Goal: Task Accomplishment & Management: Use online tool/utility

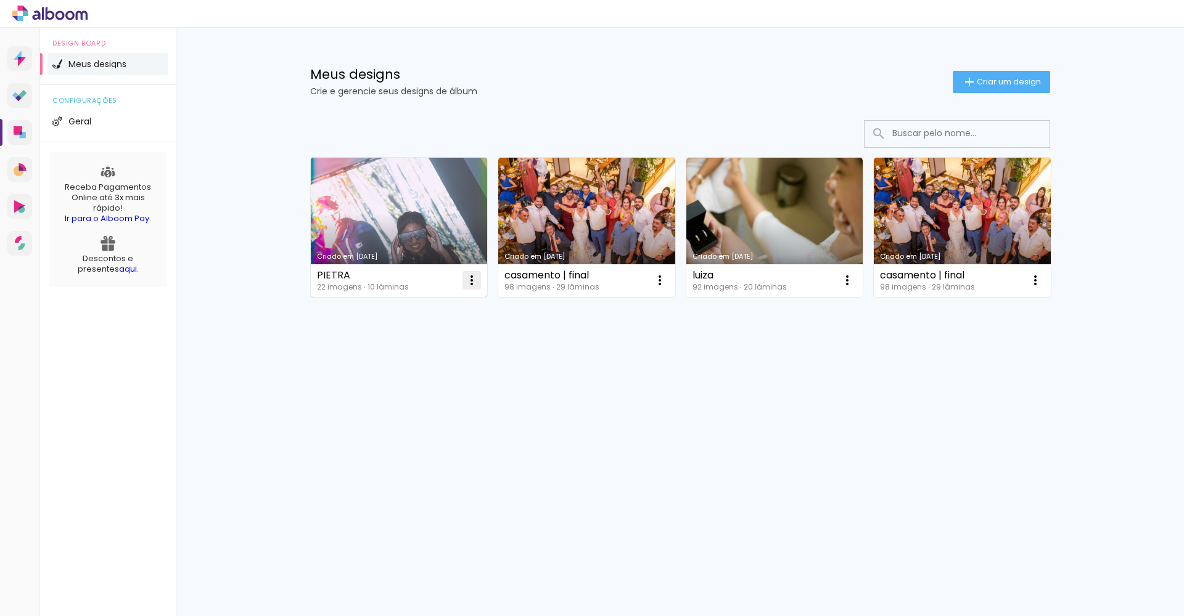
click at [475, 279] on iron-icon at bounding box center [471, 280] width 15 height 15
click at [406, 246] on link "Criado em 15/06/25" at bounding box center [399, 227] width 177 height 139
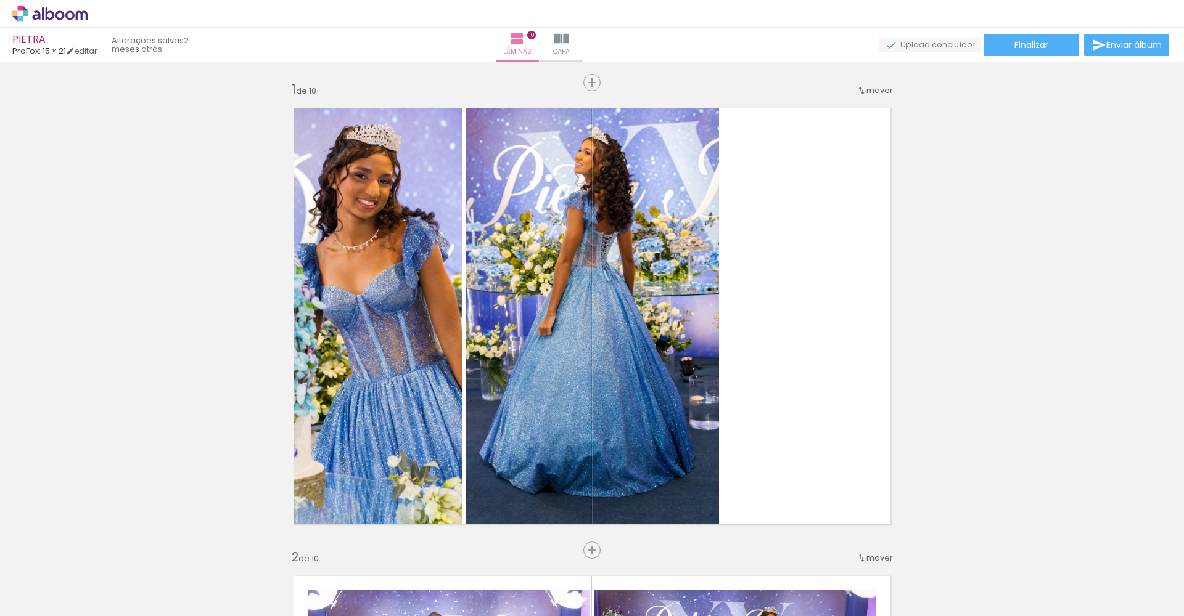
click at [43, 603] on span "Adicionar Fotos" at bounding box center [43, 600] width 37 height 14
click at [0, 0] on input "file" at bounding box center [0, 0] width 0 height 0
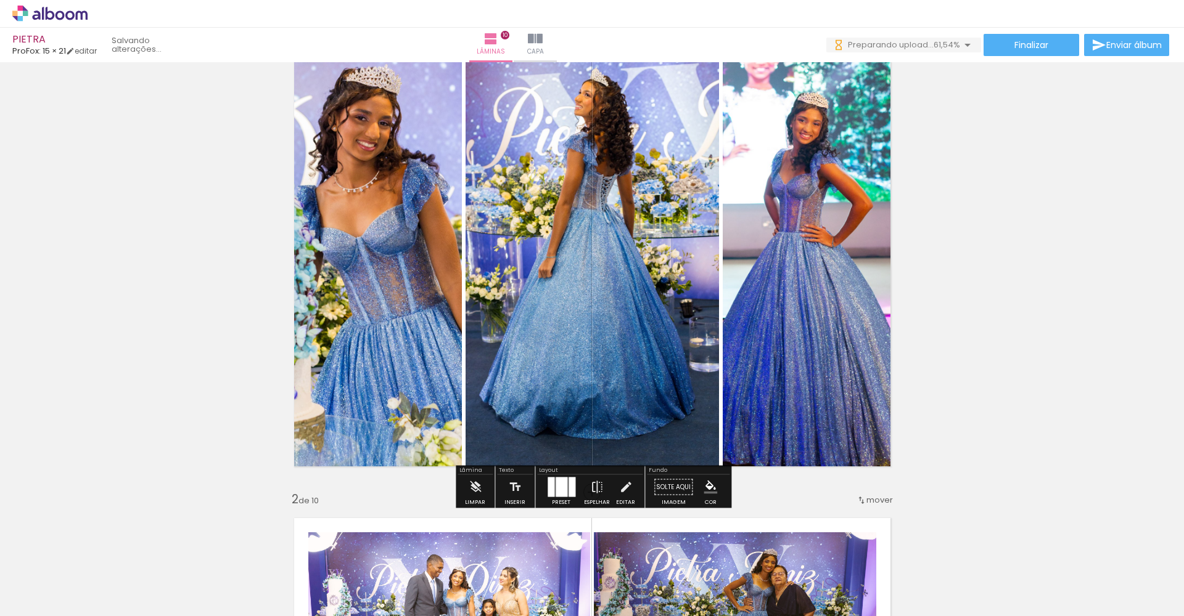
scroll to position [54, 0]
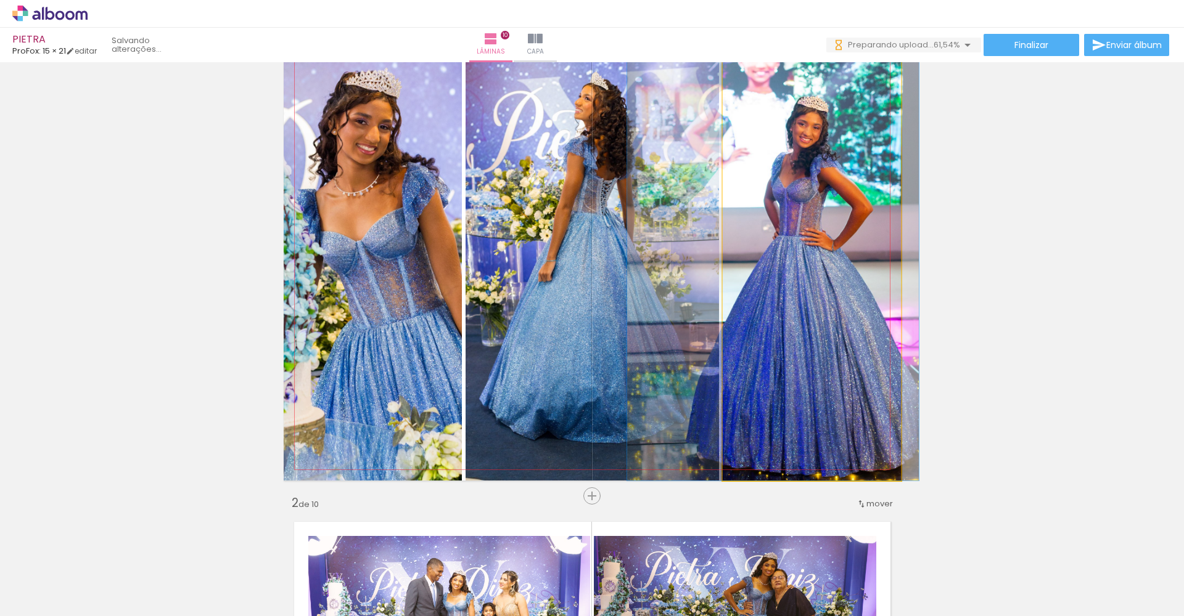
click at [832, 245] on quentale-photo at bounding box center [811, 262] width 178 height 437
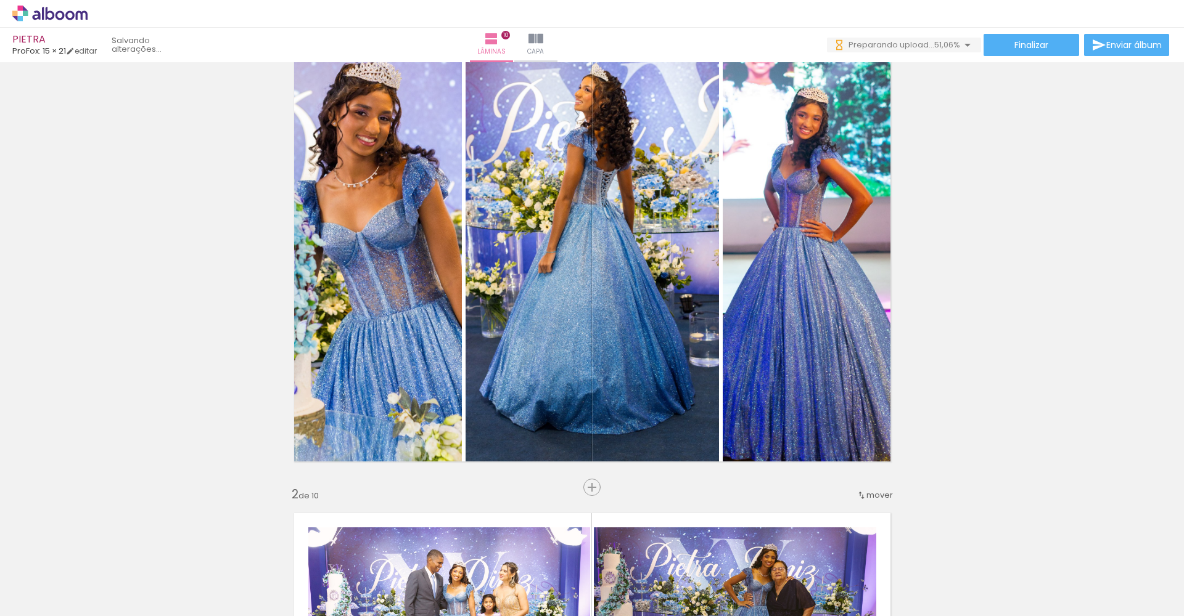
scroll to position [-1, 0]
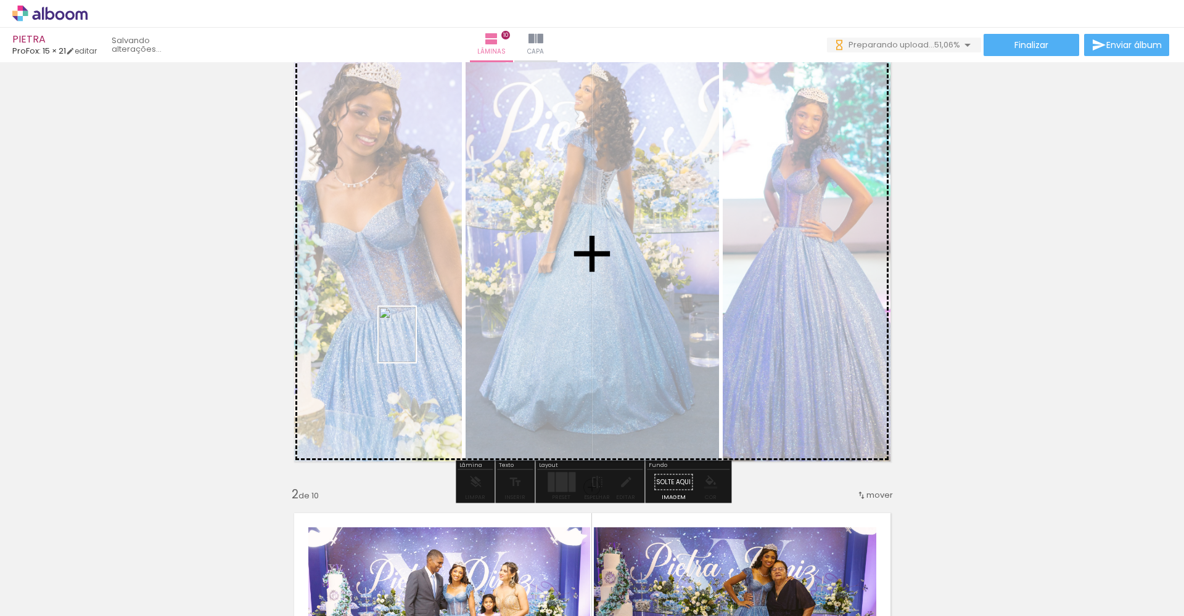
drag, startPoint x: 192, startPoint y: 589, endPoint x: 415, endPoint y: 344, distance: 332.0
click at [415, 344] on quentale-workspace at bounding box center [592, 308] width 1184 height 616
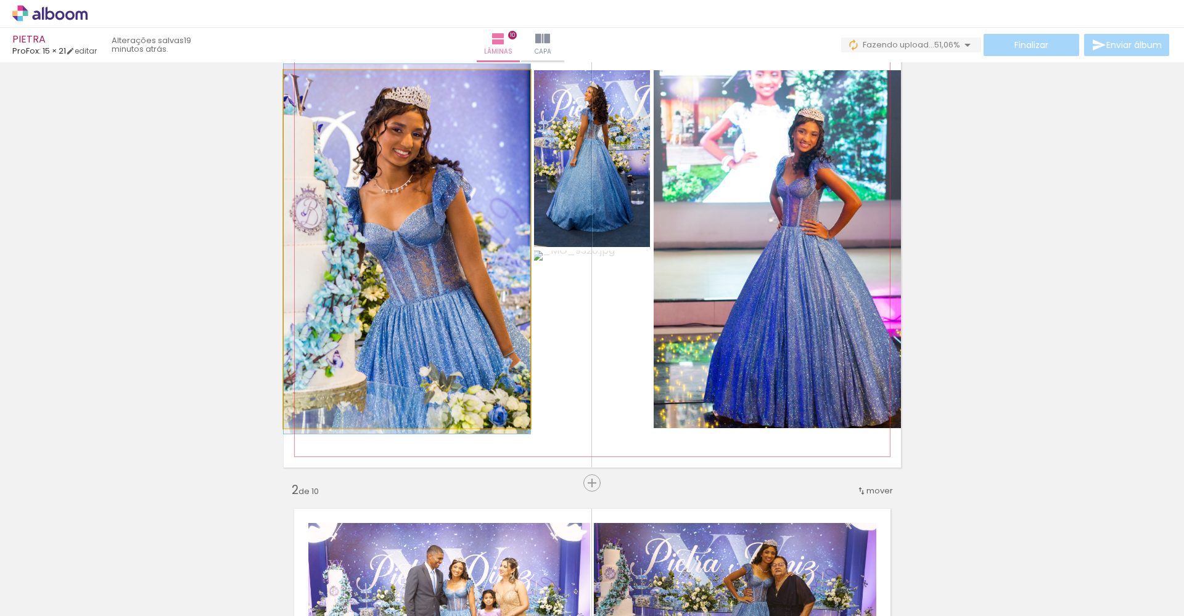
scroll to position [-1, 1]
click at [416, 343] on quentale-photo at bounding box center [407, 249] width 247 height 358
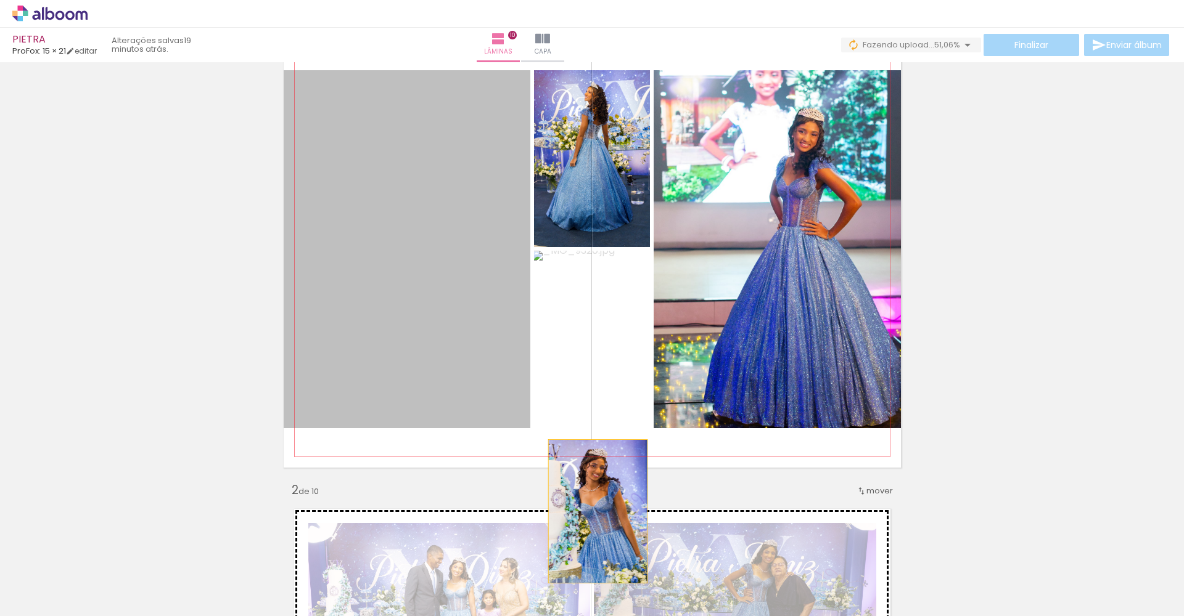
drag, startPoint x: 416, startPoint y: 343, endPoint x: 596, endPoint y: 512, distance: 246.8
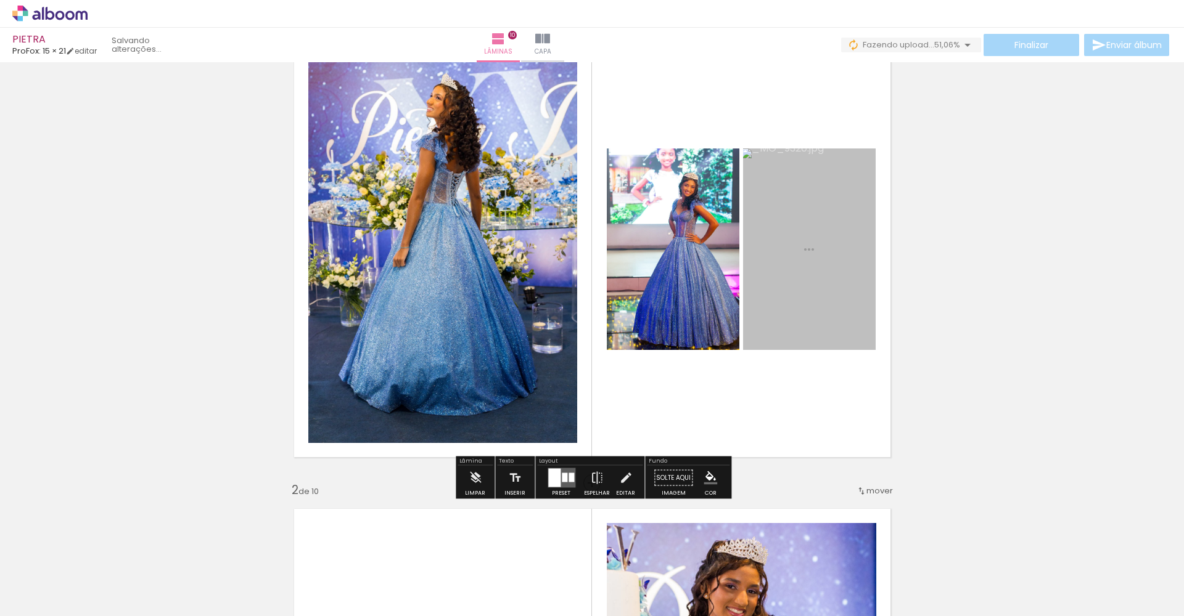
scroll to position [75, 0]
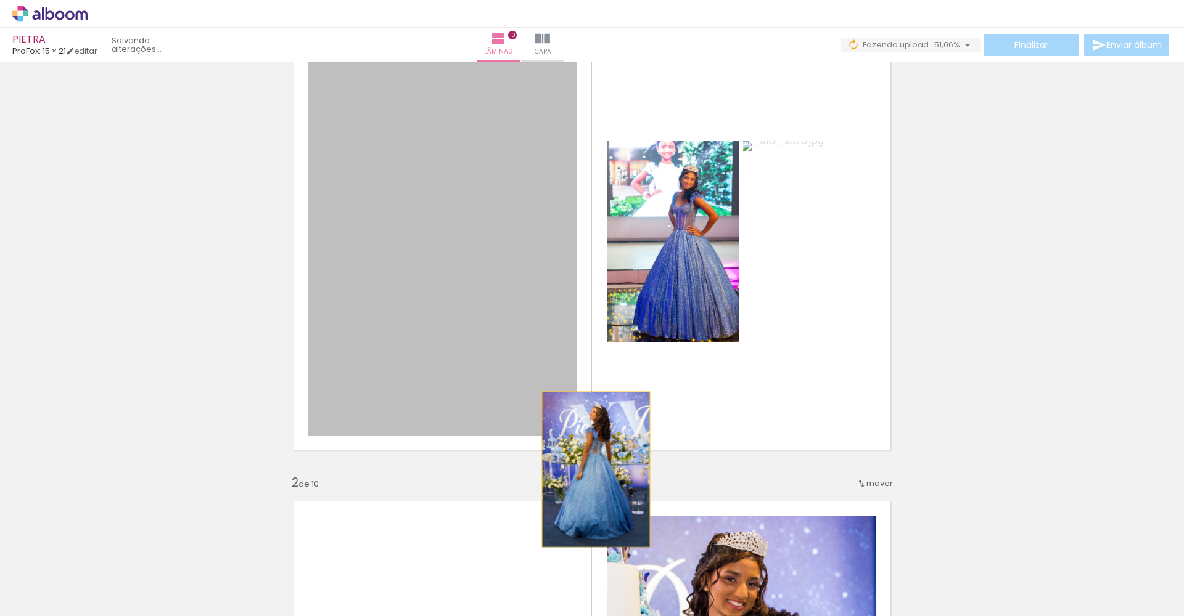
drag, startPoint x: 451, startPoint y: 250, endPoint x: 595, endPoint y: 470, distance: 262.8
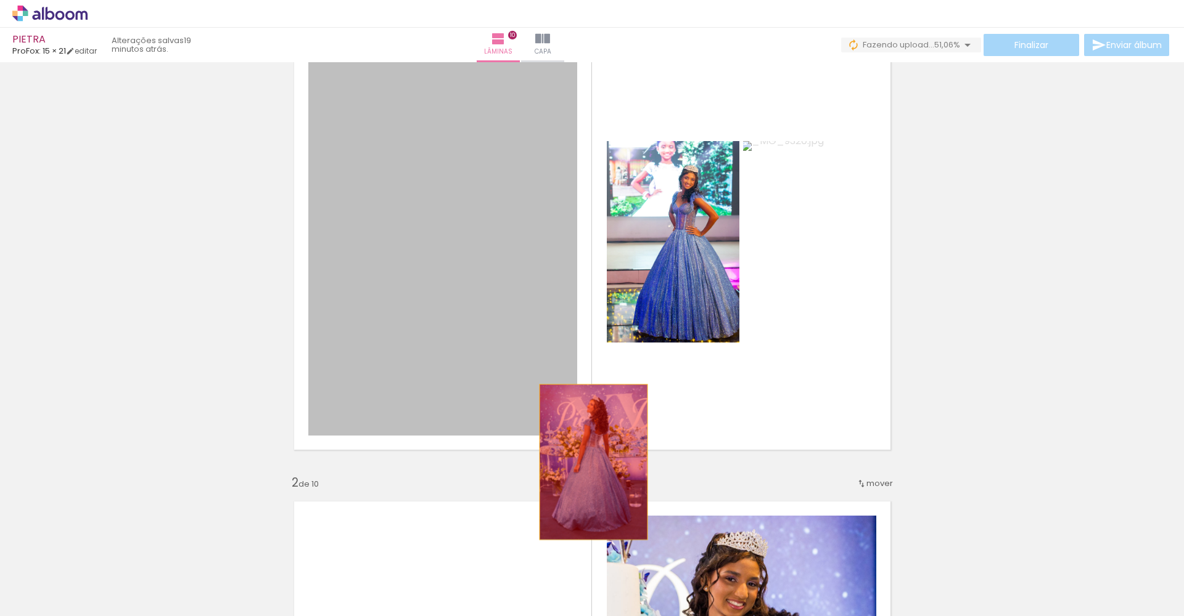
drag, startPoint x: 480, startPoint y: 311, endPoint x: 593, endPoint y: 462, distance: 188.9
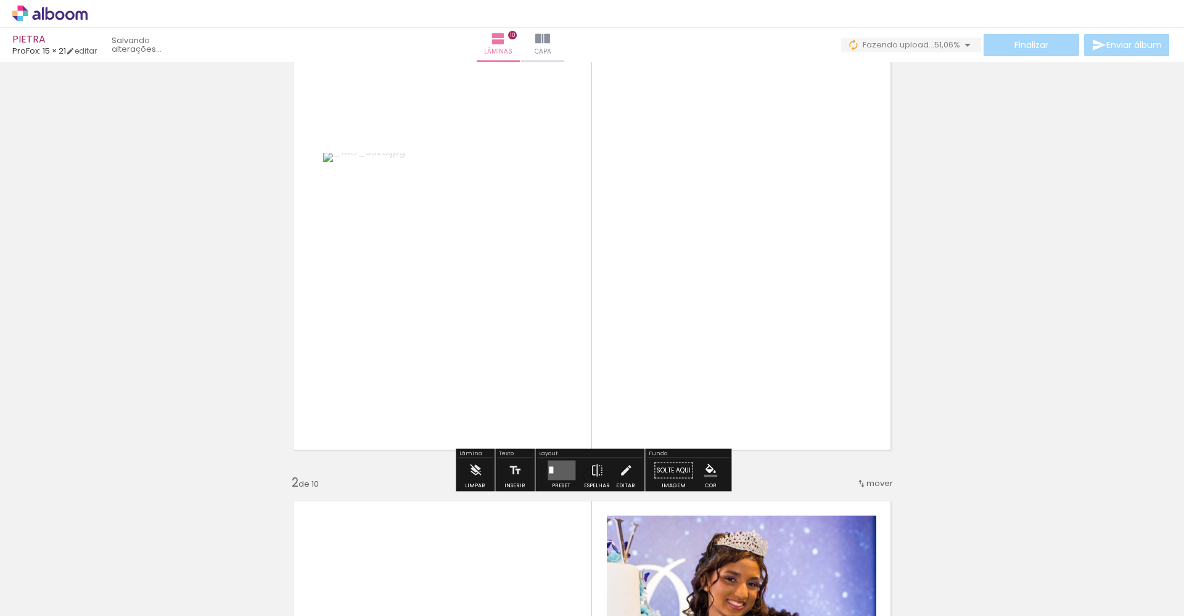
drag, startPoint x: 364, startPoint y: 284, endPoint x: 597, endPoint y: 465, distance: 294.7
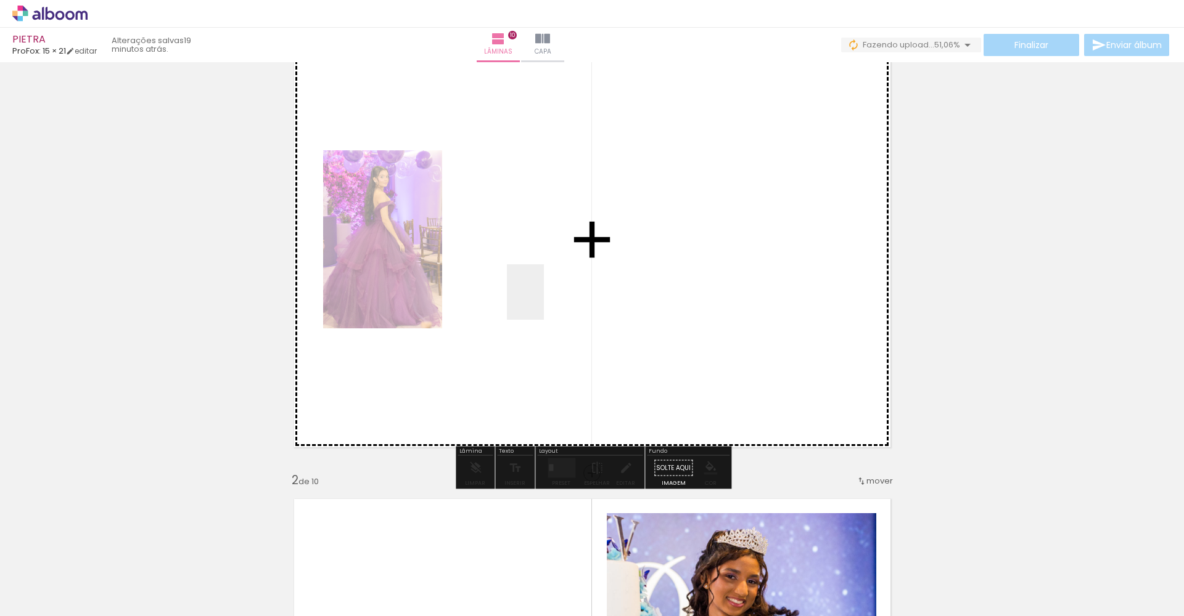
drag, startPoint x: 261, startPoint y: 588, endPoint x: 544, endPoint y: 301, distance: 402.3
click at [544, 301] on quentale-workspace at bounding box center [592, 308] width 1184 height 616
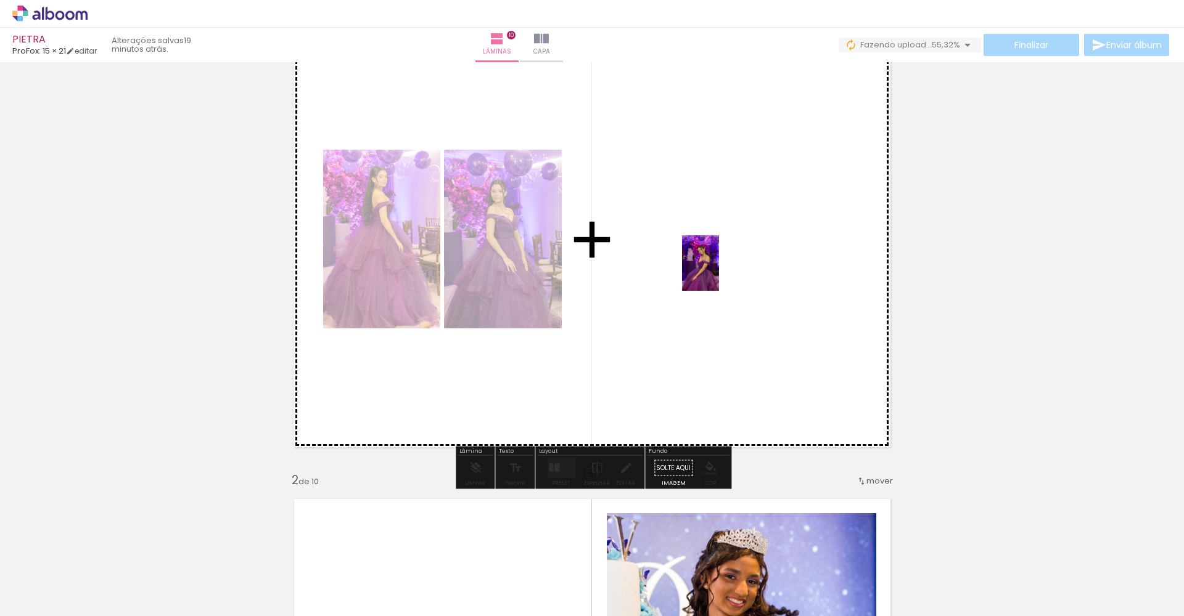
drag, startPoint x: 397, startPoint y: 587, endPoint x: 719, endPoint y: 272, distance: 450.3
click at [719, 272] on quentale-workspace at bounding box center [592, 308] width 1184 height 616
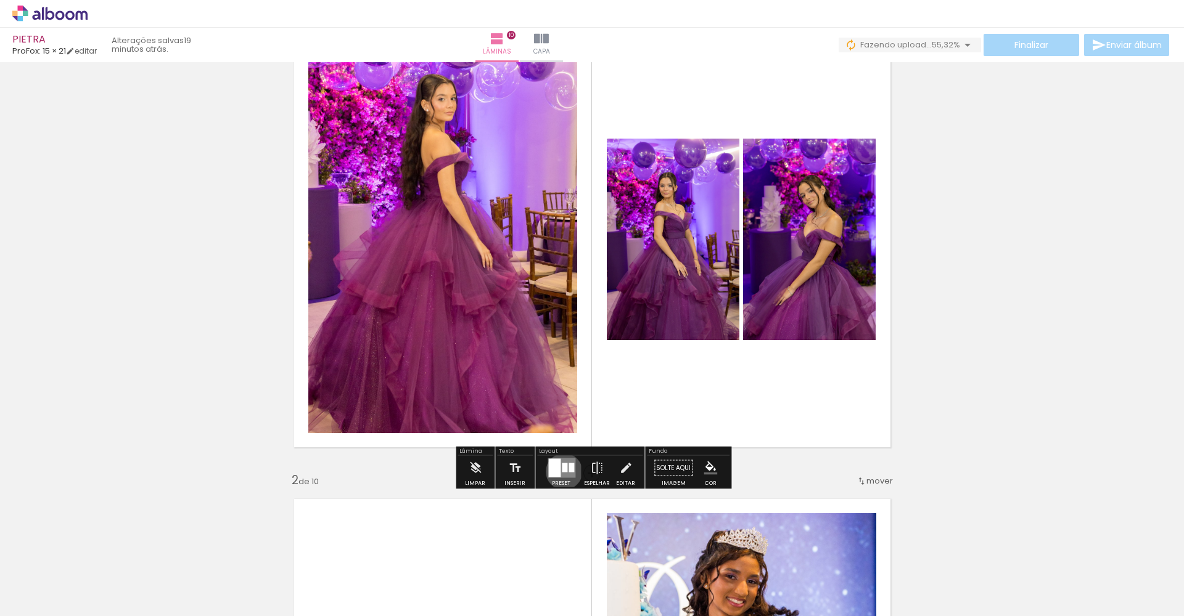
click at [562, 472] on div at bounding box center [565, 468] width 6 height 9
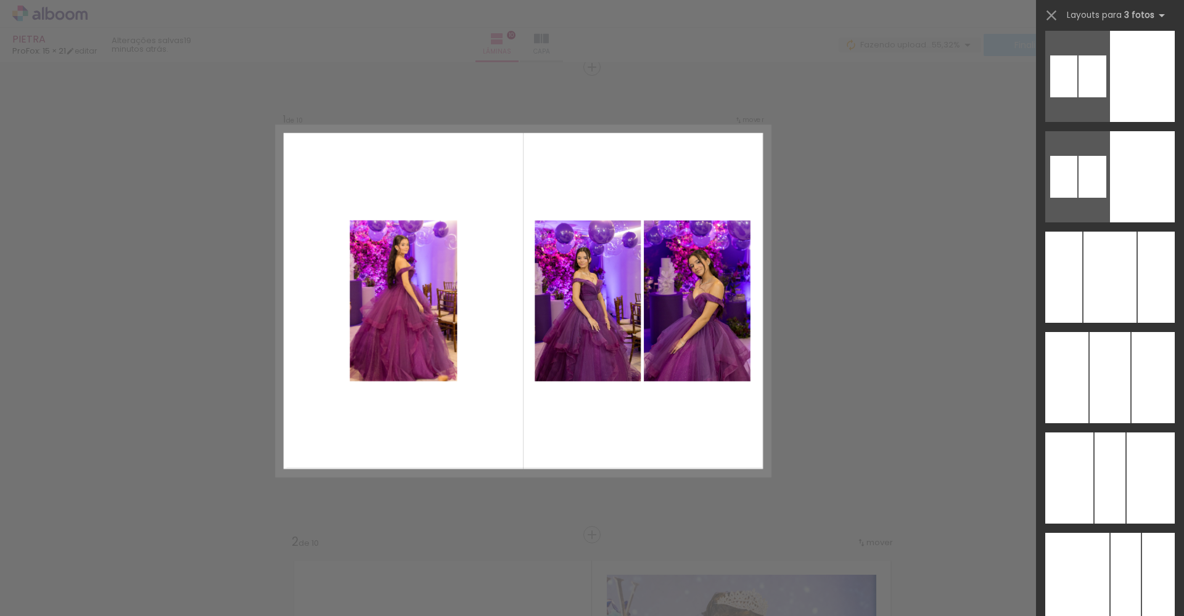
scroll to position [3051, 0]
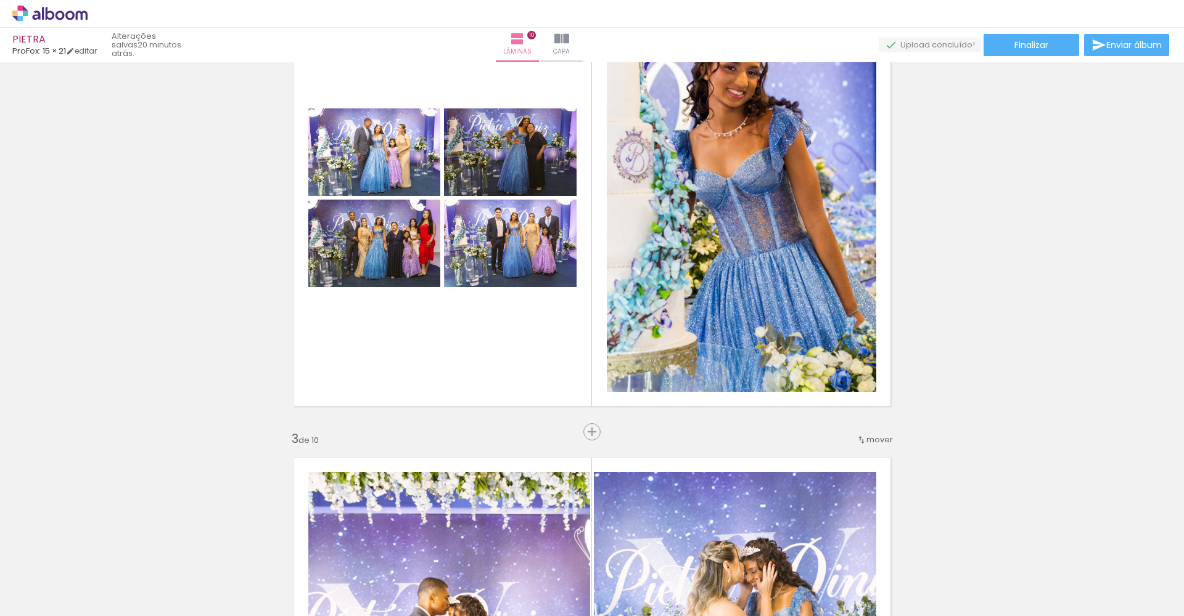
scroll to position [585, 0]
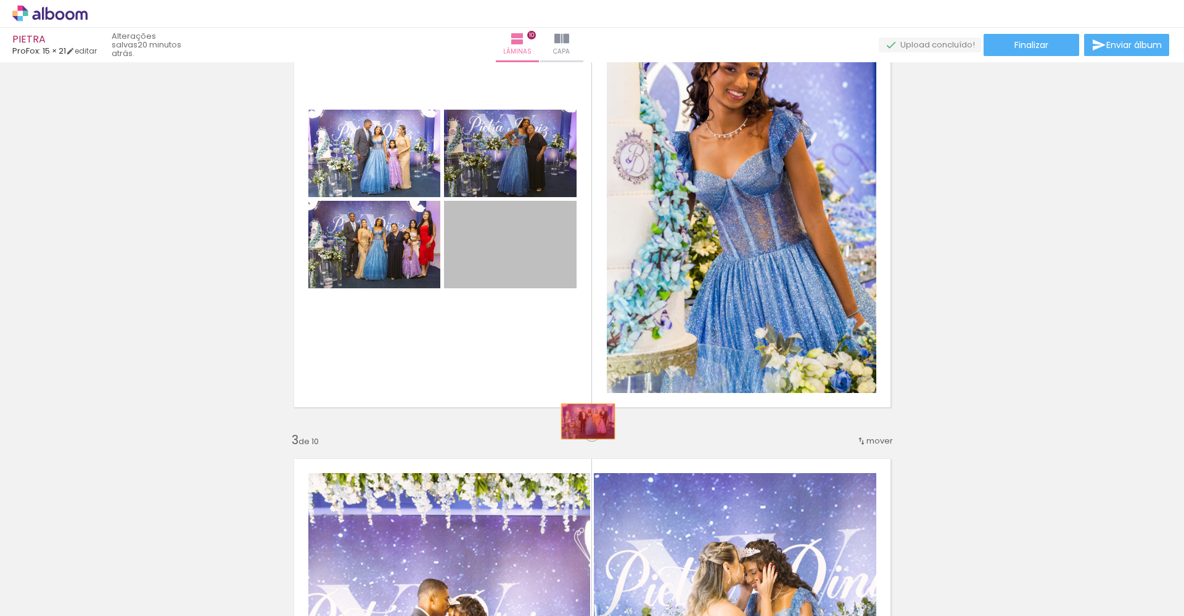
drag, startPoint x: 498, startPoint y: 257, endPoint x: 587, endPoint y: 422, distance: 187.3
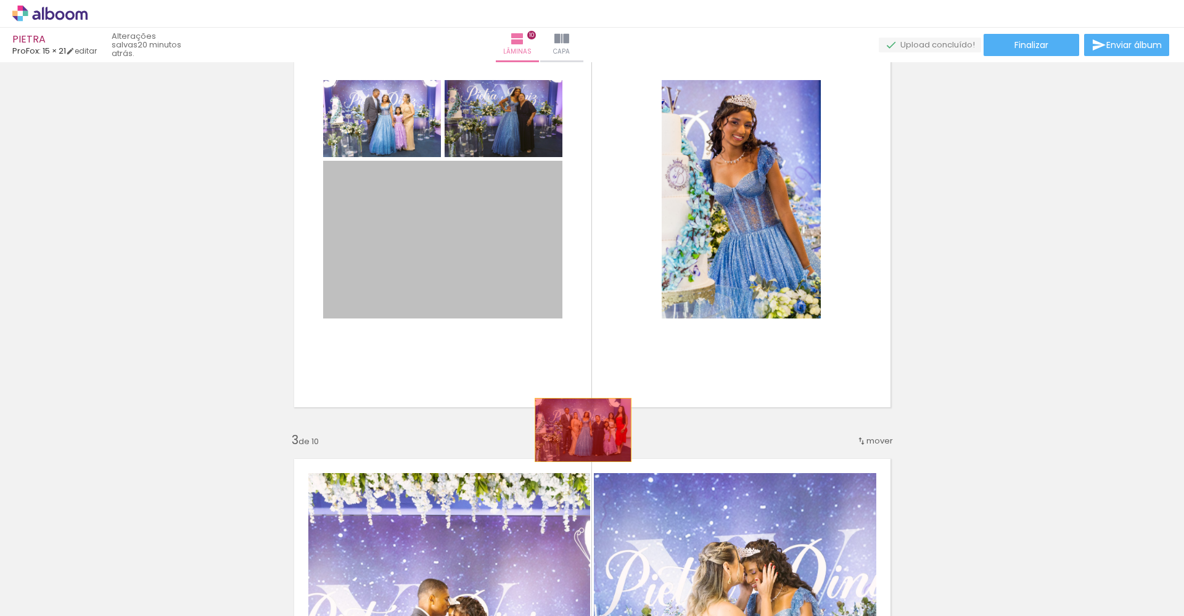
drag, startPoint x: 428, startPoint y: 279, endPoint x: 583, endPoint y: 430, distance: 216.2
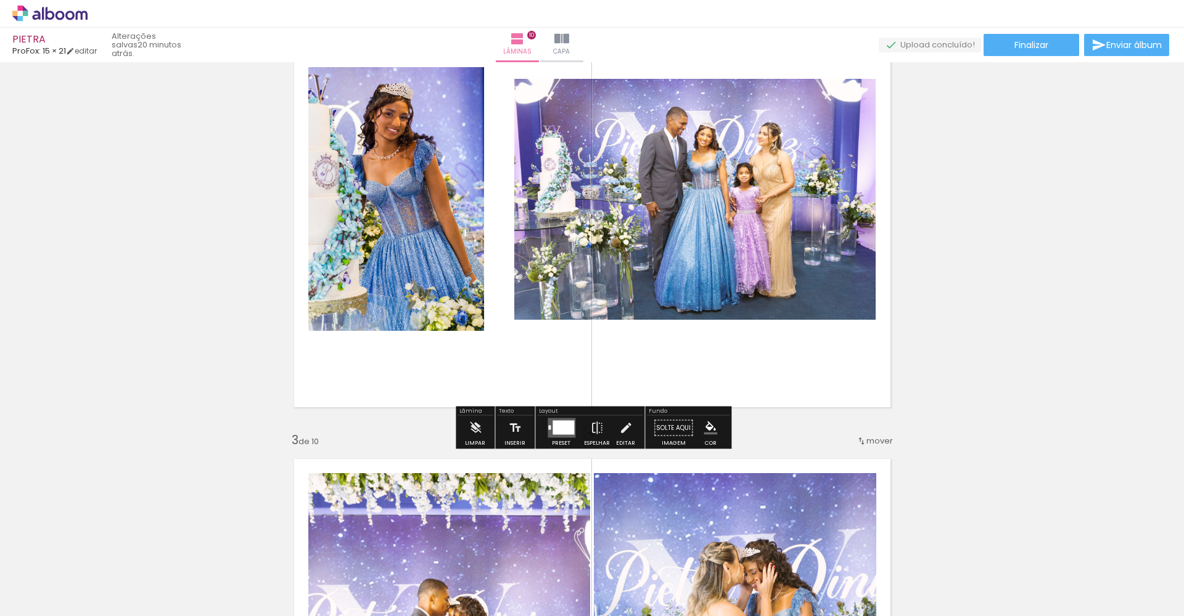
scroll to position [0, 2154]
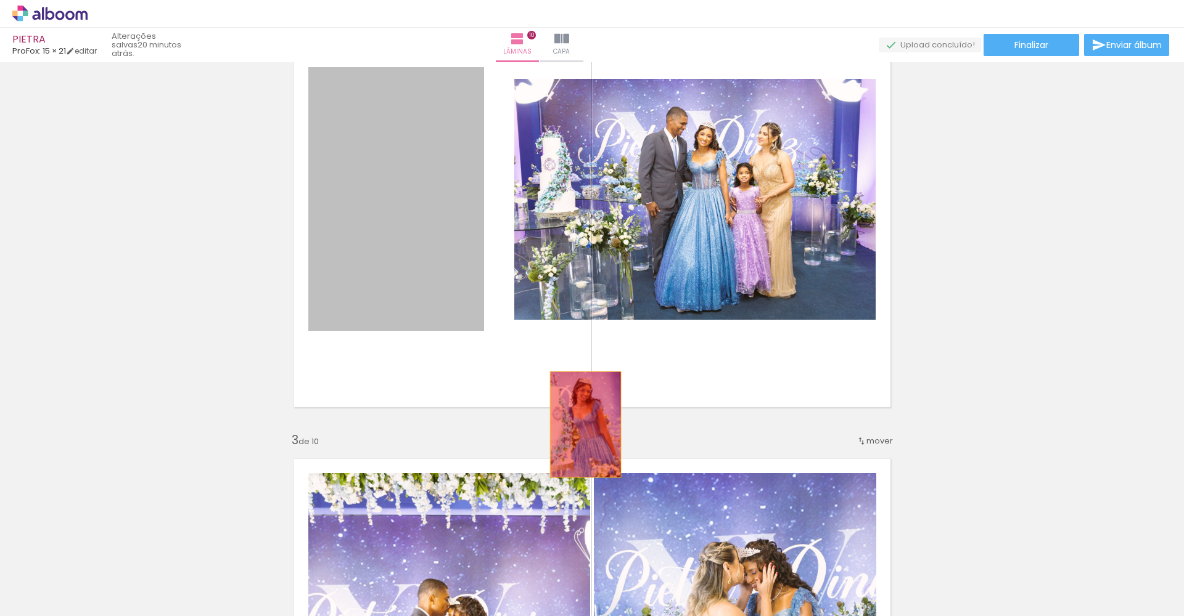
drag, startPoint x: 445, startPoint y: 238, endPoint x: 585, endPoint y: 425, distance: 233.4
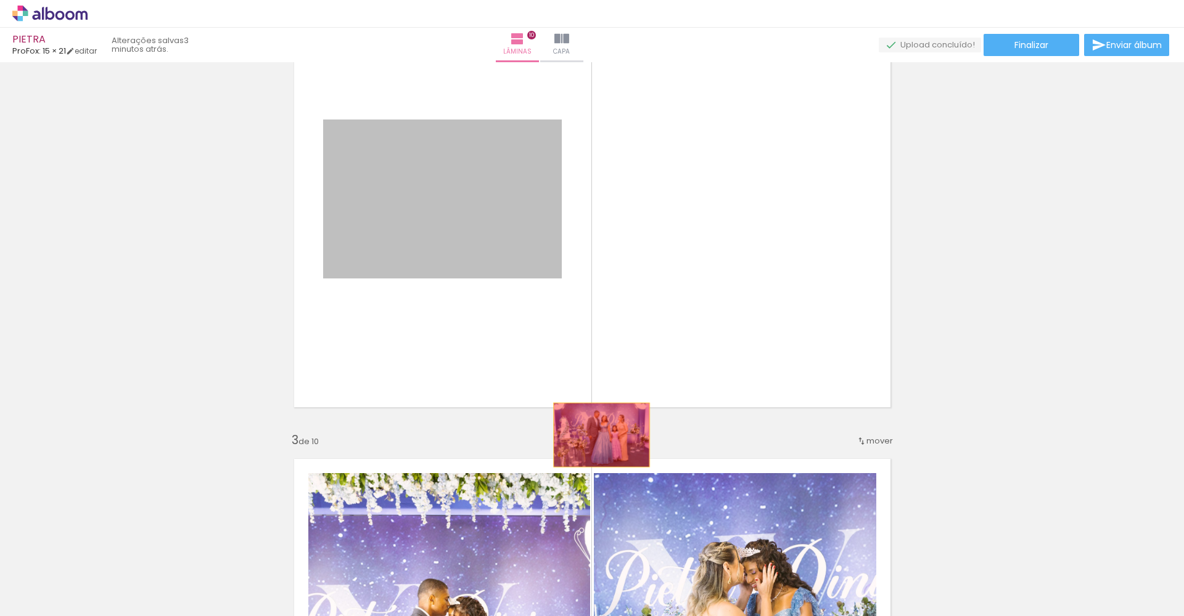
drag, startPoint x: 439, startPoint y: 186, endPoint x: 601, endPoint y: 435, distance: 296.8
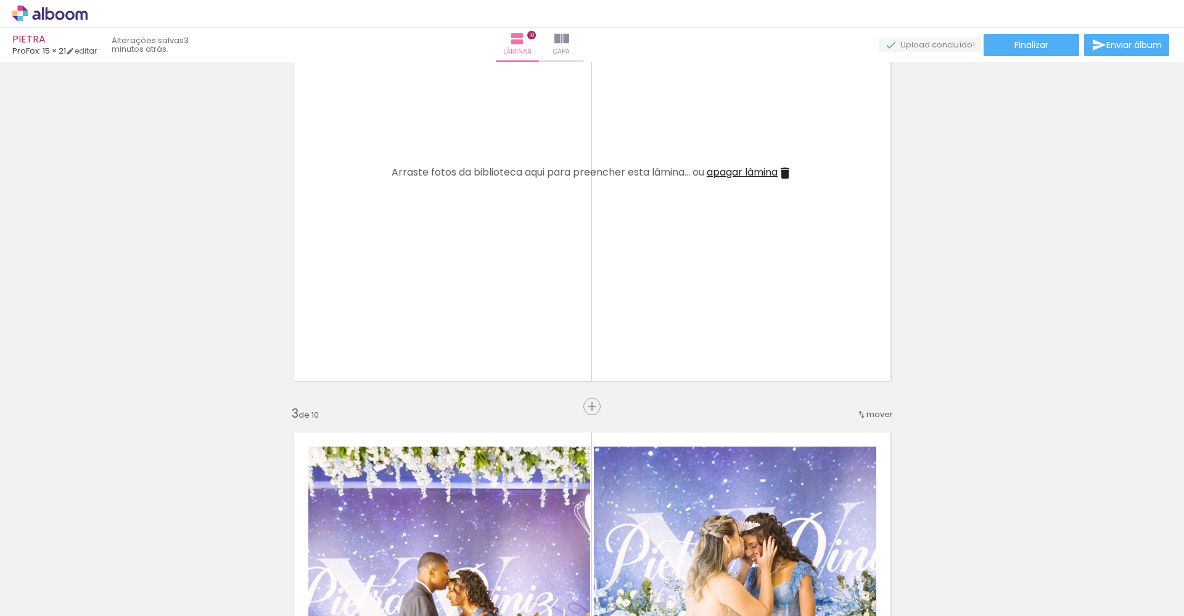
scroll to position [613, 0]
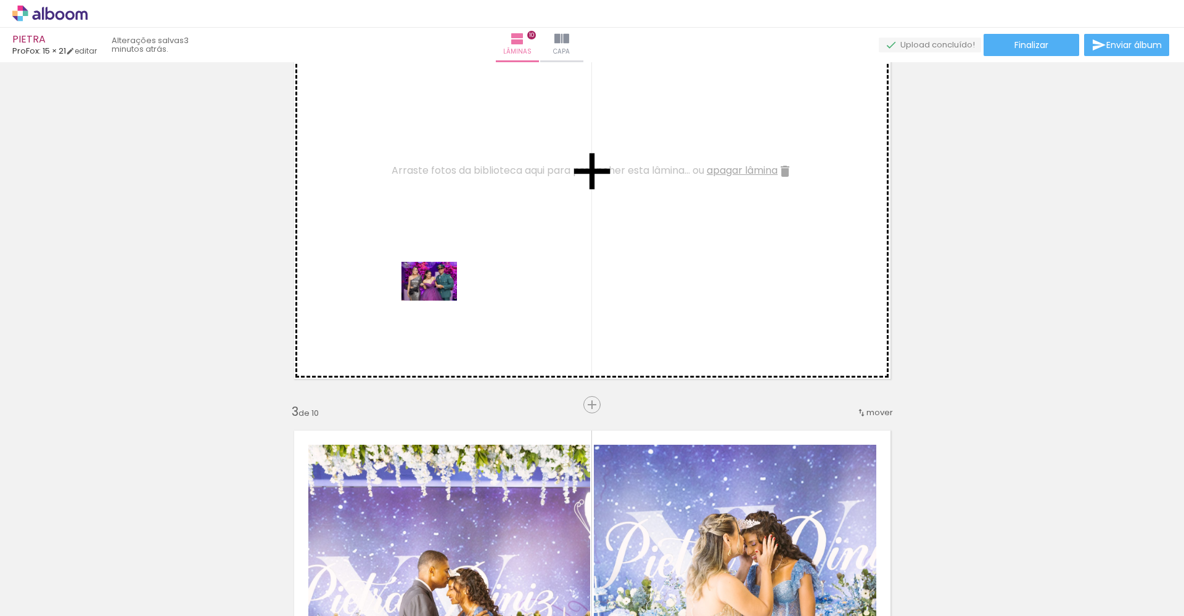
drag, startPoint x: 594, startPoint y: 586, endPoint x: 438, endPoint y: 299, distance: 326.3
click at [438, 299] on quentale-workspace at bounding box center [592, 308] width 1184 height 616
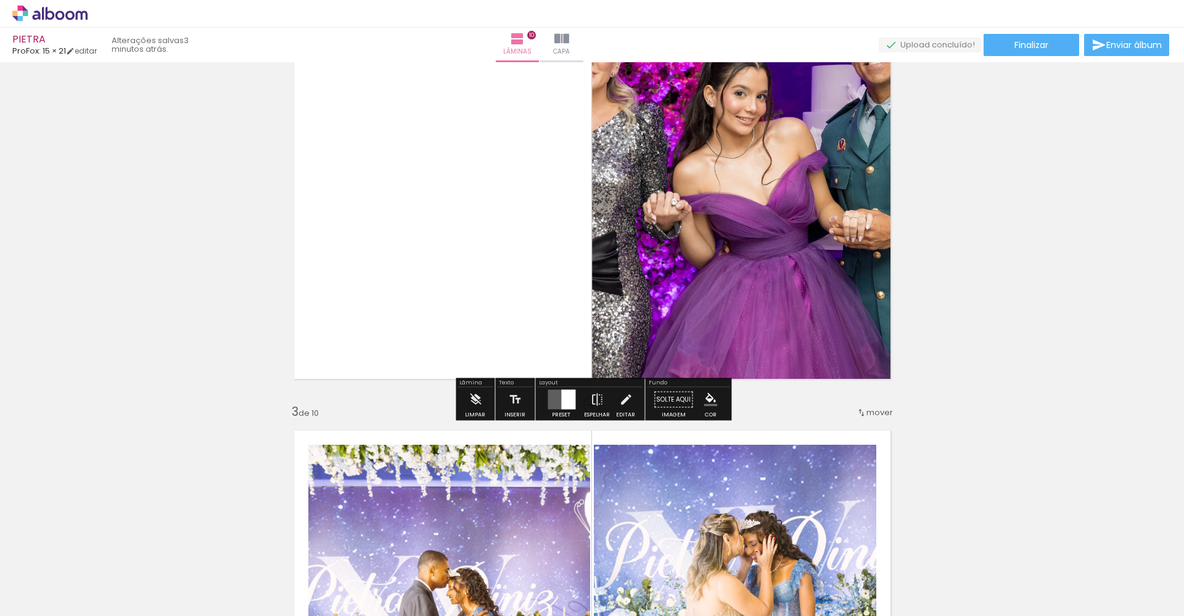
scroll to position [605, 0]
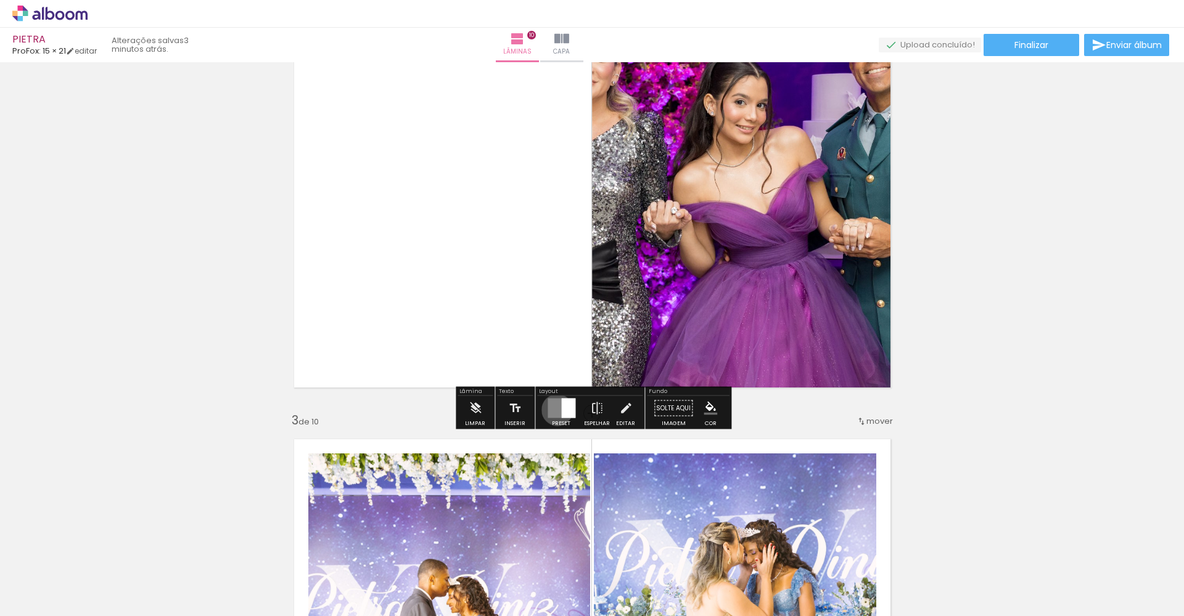
click at [554, 410] on quentale-layouter at bounding box center [561, 409] width 28 height 20
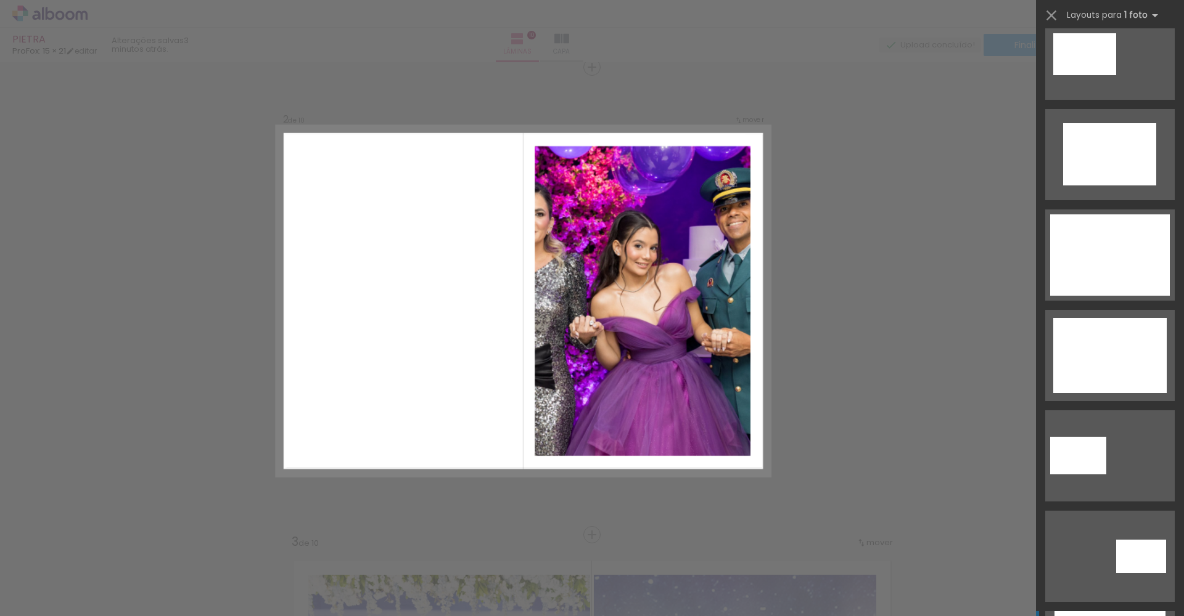
scroll to position [832, 0]
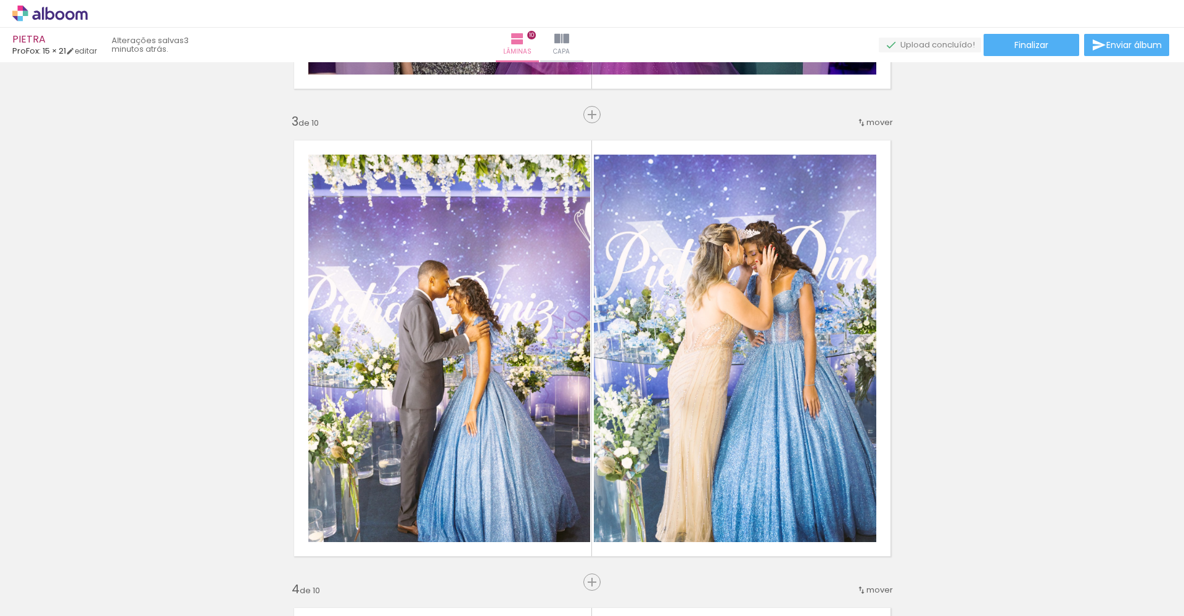
scroll to position [1049, 0]
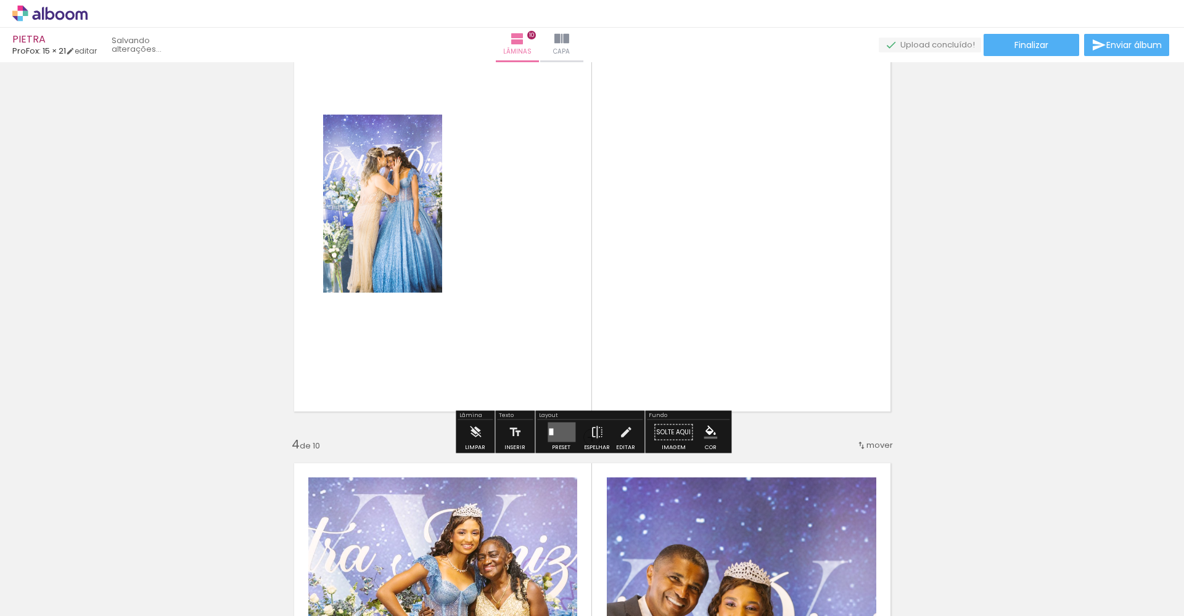
drag, startPoint x: 439, startPoint y: 279, endPoint x: 592, endPoint y: 424, distance: 211.0
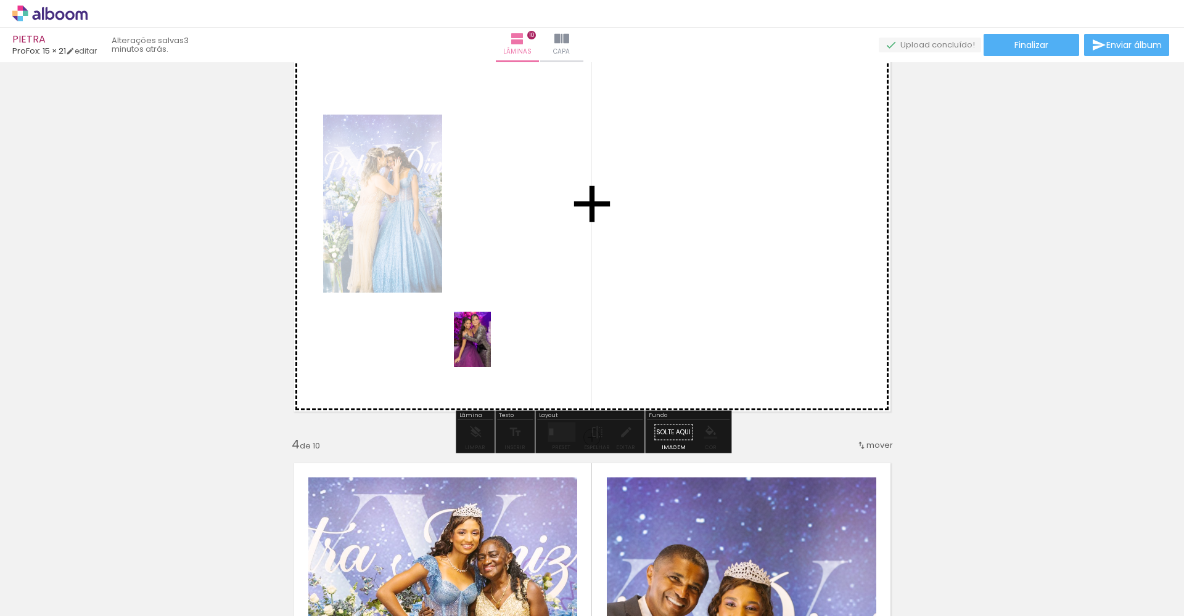
drag, startPoint x: 528, startPoint y: 583, endPoint x: 491, endPoint y: 349, distance: 236.6
click at [491, 349] on quentale-workspace at bounding box center [592, 308] width 1184 height 616
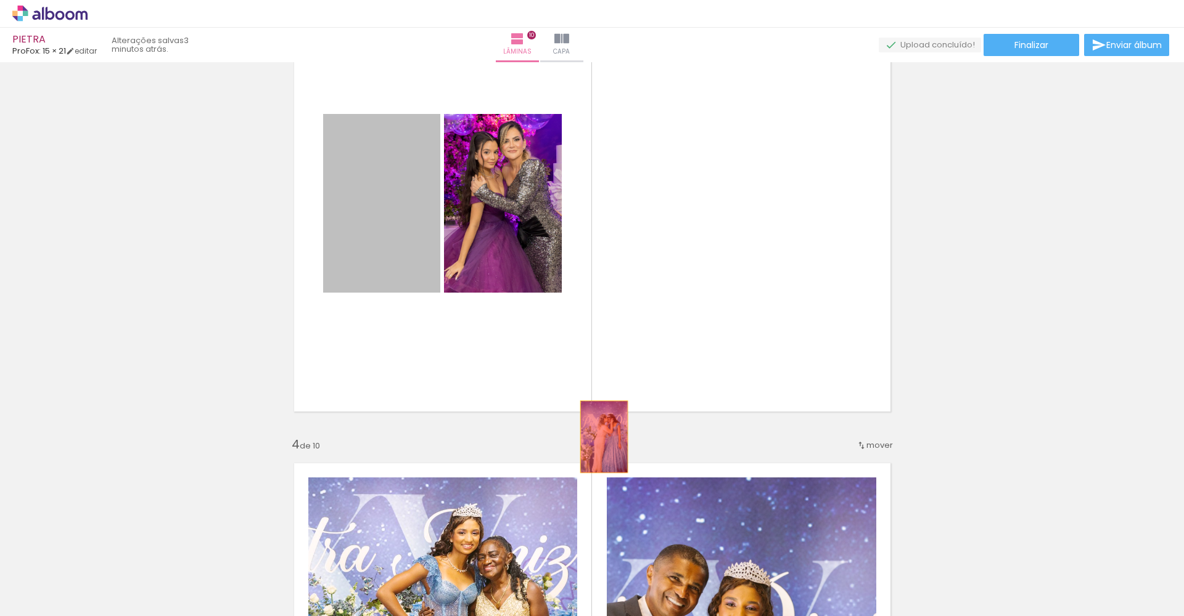
drag, startPoint x: 413, startPoint y: 226, endPoint x: 603, endPoint y: 437, distance: 284.6
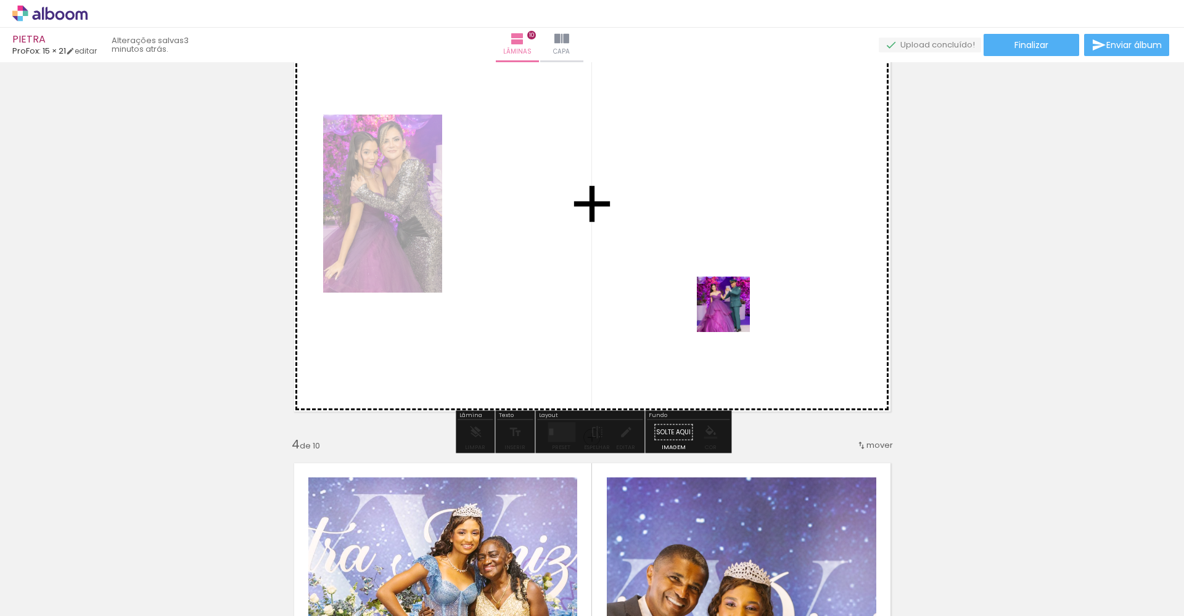
drag, startPoint x: 668, startPoint y: 574, endPoint x: 733, endPoint y: 313, distance: 269.8
click at [733, 313] on quentale-workspace at bounding box center [592, 308] width 1184 height 616
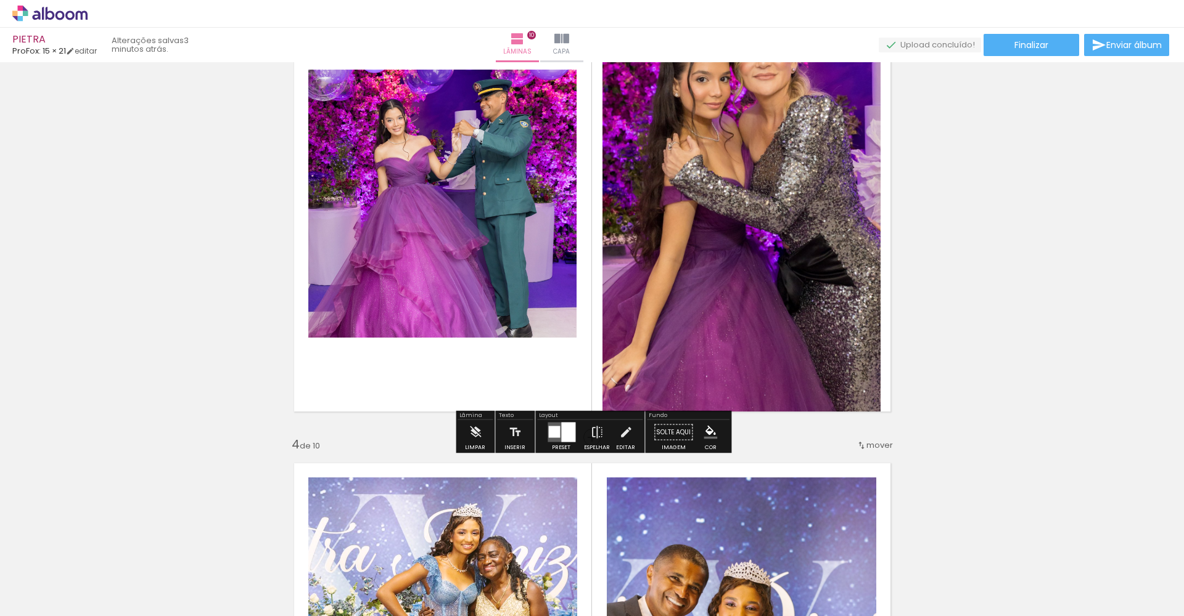
click at [563, 427] on div at bounding box center [568, 433] width 14 height 20
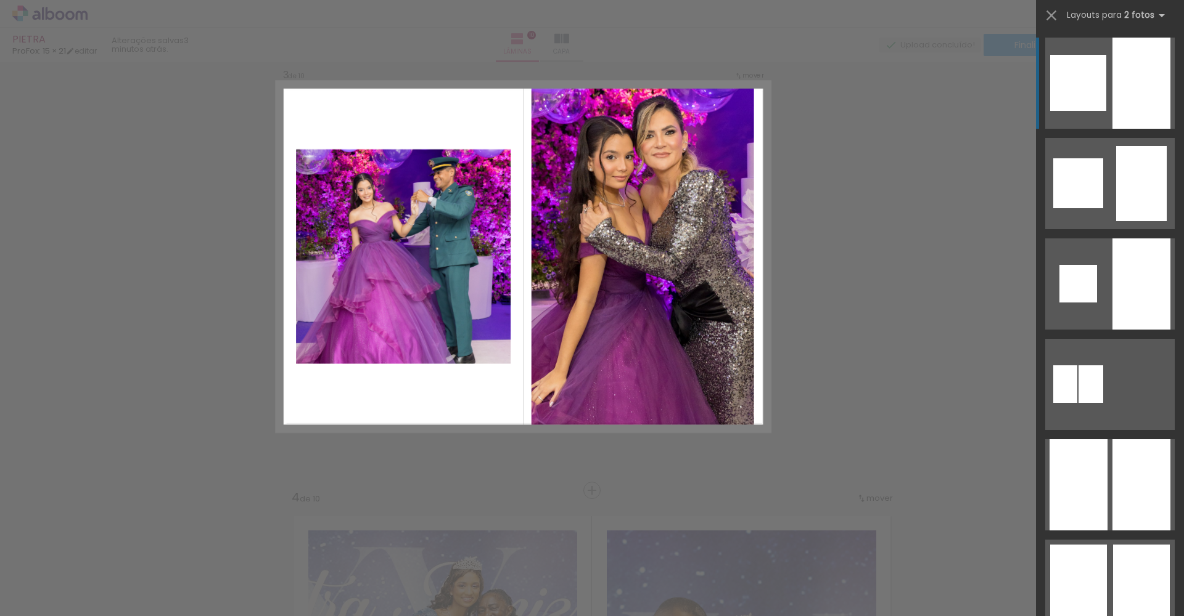
scroll to position [951, 0]
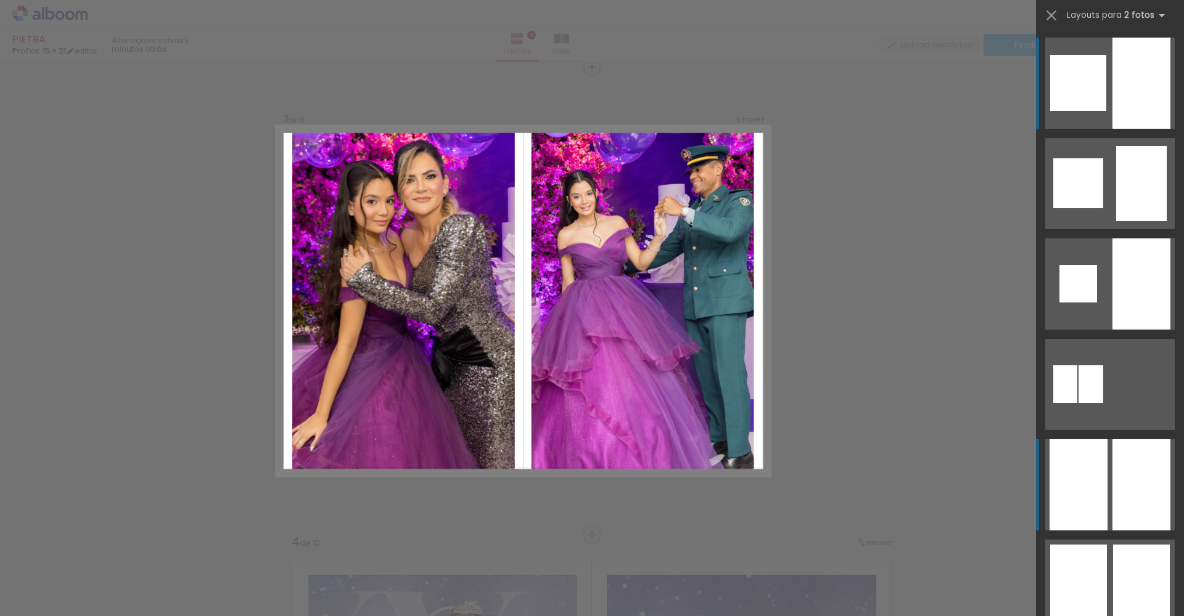
click at [1142, 330] on div at bounding box center [1141, 284] width 58 height 91
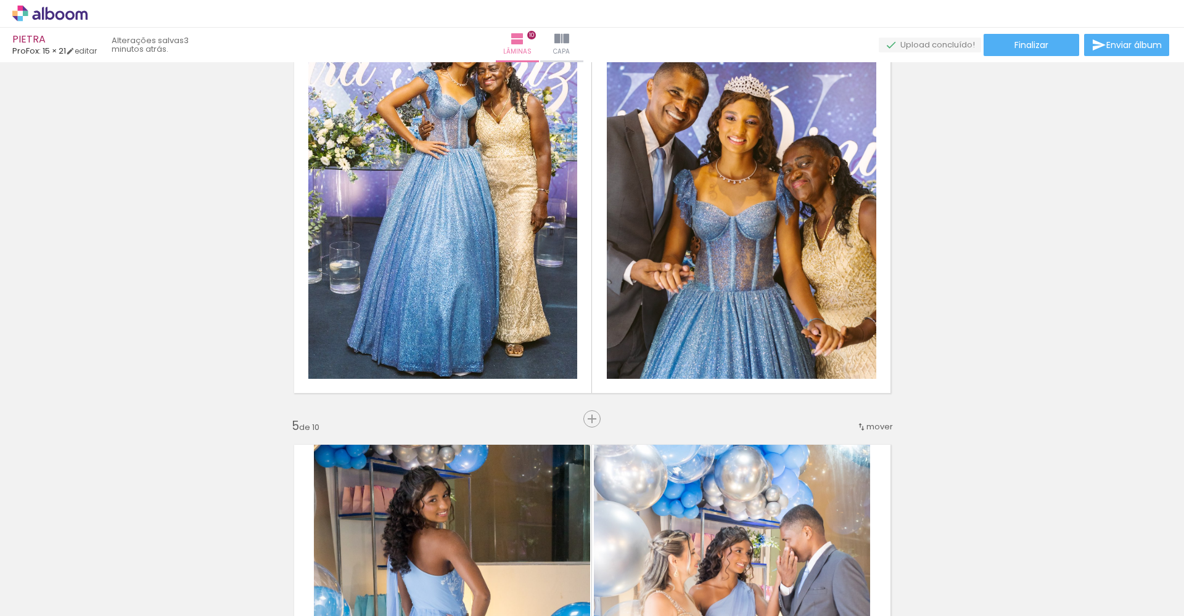
scroll to position [1536, 0]
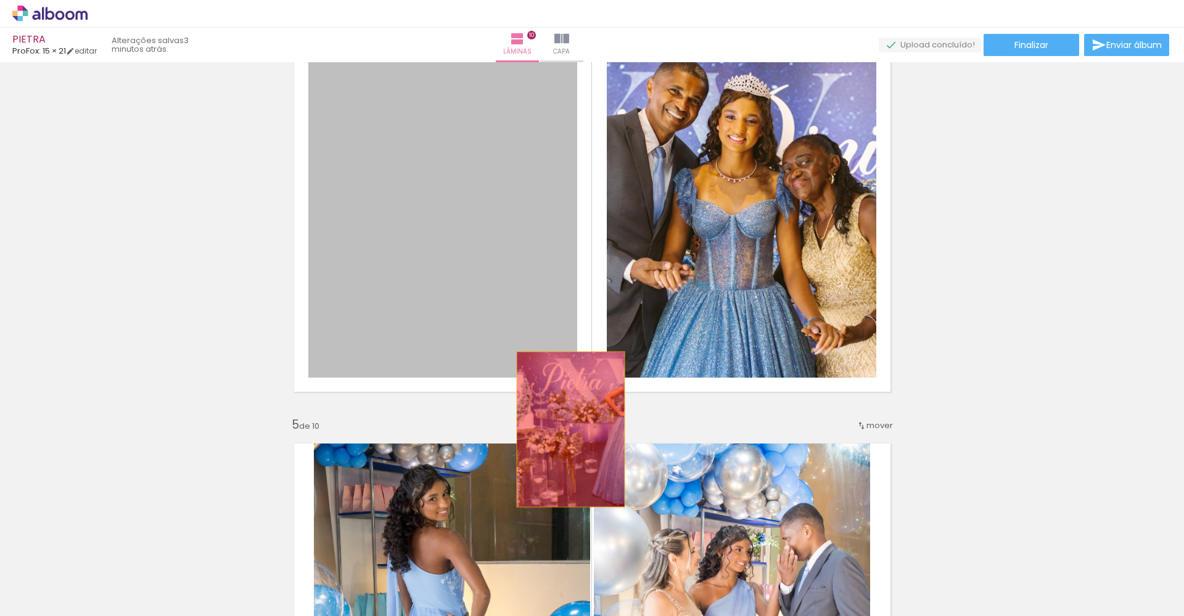
drag, startPoint x: 383, startPoint y: 225, endPoint x: 570, endPoint y: 430, distance: 276.6
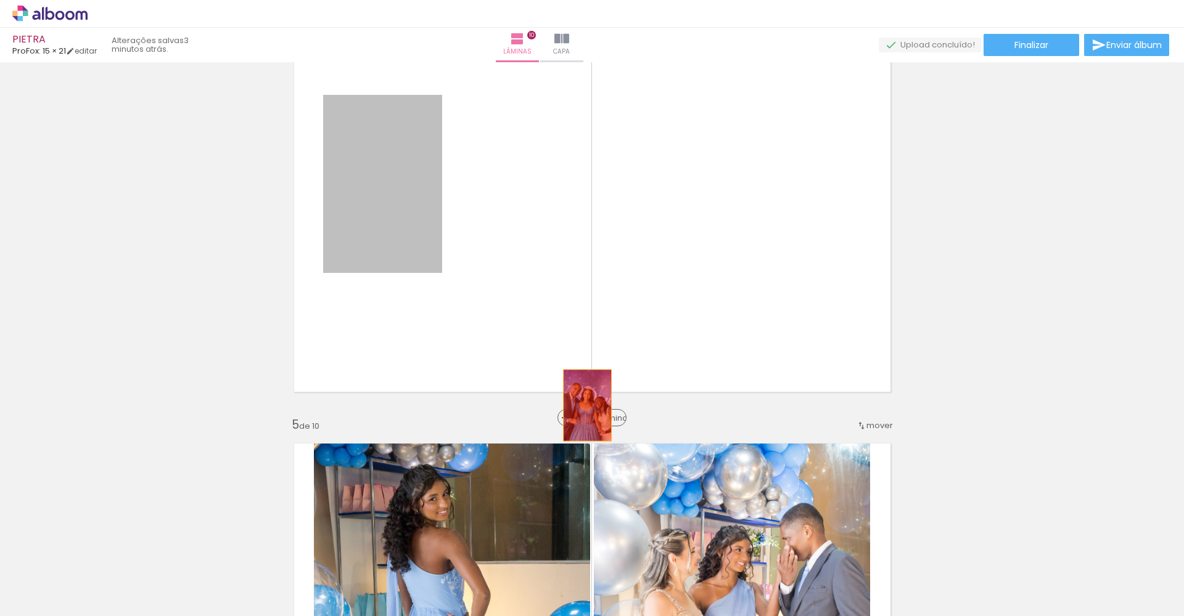
drag, startPoint x: 351, startPoint y: 228, endPoint x: 587, endPoint y: 406, distance: 295.4
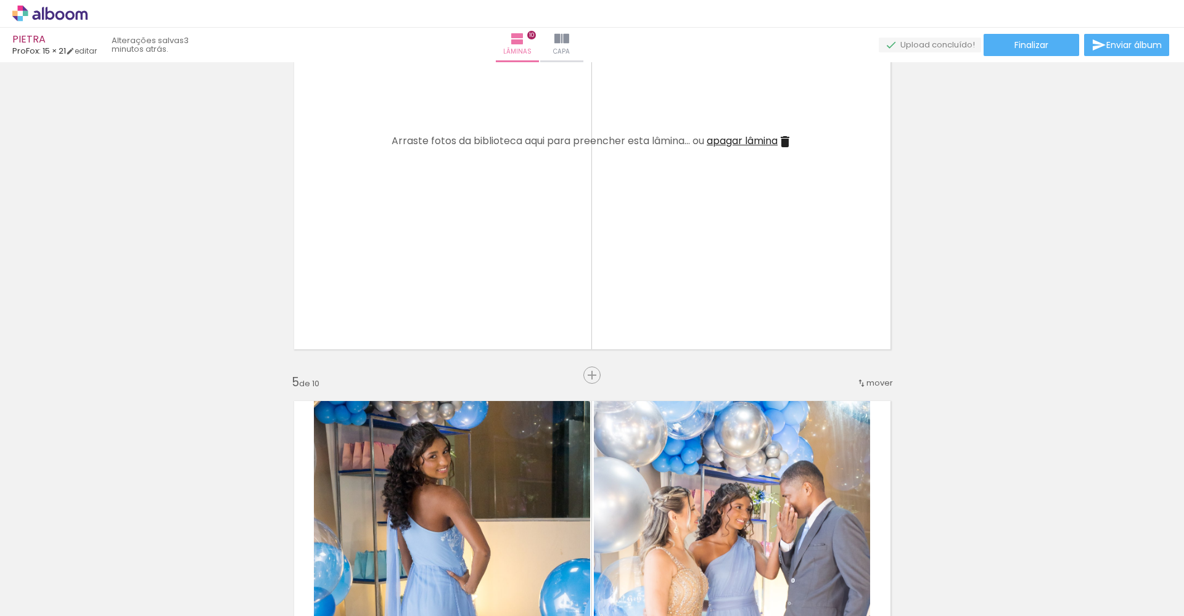
scroll to position [1580, 0]
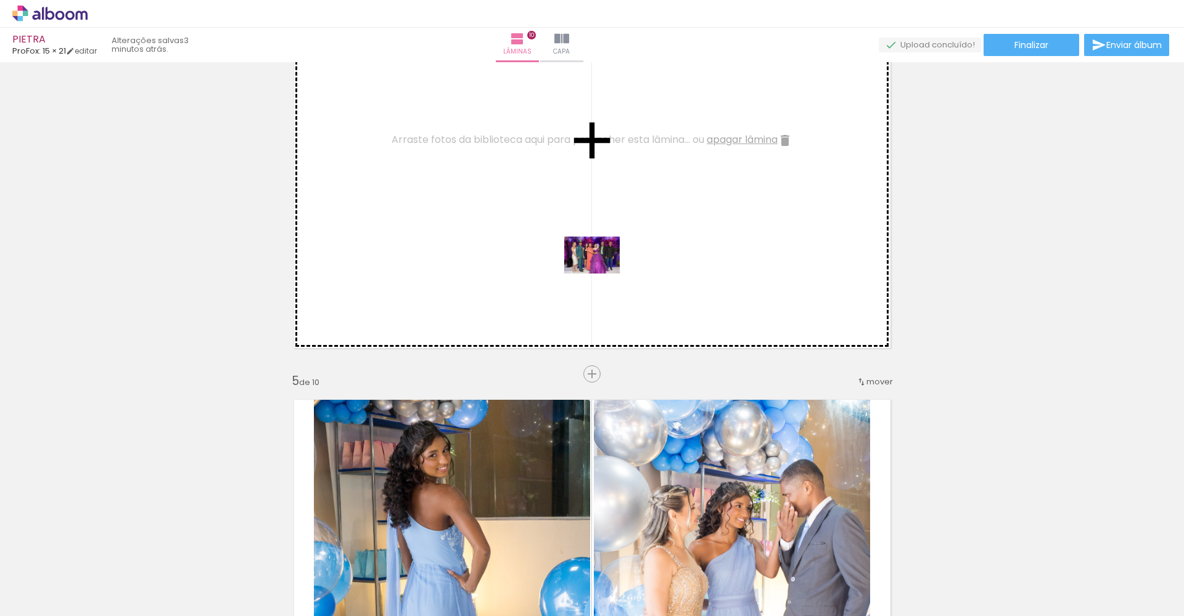
drag, startPoint x: 749, startPoint y: 583, endPoint x: 601, endPoint y: 274, distance: 343.0
click at [601, 274] on quentale-workspace at bounding box center [592, 308] width 1184 height 616
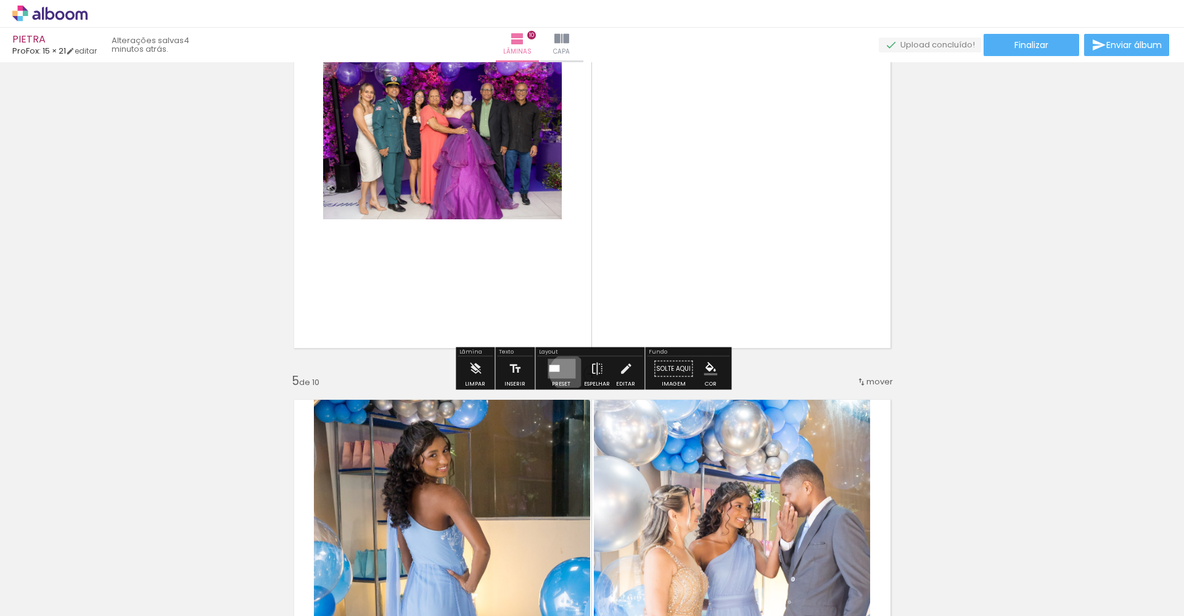
click at [565, 372] on quentale-layouter at bounding box center [561, 369] width 28 height 20
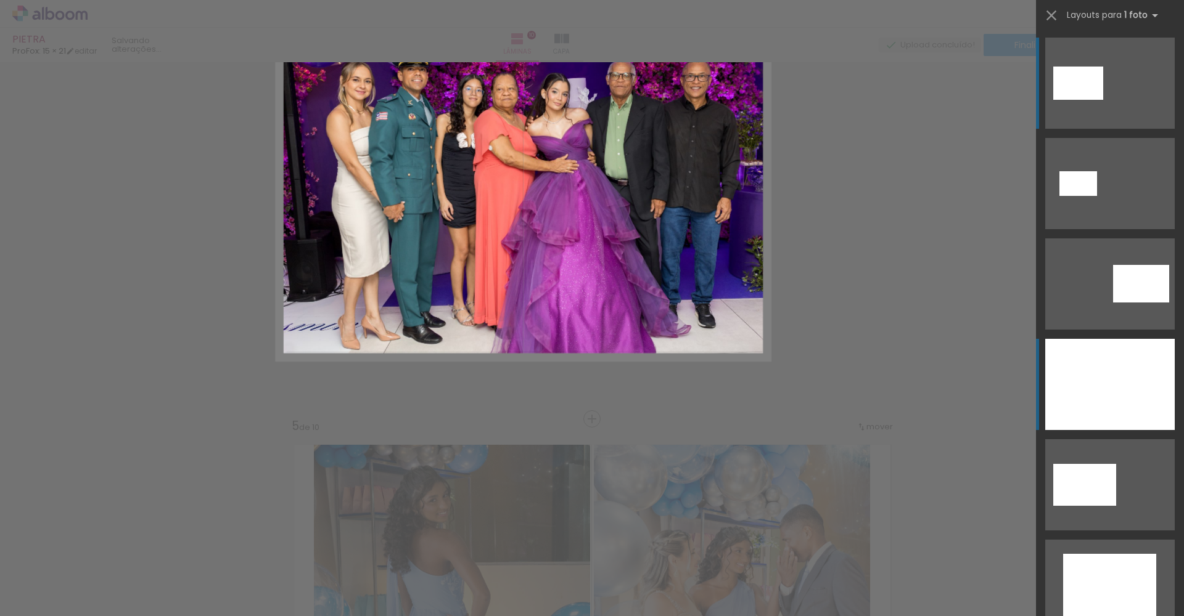
scroll to position [1419, 0]
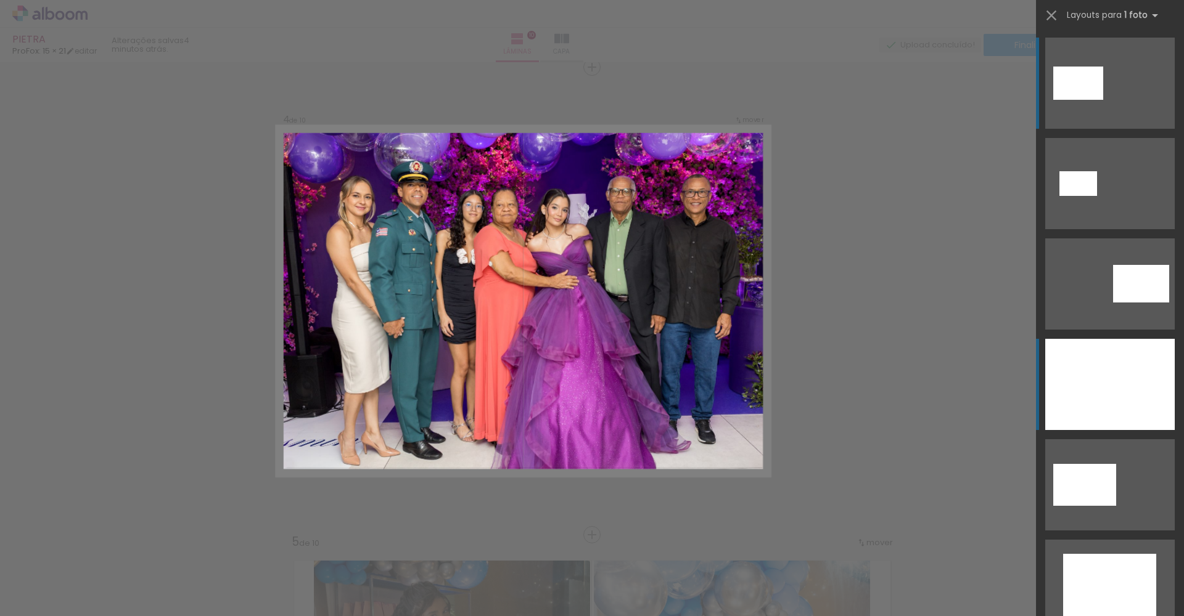
click at [1105, 397] on div at bounding box center [1109, 384] width 129 height 91
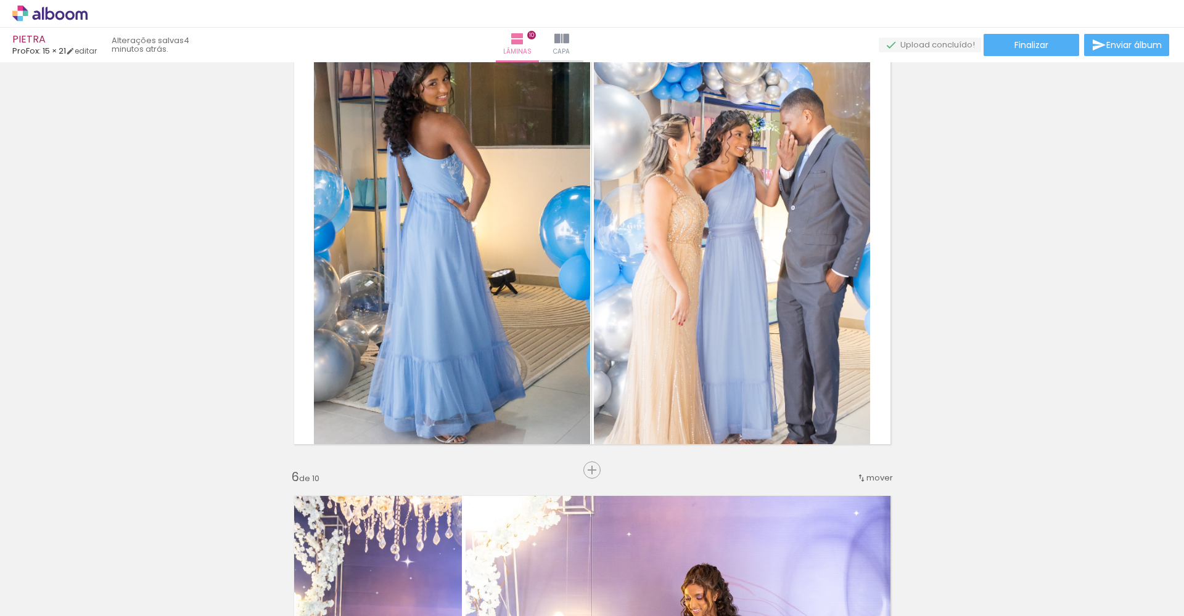
scroll to position [1955, 0]
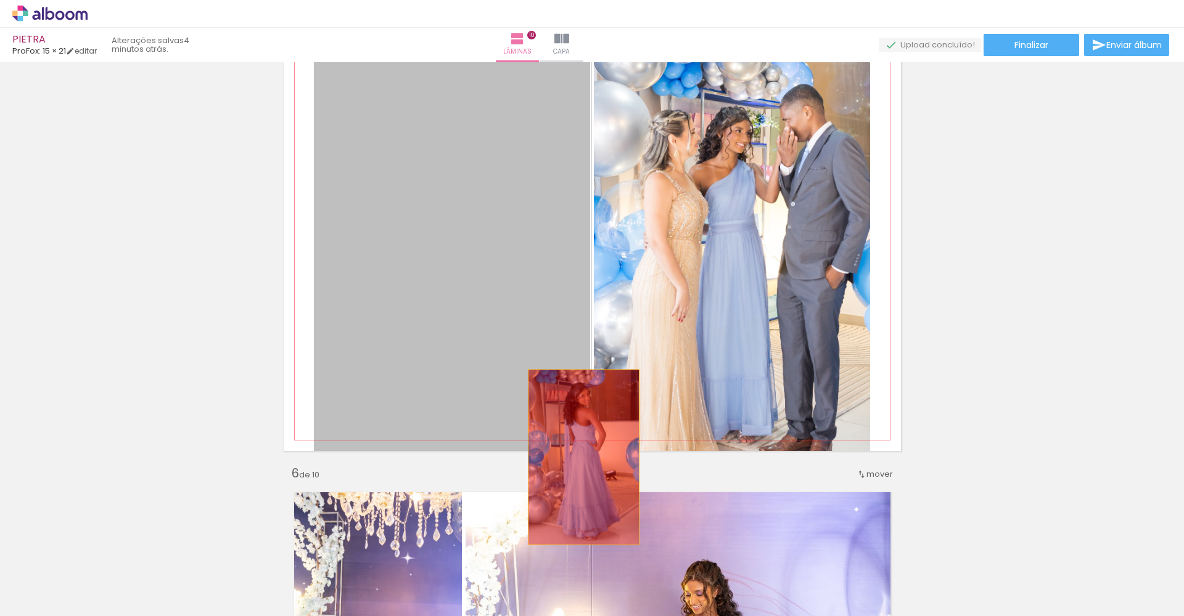
drag, startPoint x: 462, startPoint y: 316, endPoint x: 583, endPoint y: 457, distance: 186.7
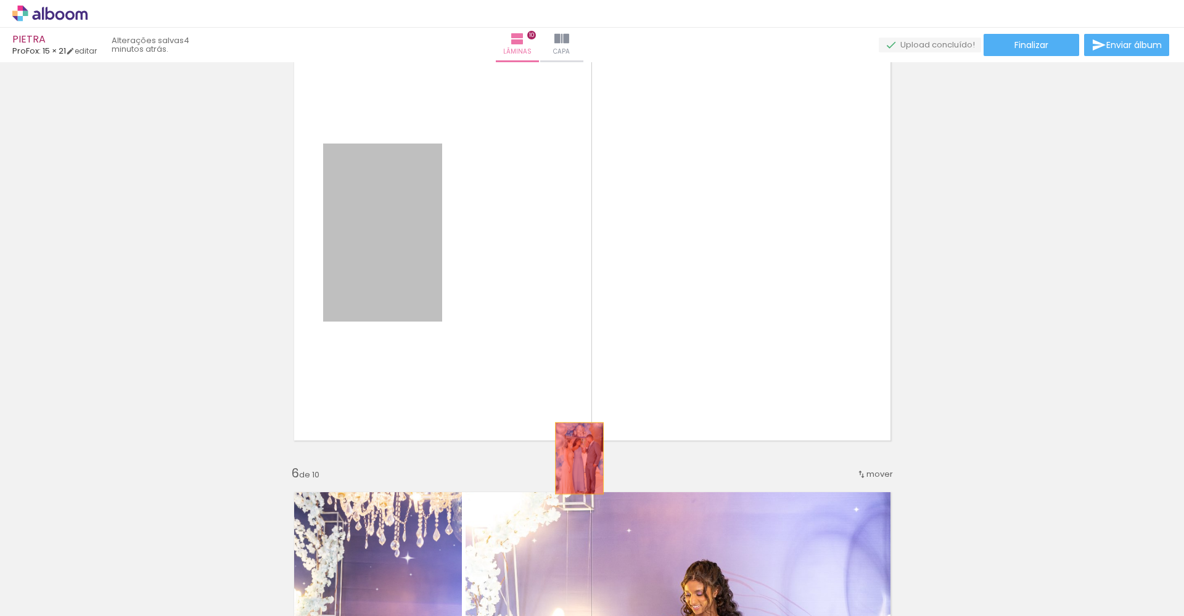
drag, startPoint x: 372, startPoint y: 272, endPoint x: 579, endPoint y: 459, distance: 278.0
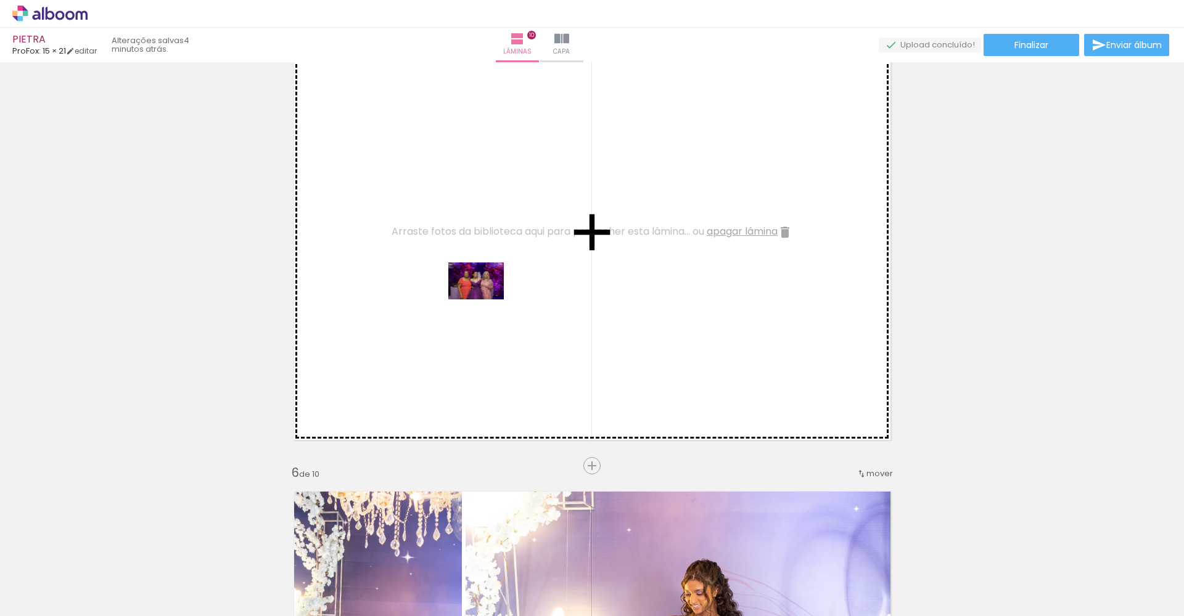
scroll to position [1960, 0]
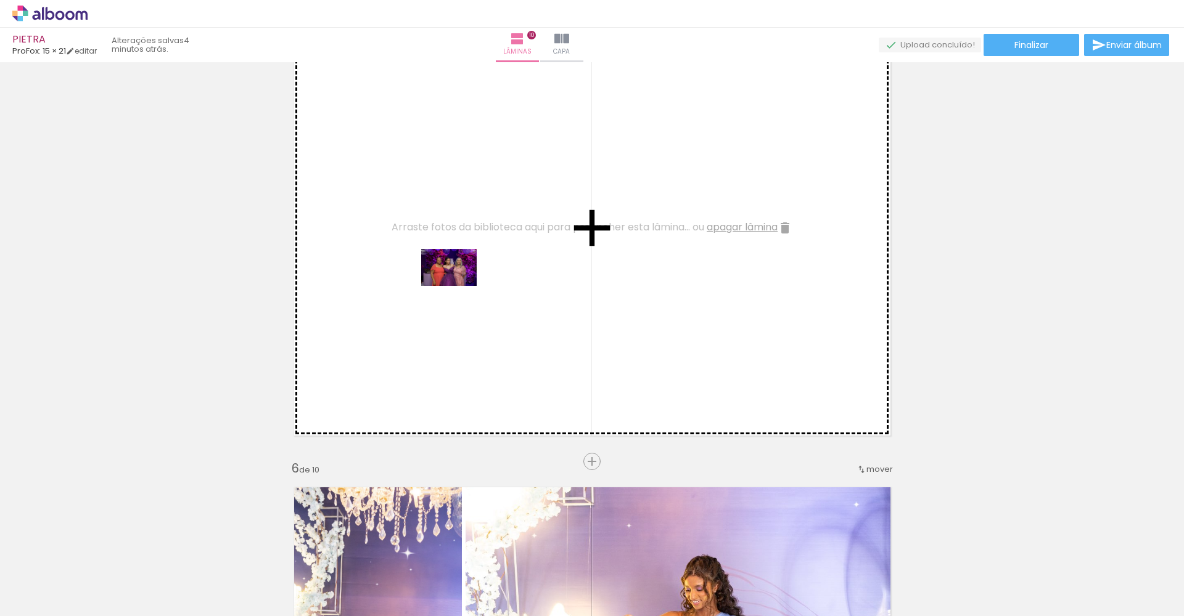
drag, startPoint x: 1030, startPoint y: 587, endPoint x: 457, endPoint y: 287, distance: 646.8
click at [457, 287] on quentale-workspace at bounding box center [592, 308] width 1184 height 616
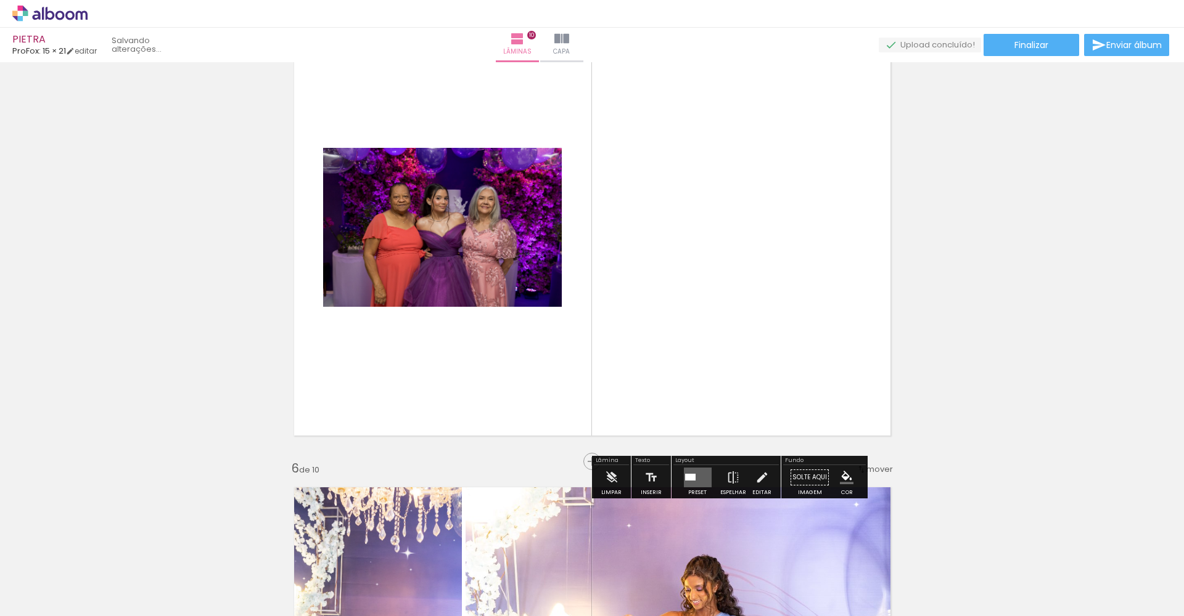
scroll to position [1982, 0]
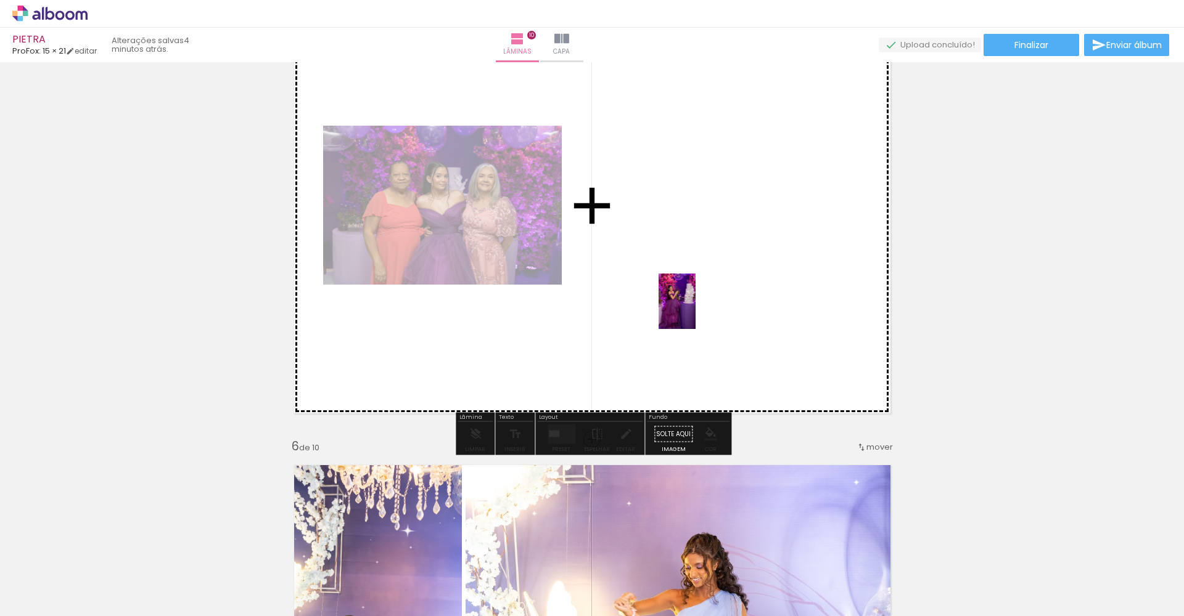
drag, startPoint x: 501, startPoint y: 556, endPoint x: 695, endPoint y: 311, distance: 313.3
click at [695, 311] on quentale-workspace at bounding box center [592, 308] width 1184 height 616
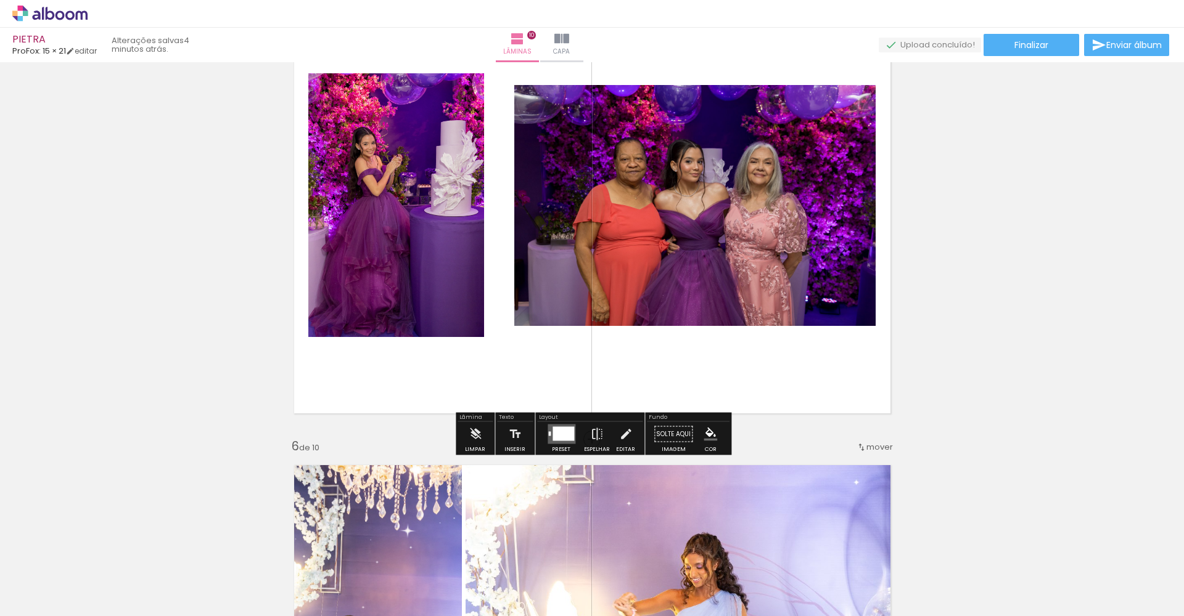
click at [566, 435] on div at bounding box center [563, 434] width 22 height 14
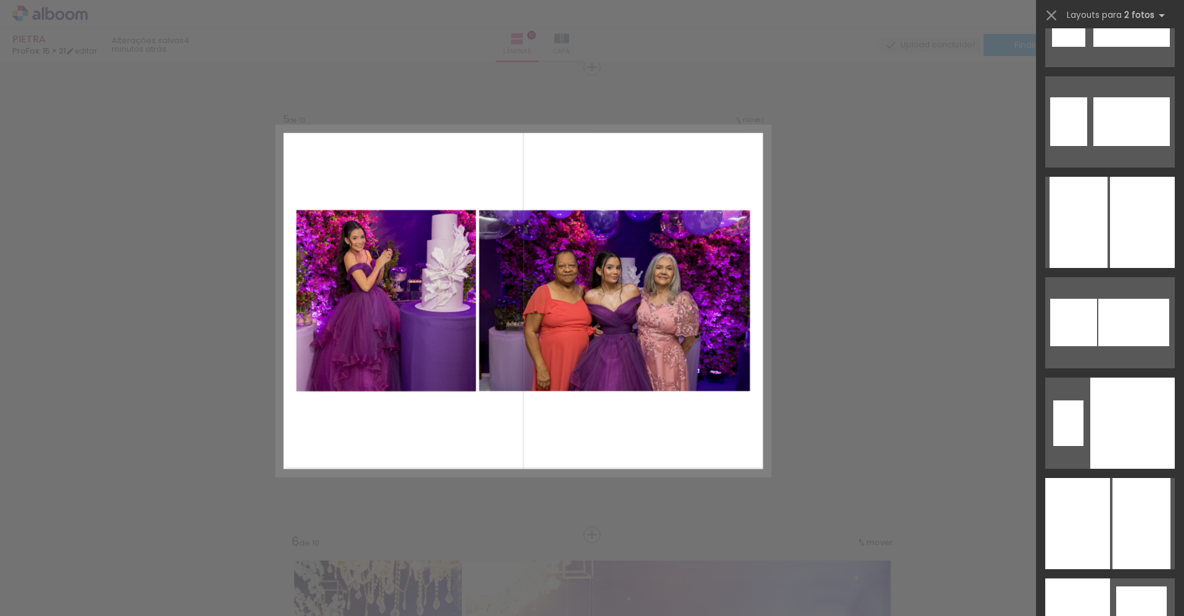
scroll to position [1420, 0]
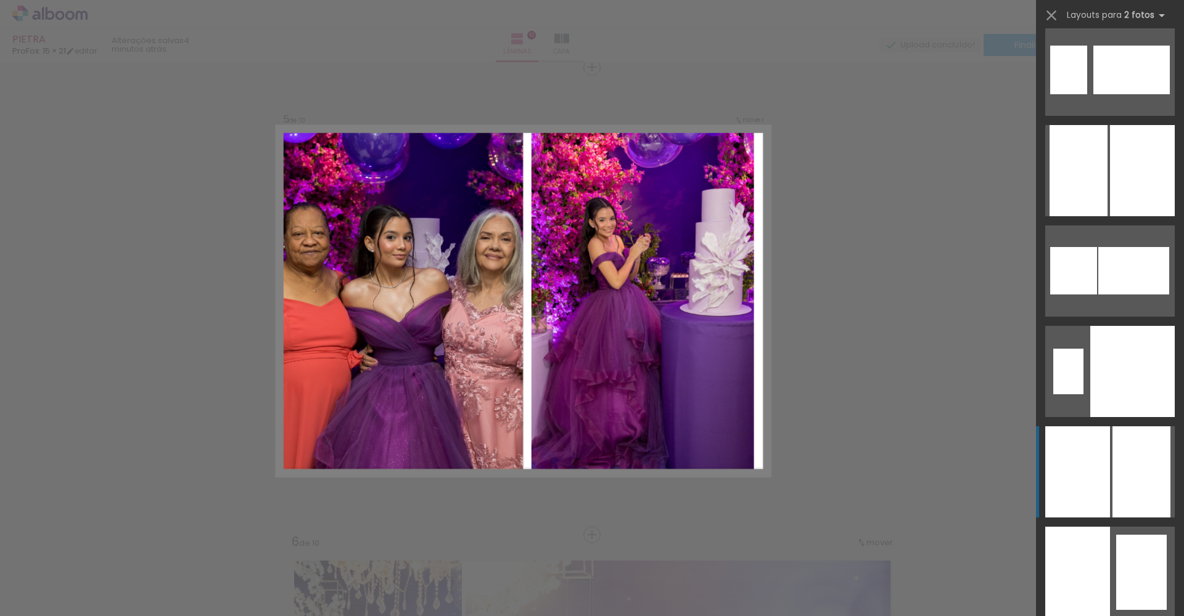
click at [1129, 216] on div at bounding box center [1142, 170] width 65 height 91
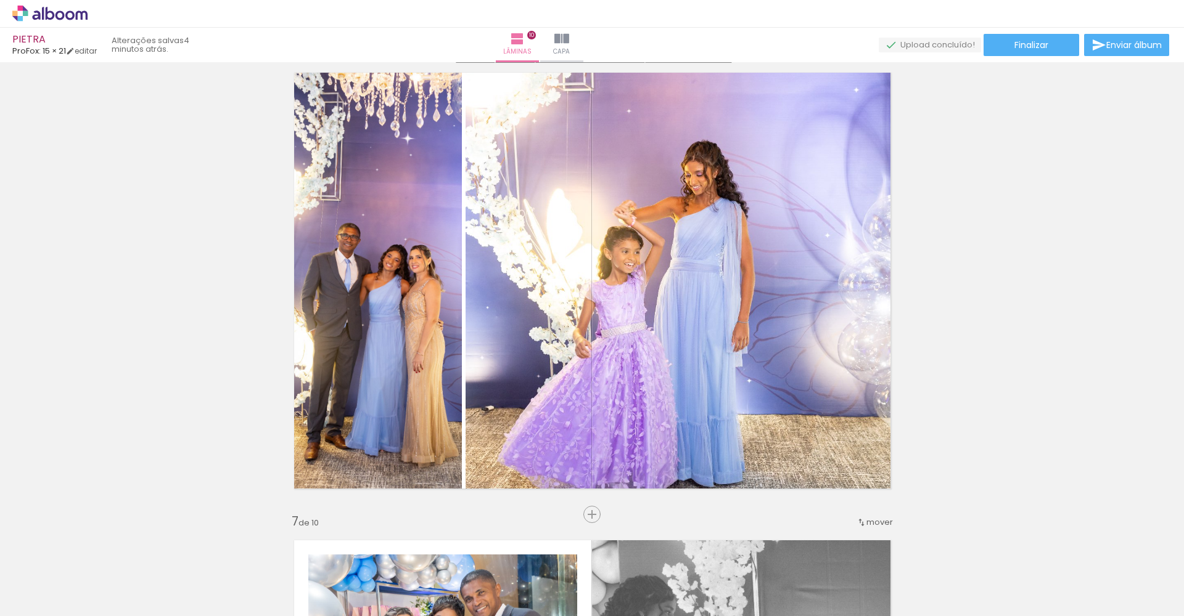
scroll to position [2378, 0]
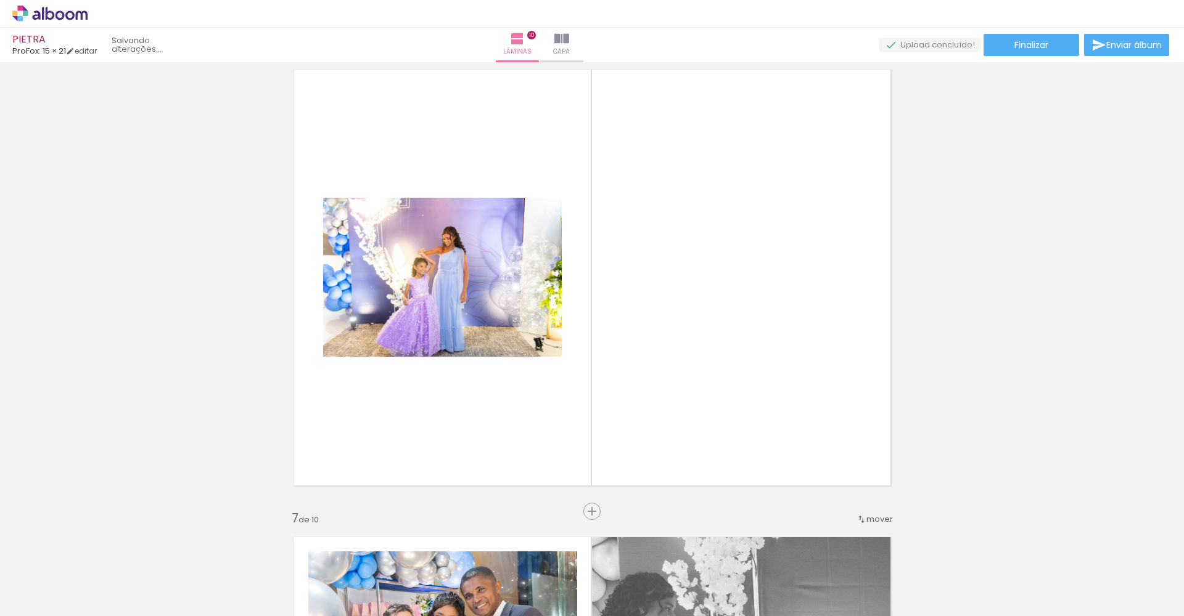
drag, startPoint x: 396, startPoint y: 351, endPoint x: 577, endPoint y: 521, distance: 248.1
click at [577, 521] on div "Inserir lâmina 1 de 10 Inserir lâmina 2 de 10 Inserir lâmina 3 de 10 Inserir lâ…" at bounding box center [592, 261] width 1184 height 5147
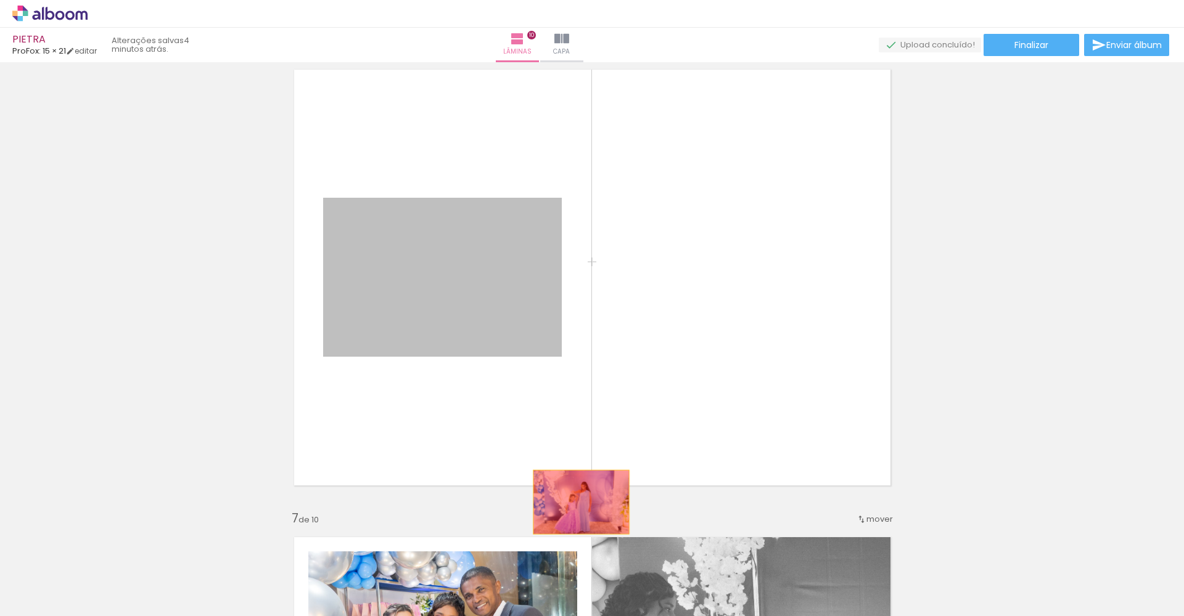
drag, startPoint x: 465, startPoint y: 309, endPoint x: 581, endPoint y: 502, distance: 225.6
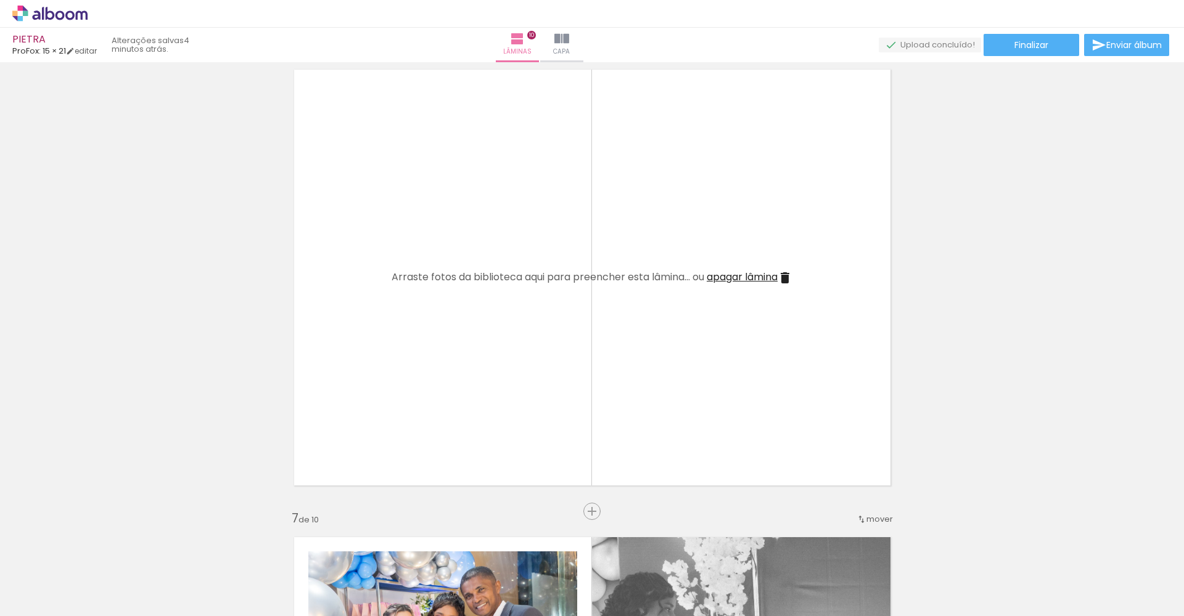
scroll to position [0, 2154]
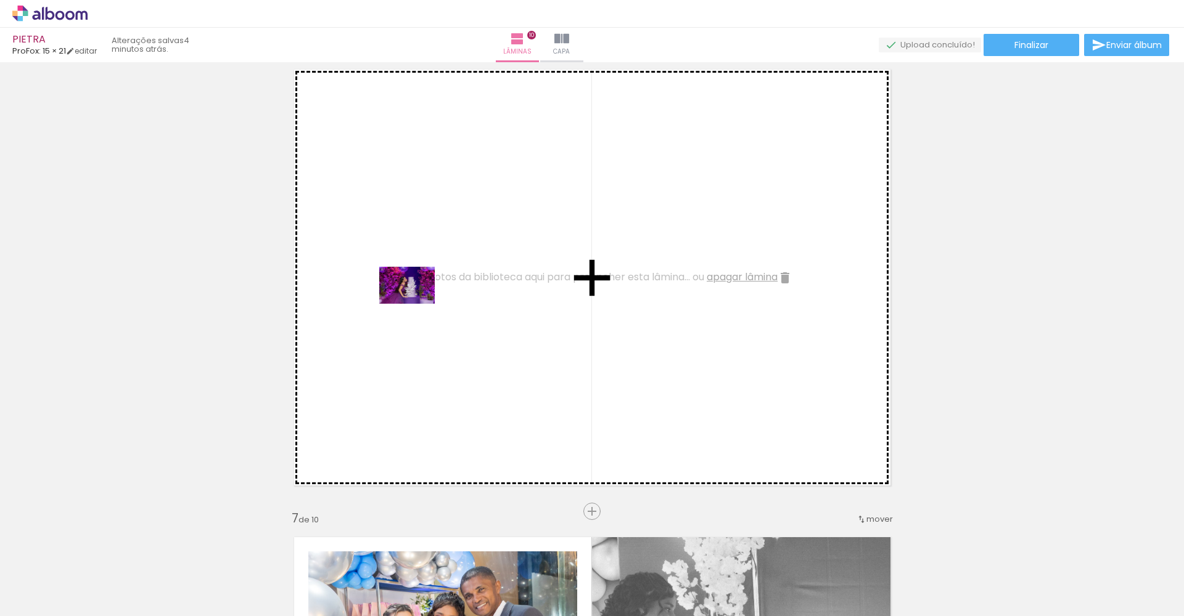
drag, startPoint x: 1158, startPoint y: 573, endPoint x: 416, endPoint y: 304, distance: 788.9
click at [416, 304] on quentale-workspace at bounding box center [592, 308] width 1184 height 616
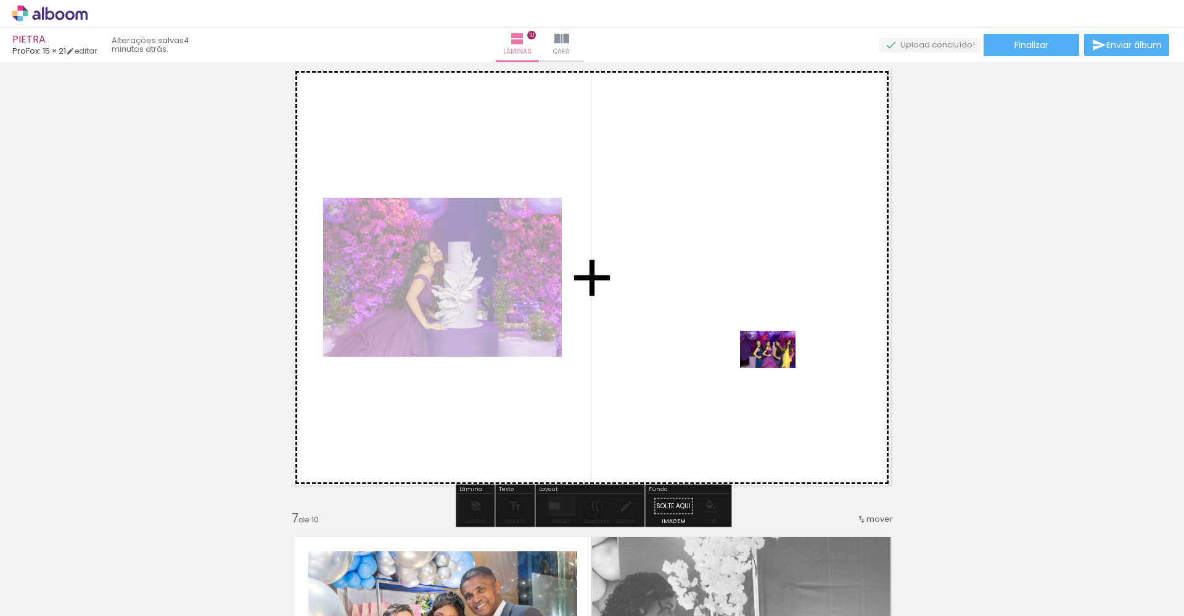
drag, startPoint x: 865, startPoint y: 573, endPoint x: 775, endPoint y: 366, distance: 225.0
click at [775, 366] on quentale-workspace at bounding box center [592, 308] width 1184 height 616
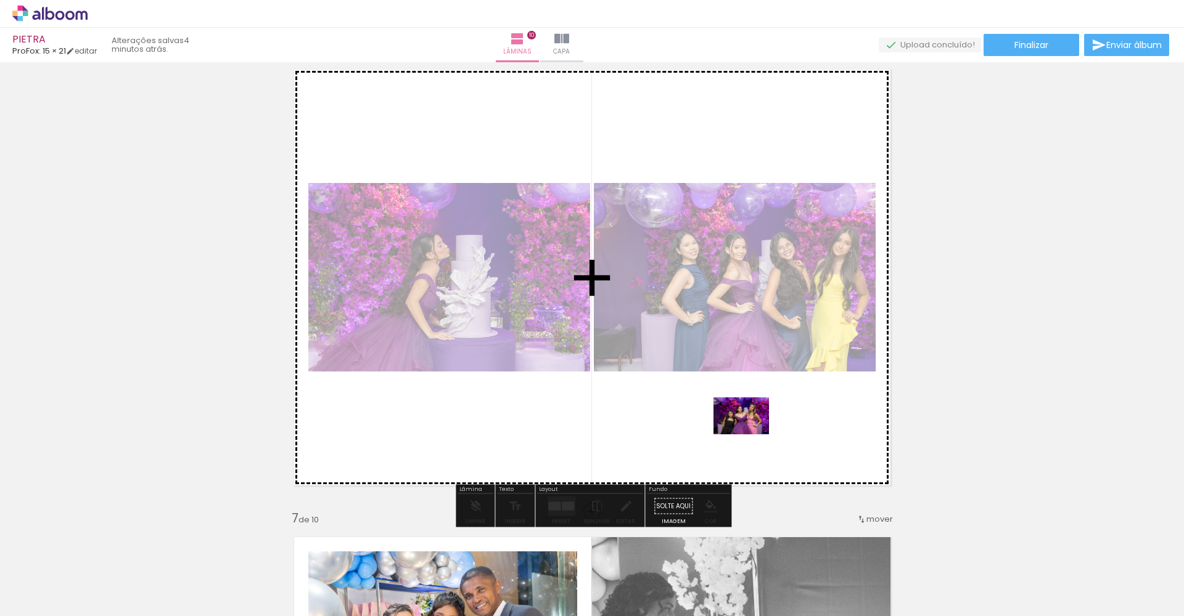
drag, startPoint x: 922, startPoint y: 554, endPoint x: 750, endPoint y: 435, distance: 208.6
click at [750, 435] on quentale-workspace at bounding box center [592, 308] width 1184 height 616
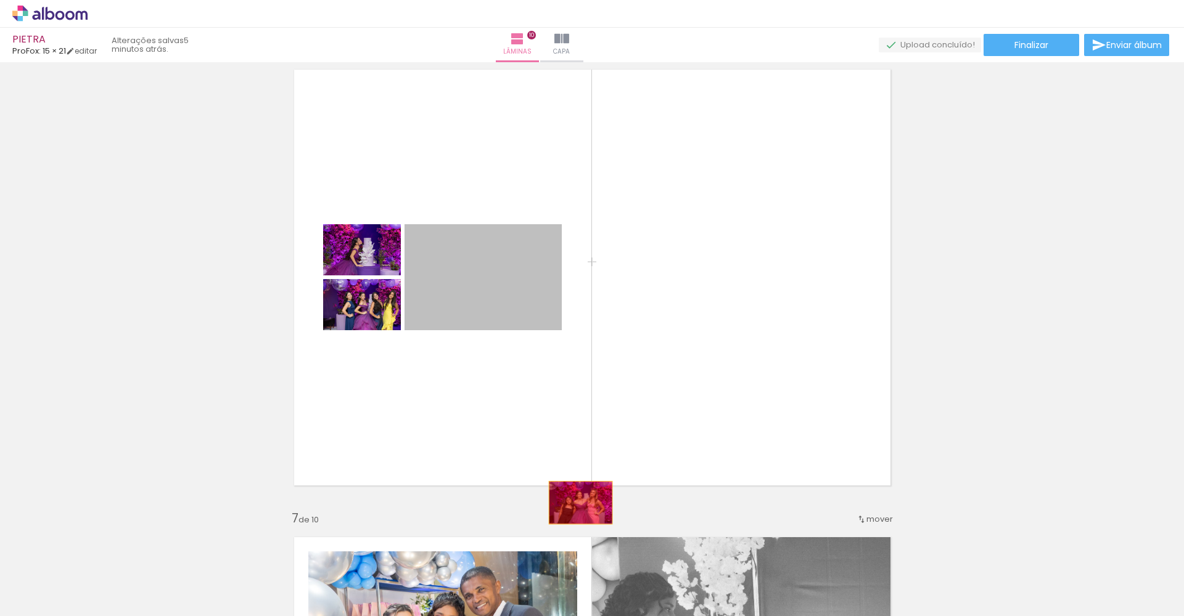
drag, startPoint x: 453, startPoint y: 265, endPoint x: 580, endPoint y: 503, distance: 269.7
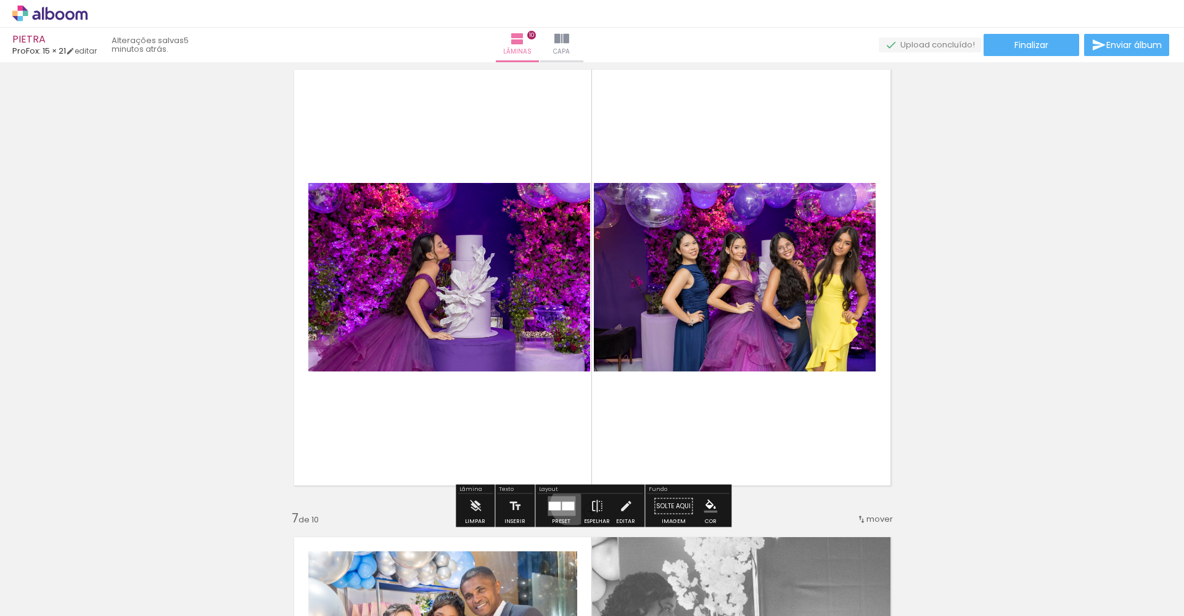
click at [568, 505] on div at bounding box center [568, 506] width 12 height 9
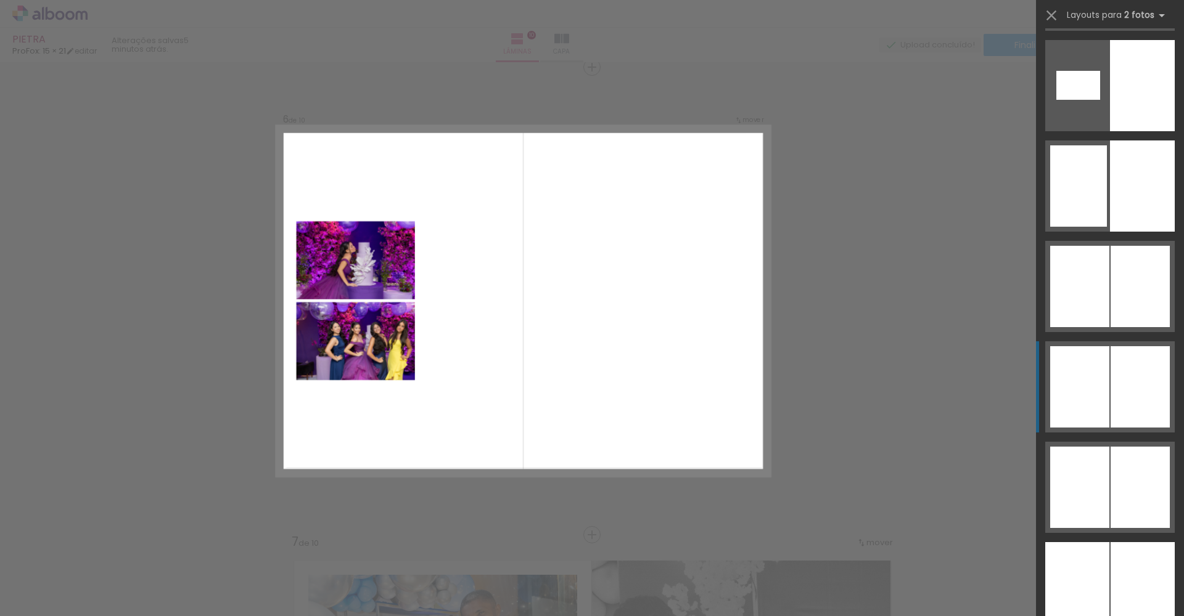
scroll to position [2440, 0]
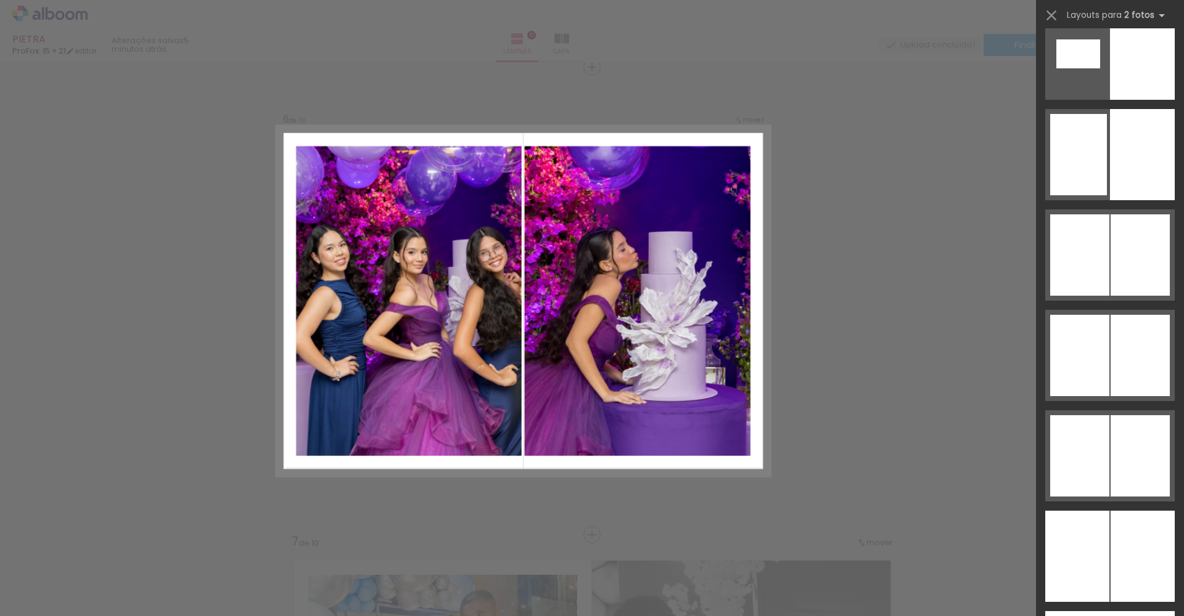
click at [1110, 200] on div at bounding box center [1142, 154] width 65 height 91
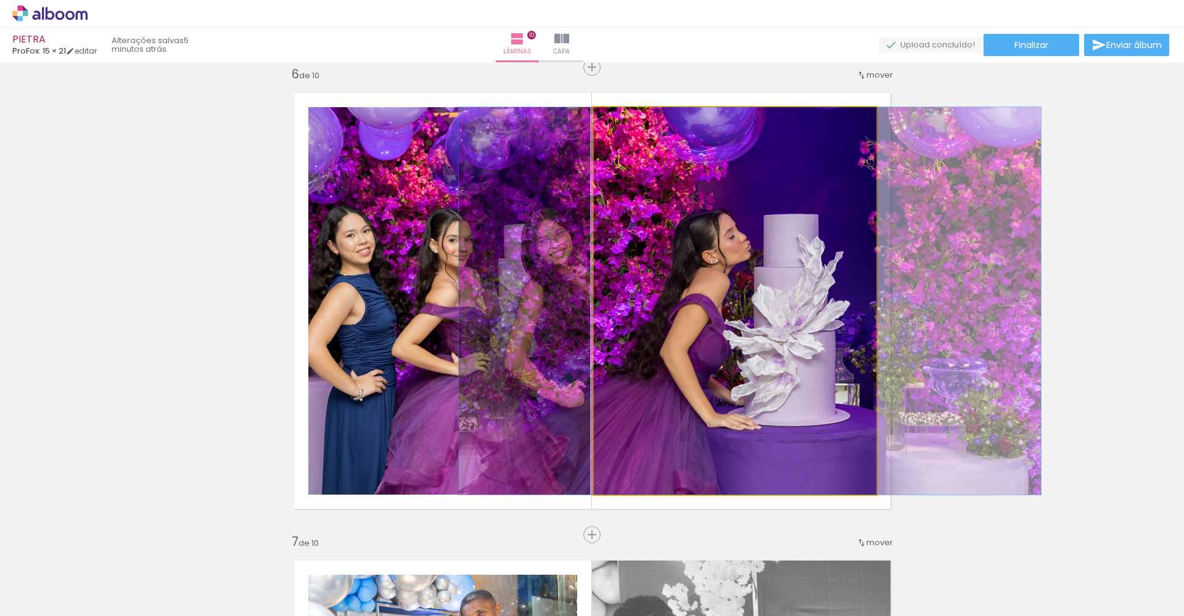
drag, startPoint x: 793, startPoint y: 368, endPoint x: 816, endPoint y: 356, distance: 26.2
click at [807, 369] on div at bounding box center [750, 301] width 582 height 388
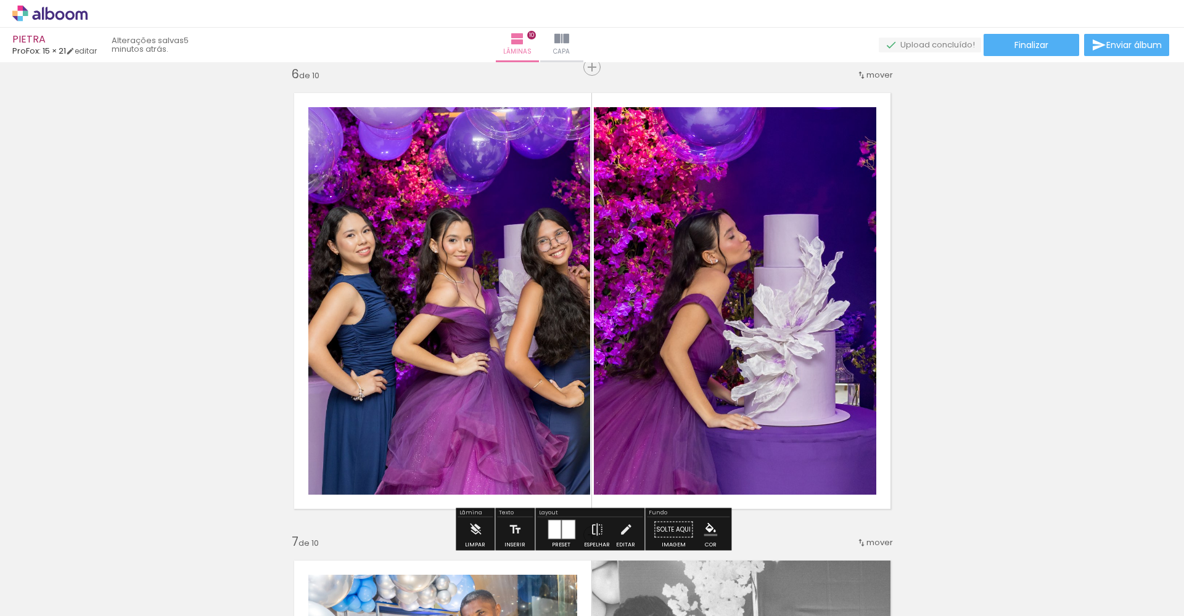
click at [1079, 285] on div "Inserir lâmina 1 de 10 Inserir lâmina 2 de 10 Inserir lâmina 3 de 10 Inserir lâ…" at bounding box center [592, 285] width 1184 height 5147
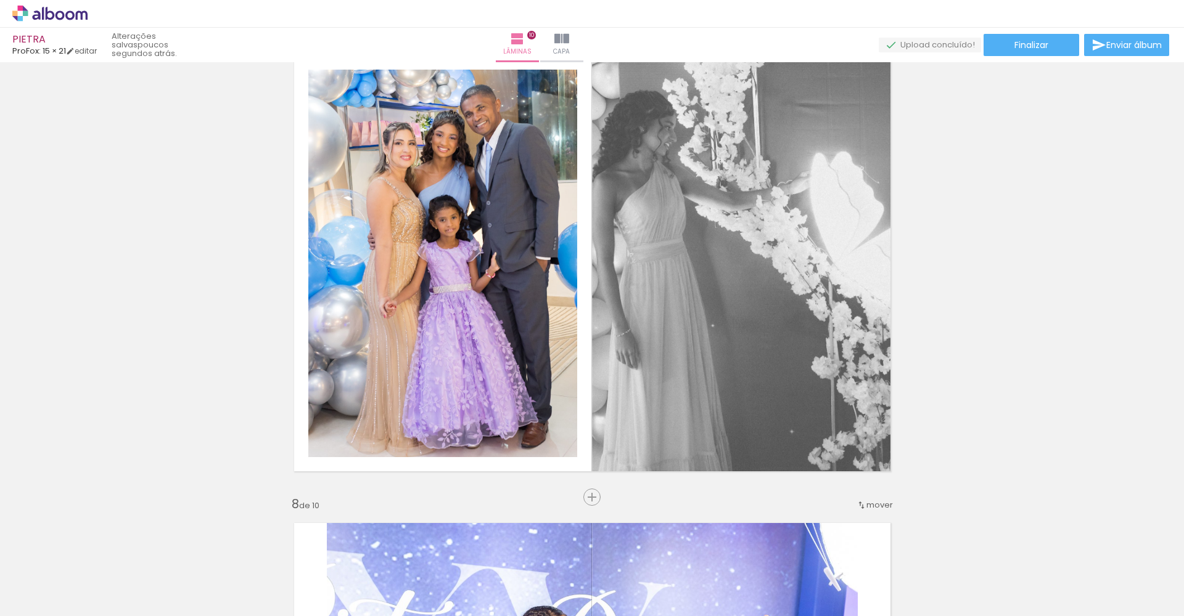
scroll to position [2850, 0]
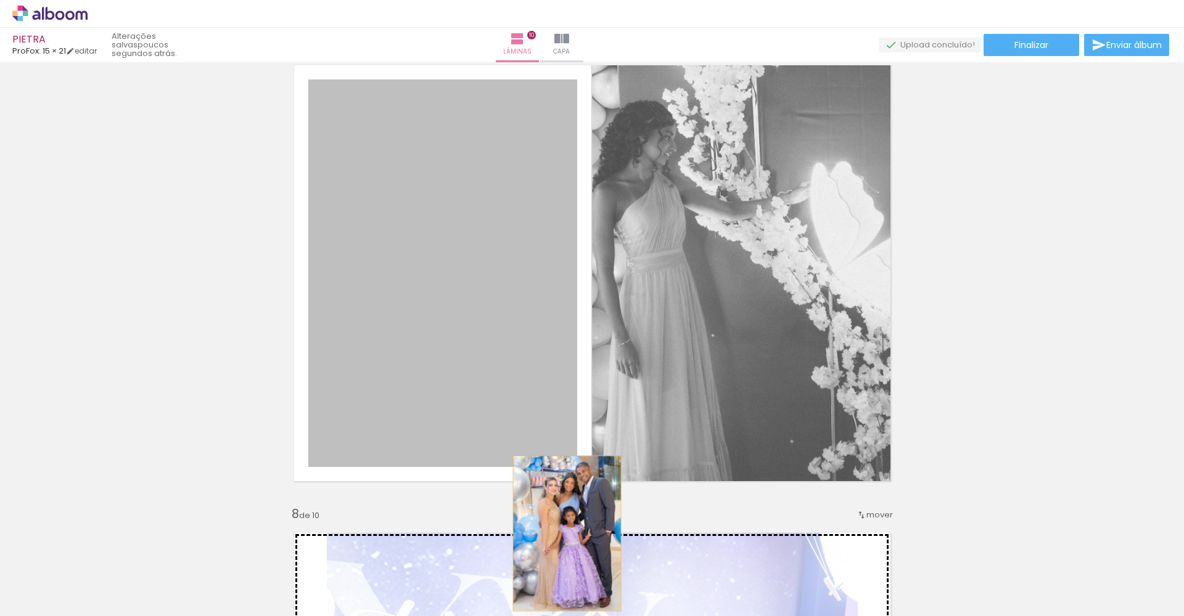
drag, startPoint x: 460, startPoint y: 344, endPoint x: 566, endPoint y: 534, distance: 217.8
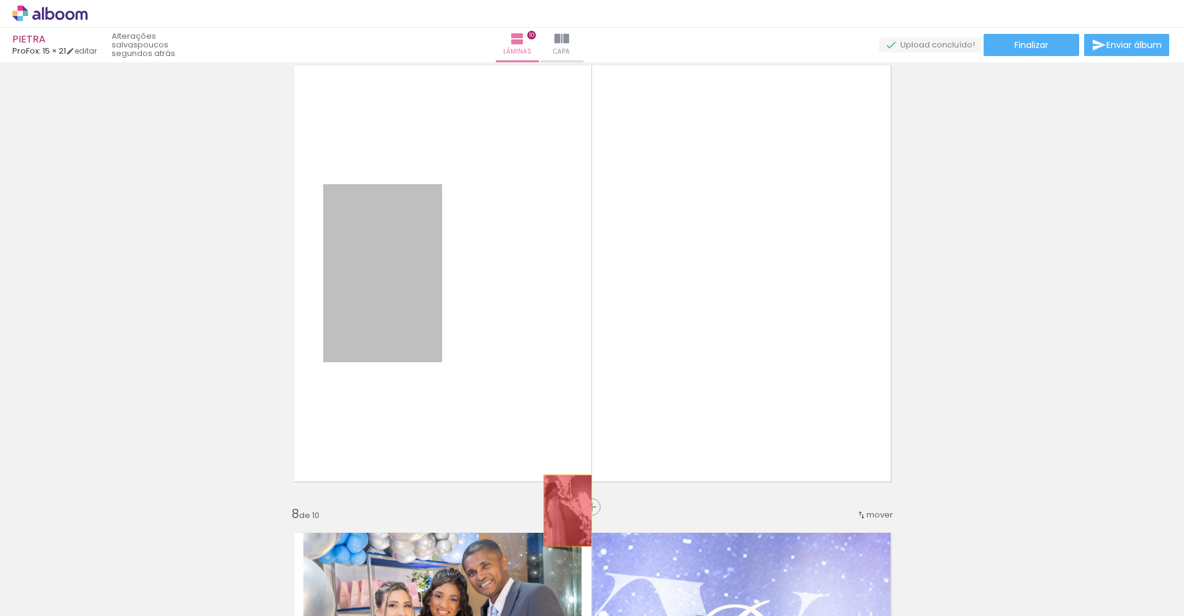
drag, startPoint x: 392, startPoint y: 311, endPoint x: 567, endPoint y: 511, distance: 265.6
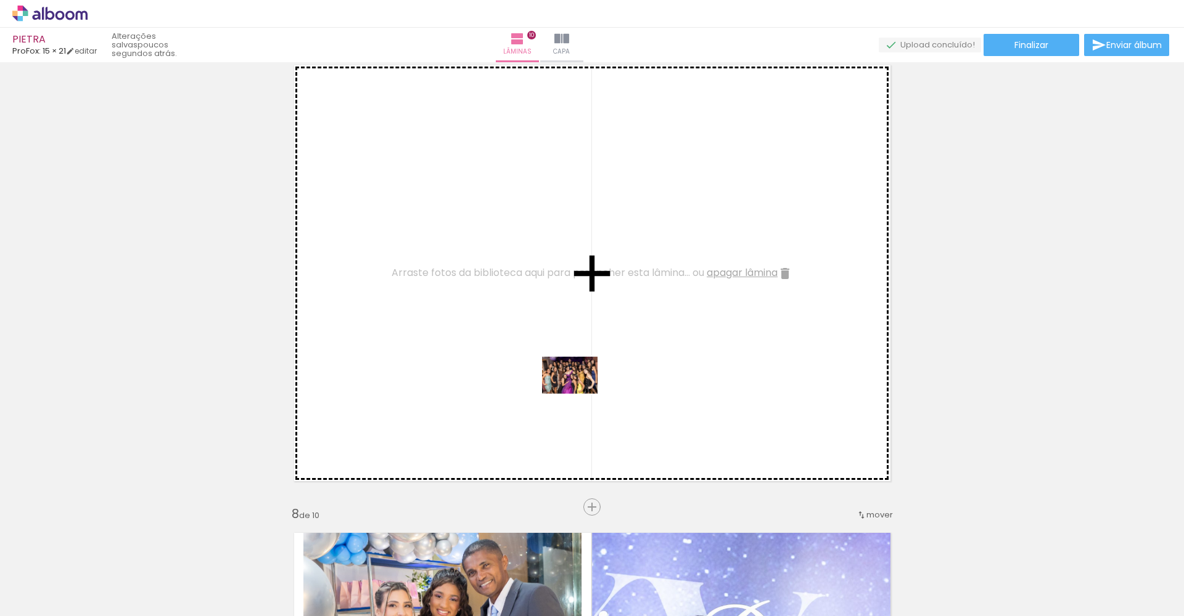
drag, startPoint x: 639, startPoint y: 562, endPoint x: 579, endPoint y: 394, distance: 178.2
click at [579, 394] on quentale-workspace at bounding box center [592, 308] width 1184 height 616
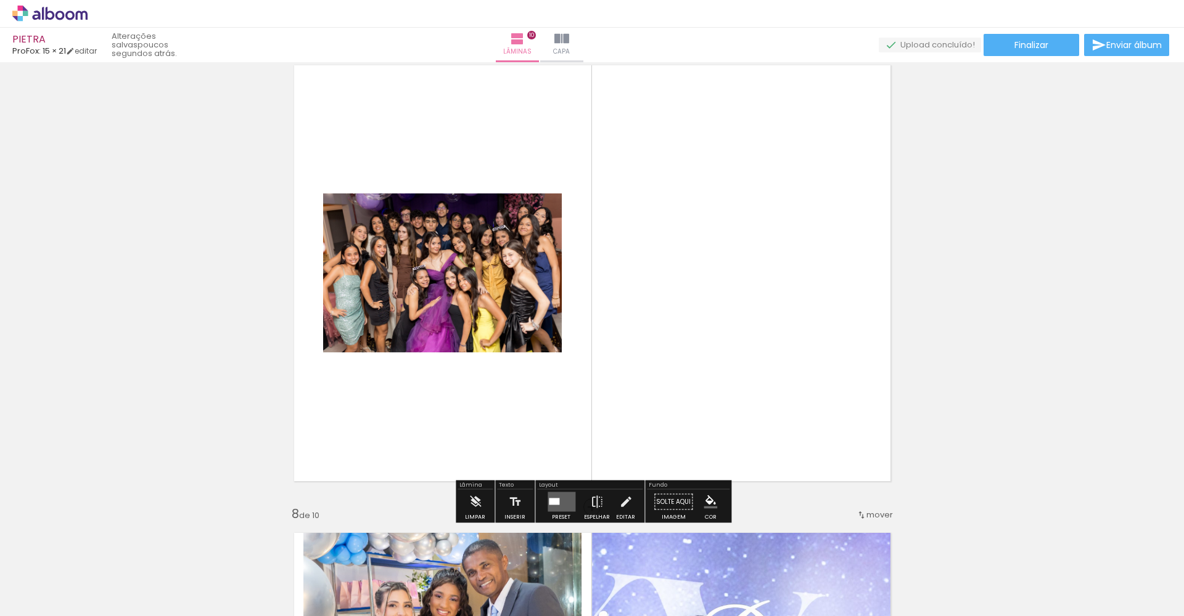
click at [554, 504] on div at bounding box center [554, 502] width 10 height 7
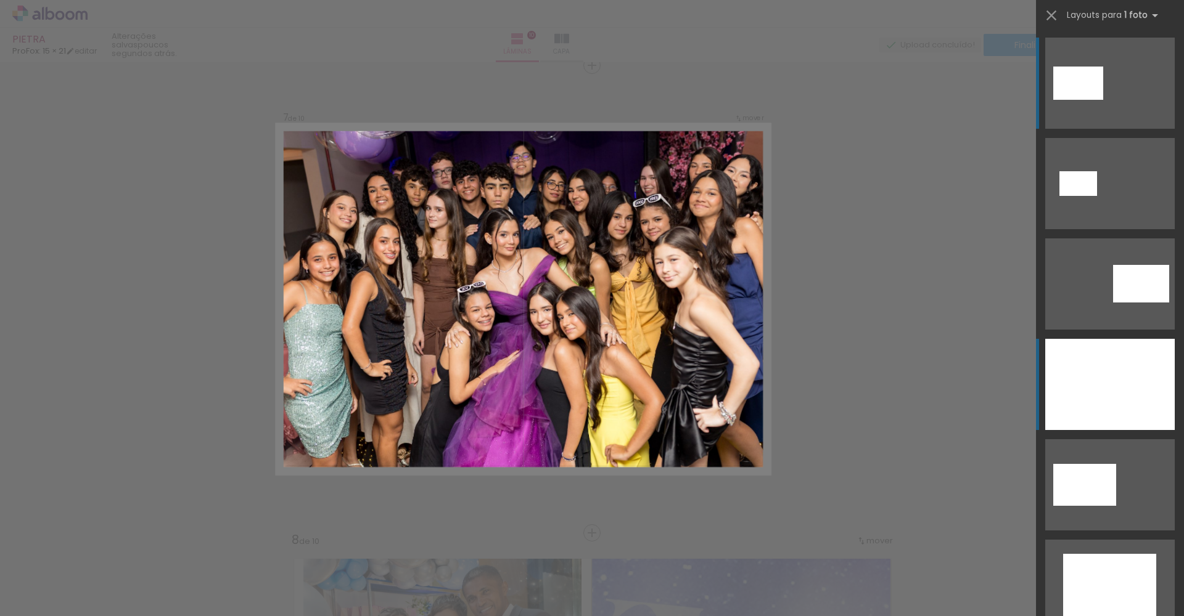
scroll to position [2823, 0]
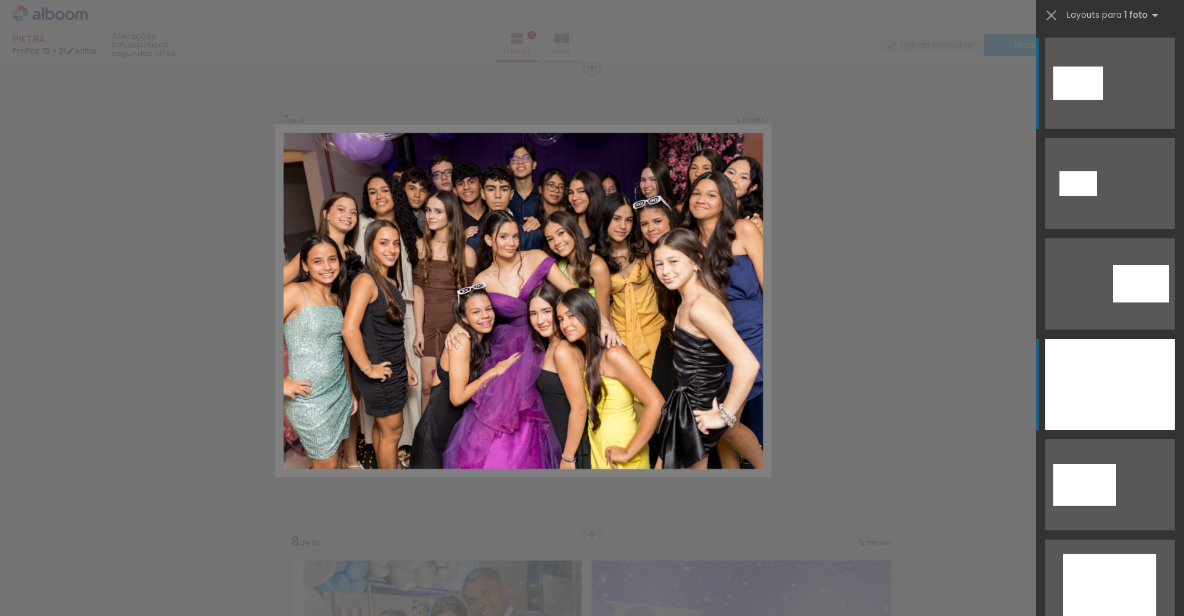
click at [1142, 360] on div at bounding box center [1109, 384] width 129 height 91
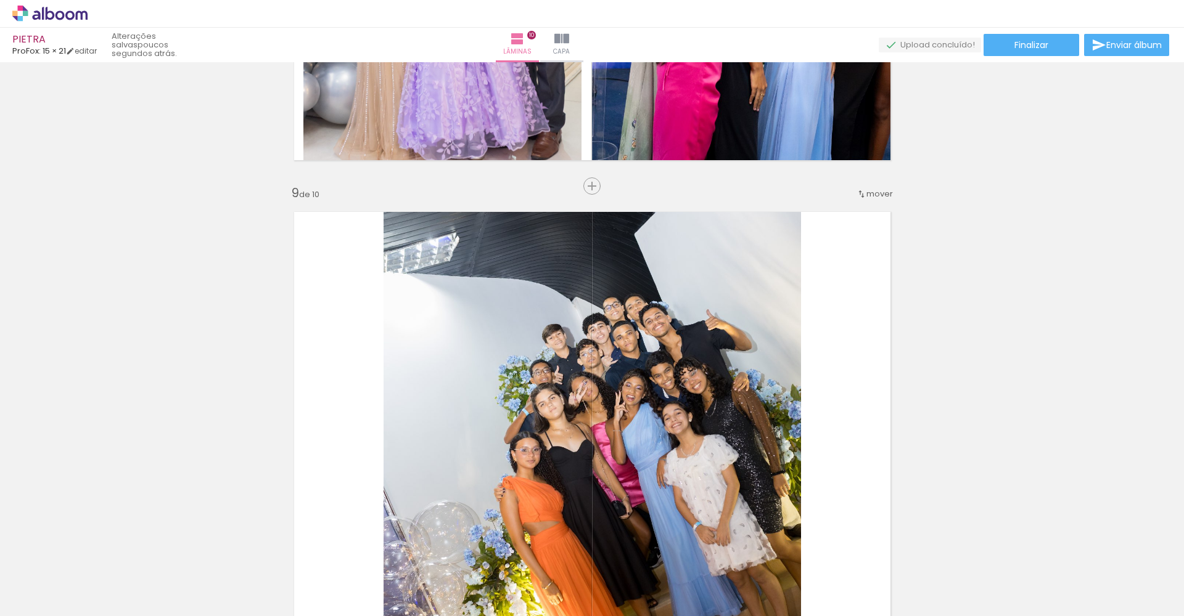
scroll to position [3702, 0]
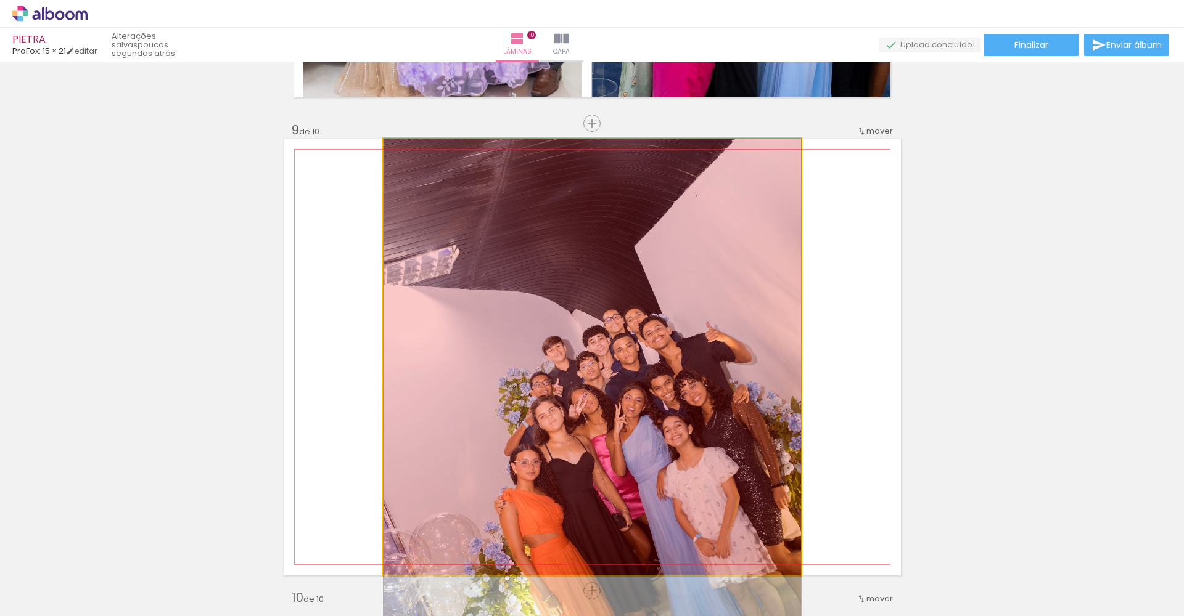
drag, startPoint x: 664, startPoint y: 418, endPoint x: 748, endPoint y: 539, distance: 147.2
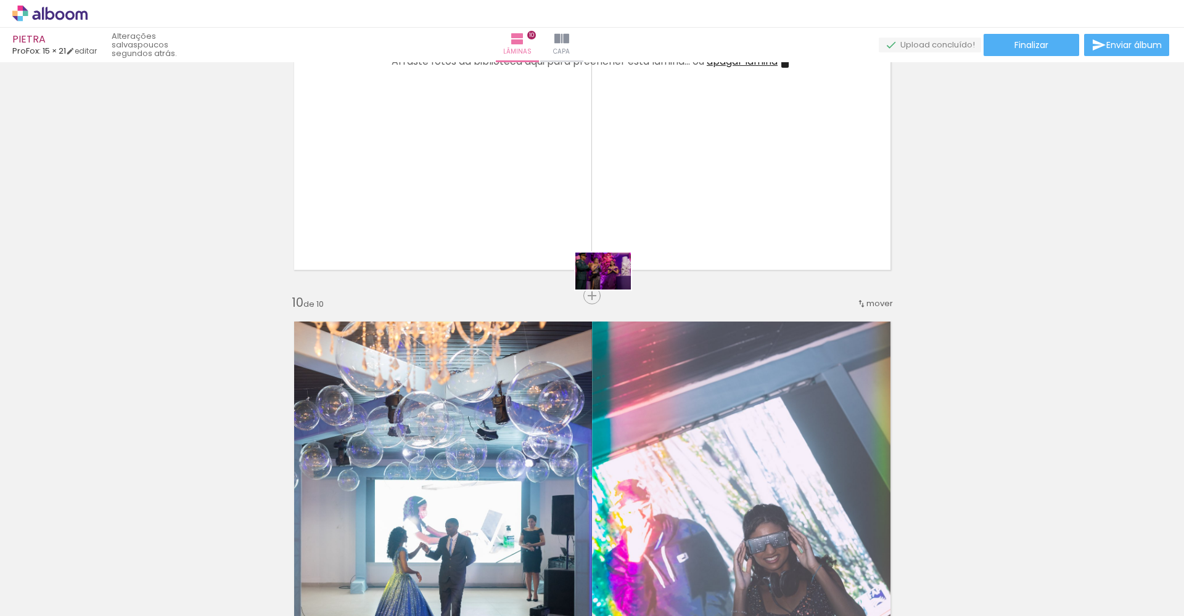
scroll to position [0, 0]
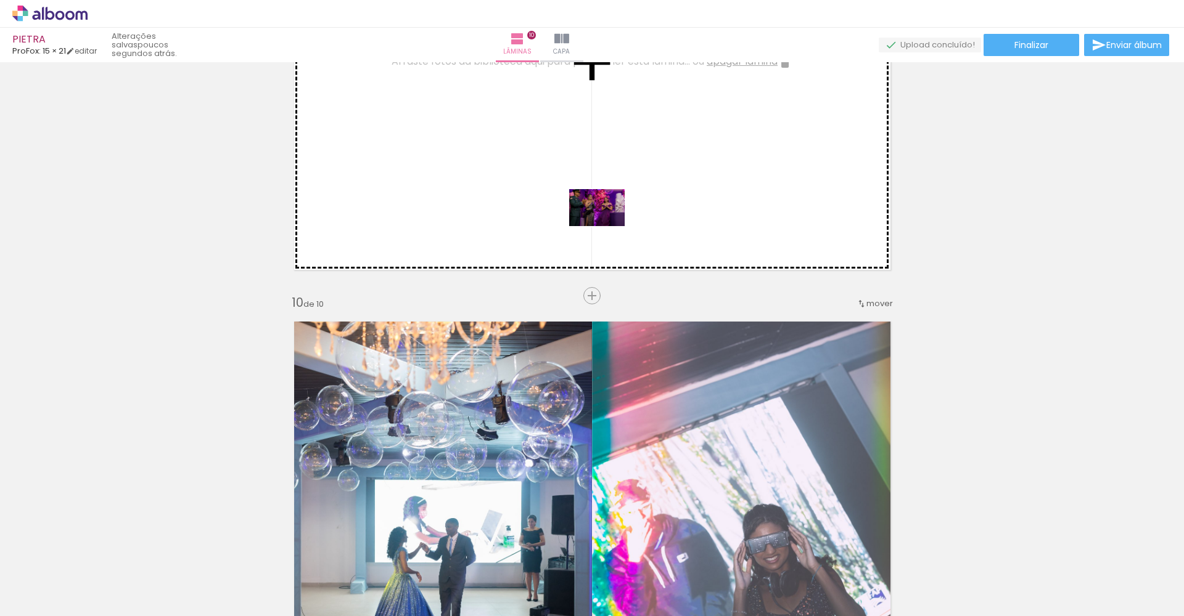
drag, startPoint x: 719, startPoint y: 581, endPoint x: 606, endPoint y: 226, distance: 372.1
click at [606, 226] on quentale-workspace at bounding box center [592, 308] width 1184 height 616
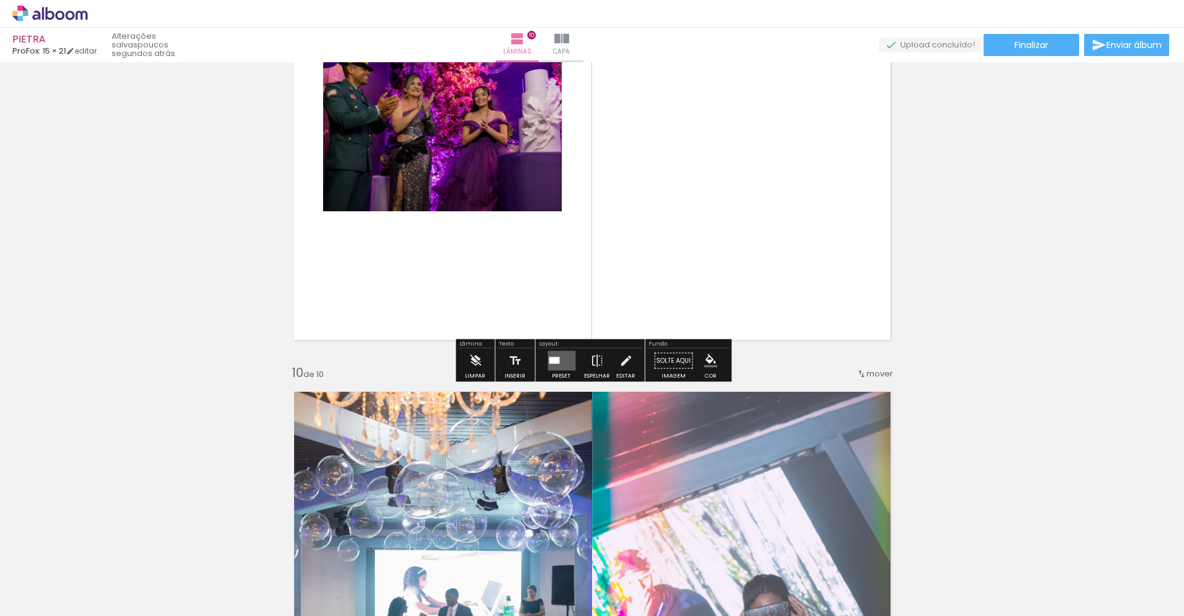
scroll to position [3925, 0]
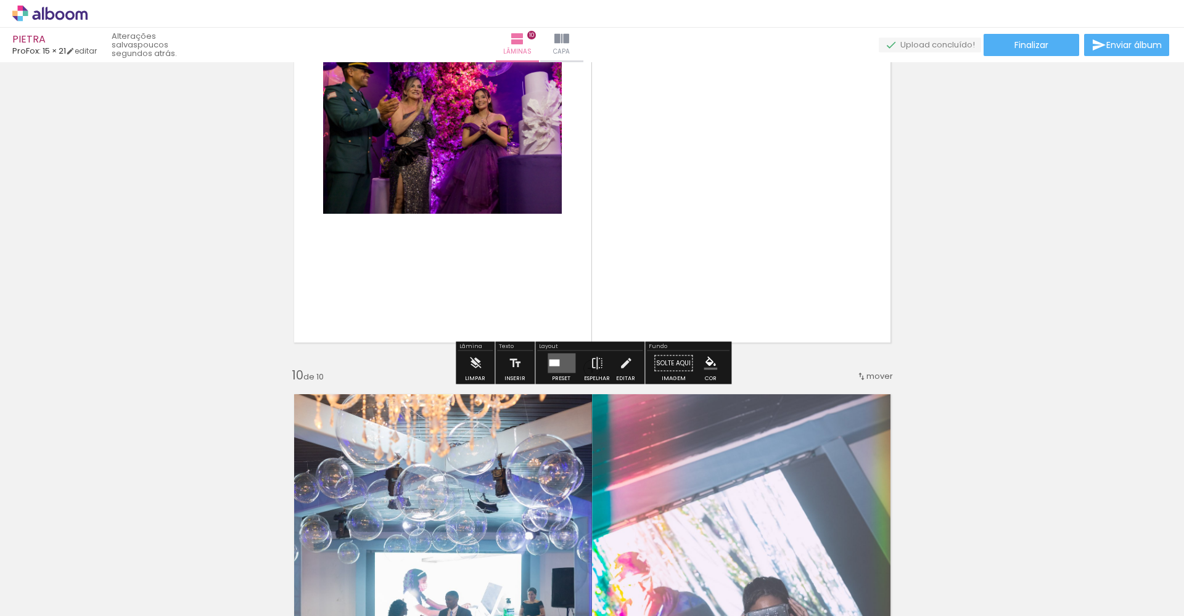
click at [552, 360] on div at bounding box center [554, 363] width 10 height 7
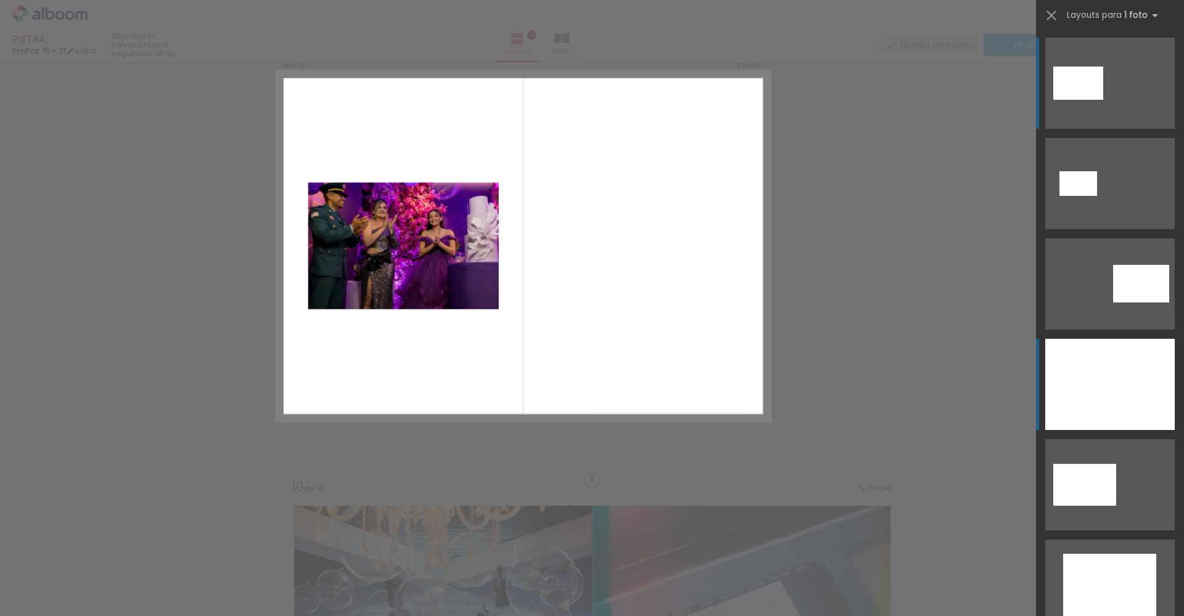
scroll to position [3758, 0]
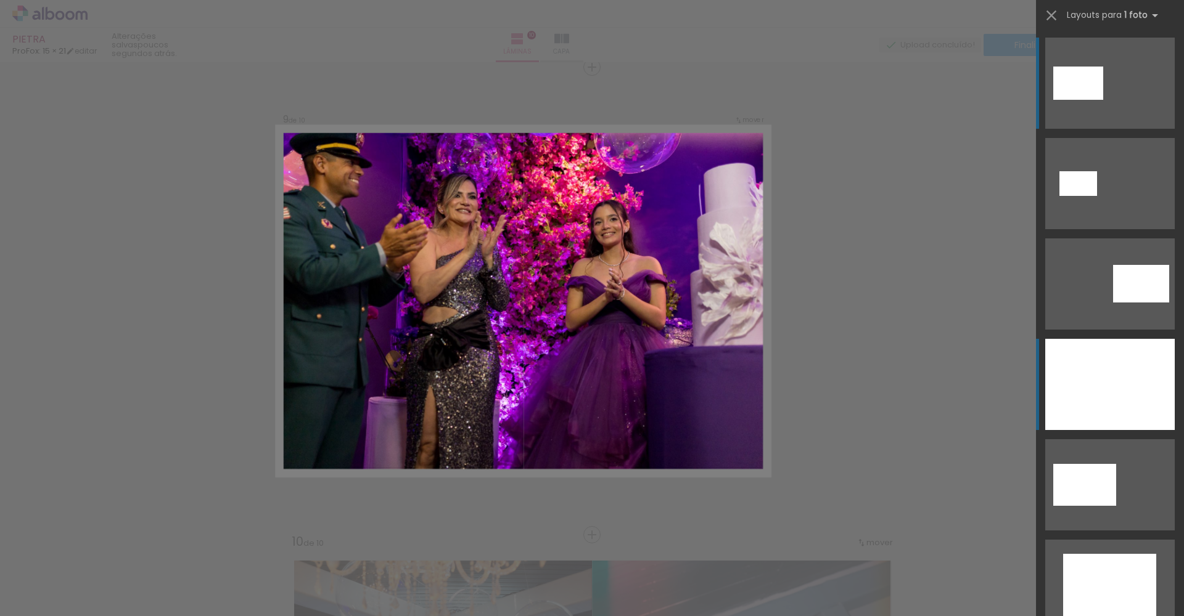
click at [1148, 359] on div at bounding box center [1109, 384] width 129 height 91
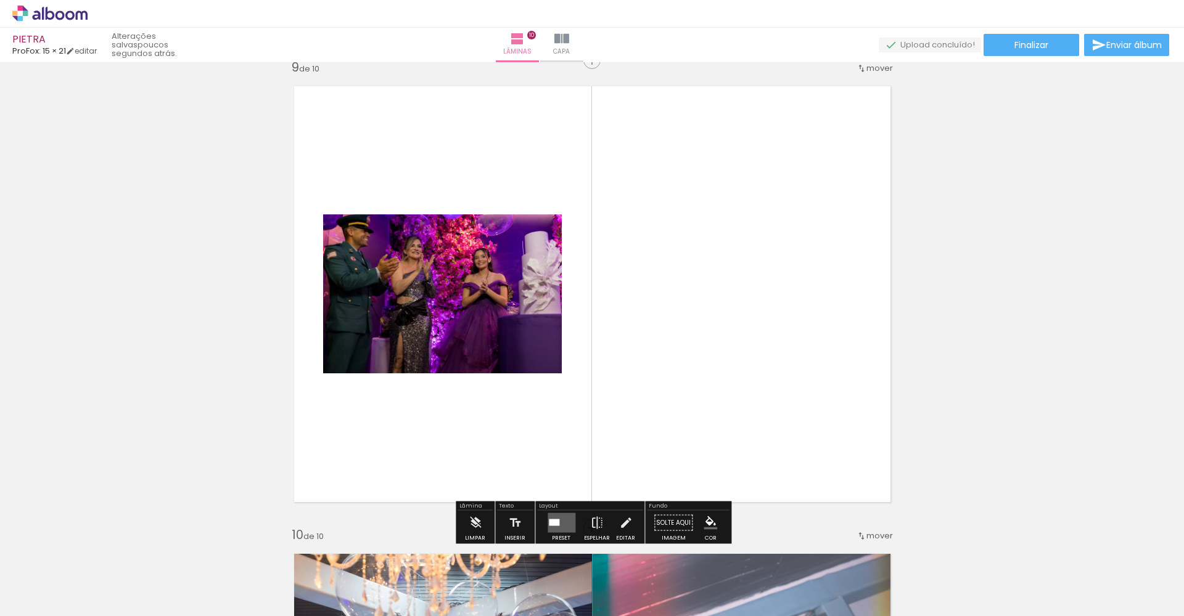
scroll to position [3766, 0]
click at [560, 520] on quentale-layouter at bounding box center [561, 523] width 28 height 20
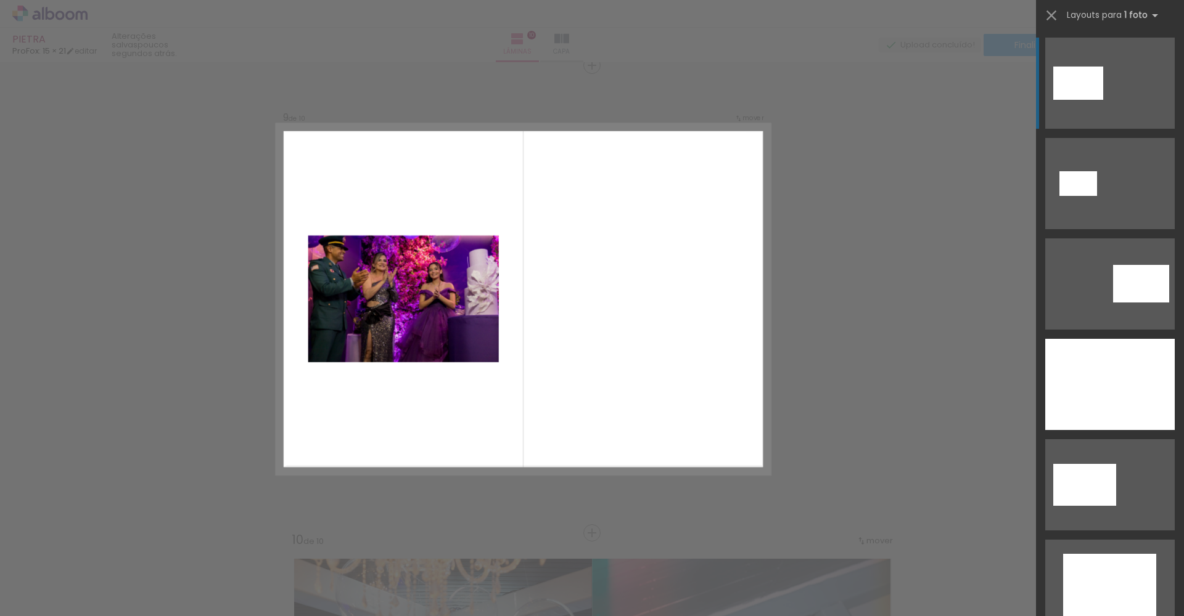
scroll to position [3758, 0]
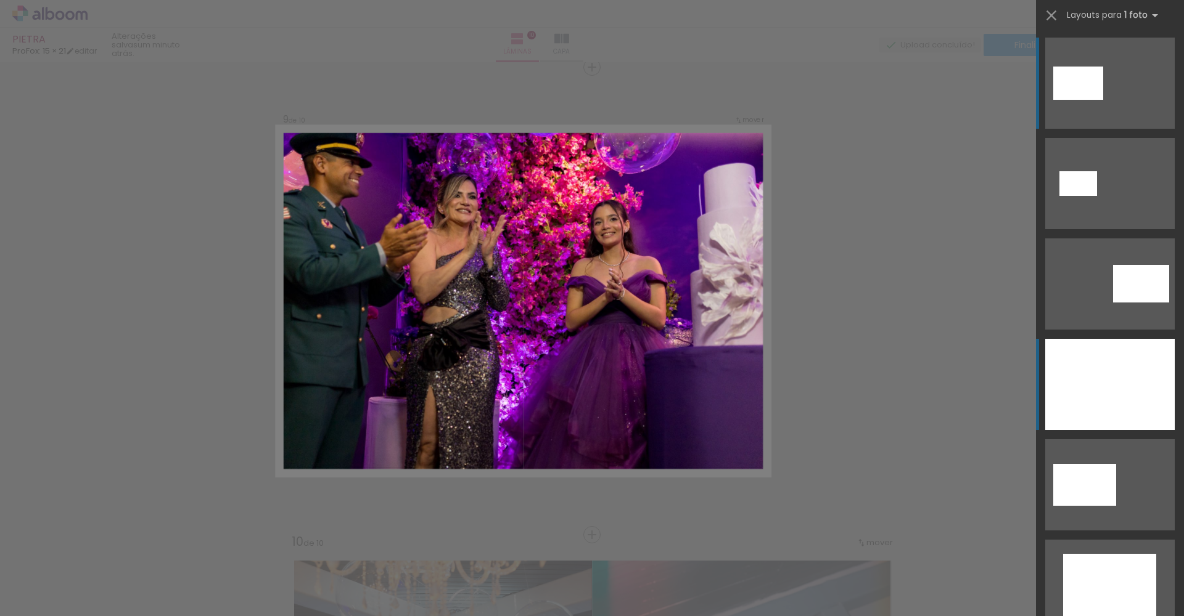
click at [1102, 382] on div at bounding box center [1109, 384] width 129 height 91
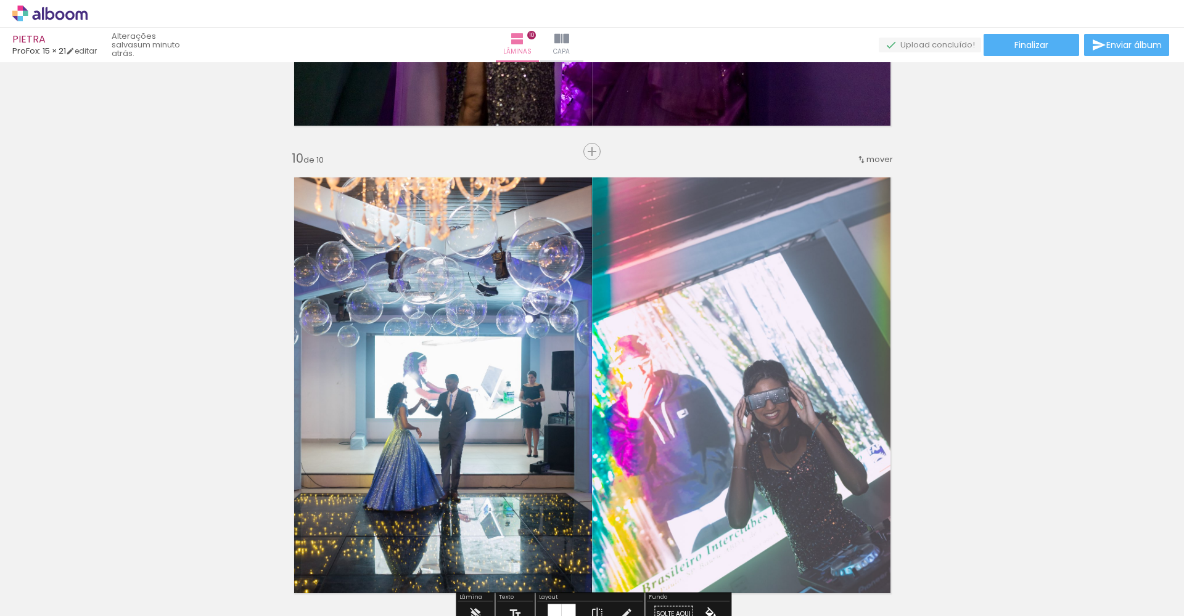
scroll to position [4159, 0]
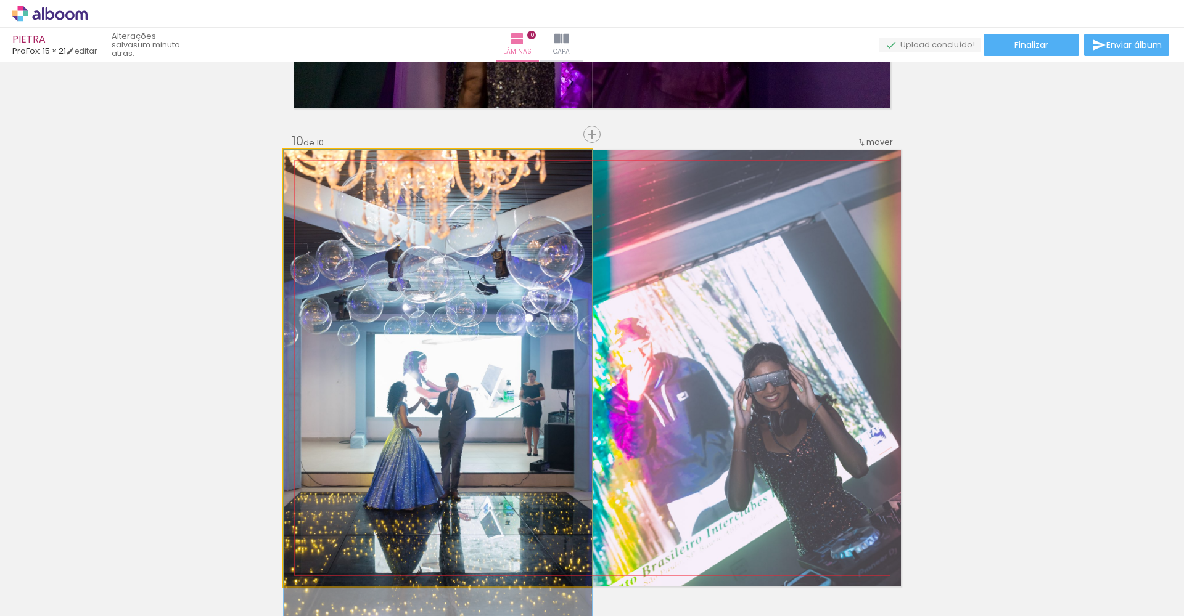
drag, startPoint x: 499, startPoint y: 313, endPoint x: 576, endPoint y: 533, distance: 233.4
click at [576, 533] on div at bounding box center [438, 384] width 308 height 468
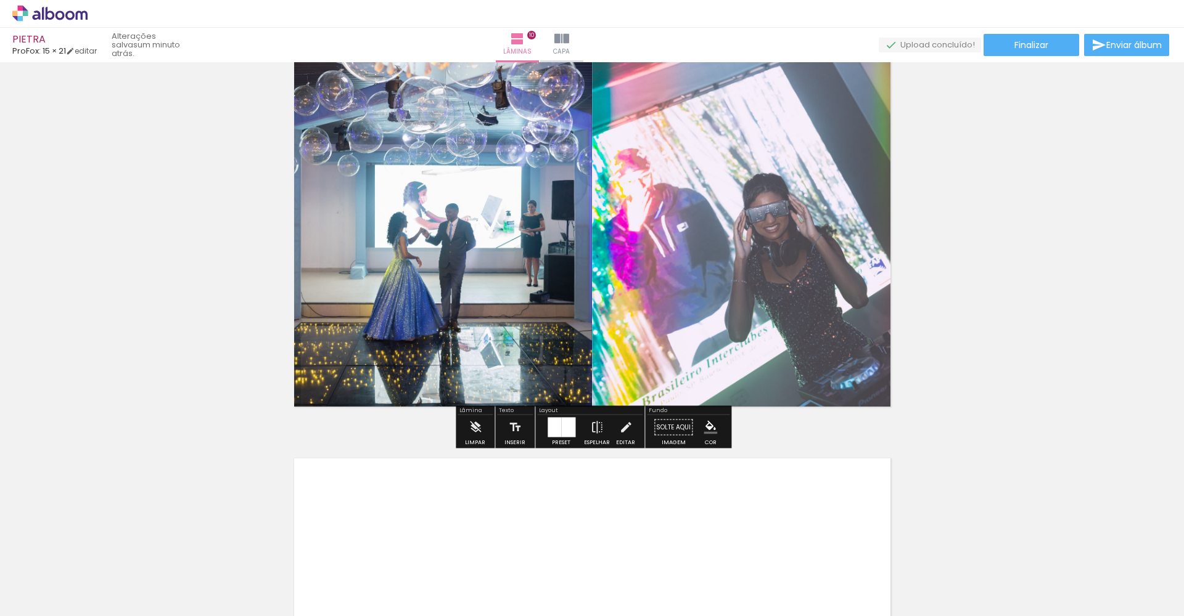
scroll to position [4359, 0]
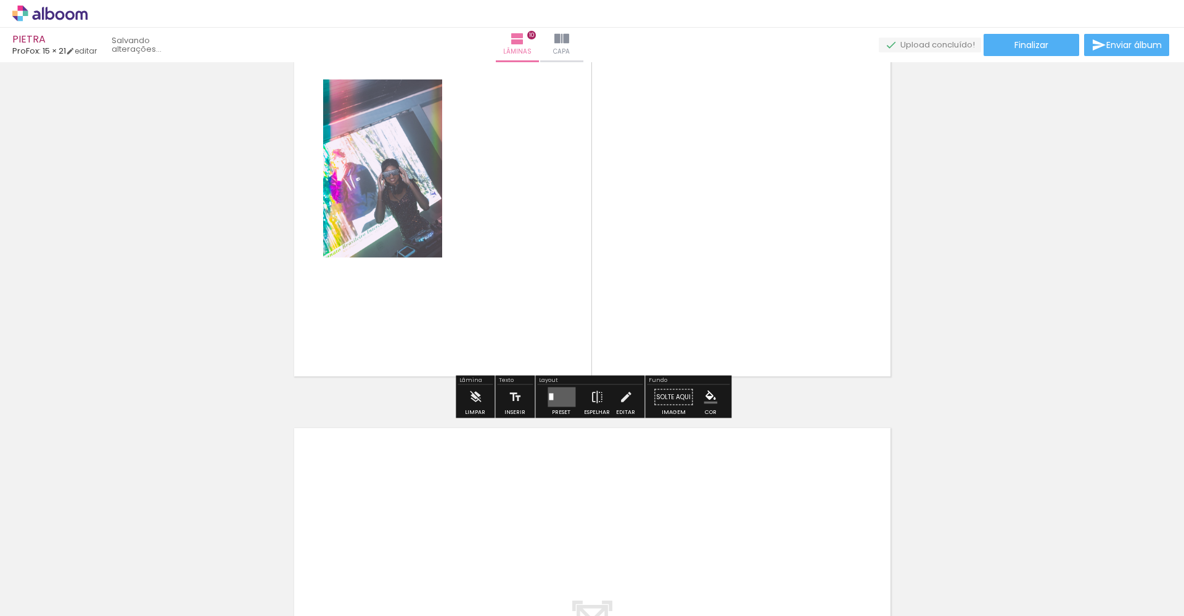
drag, startPoint x: 476, startPoint y: 272, endPoint x: 577, endPoint y: 395, distance: 158.6
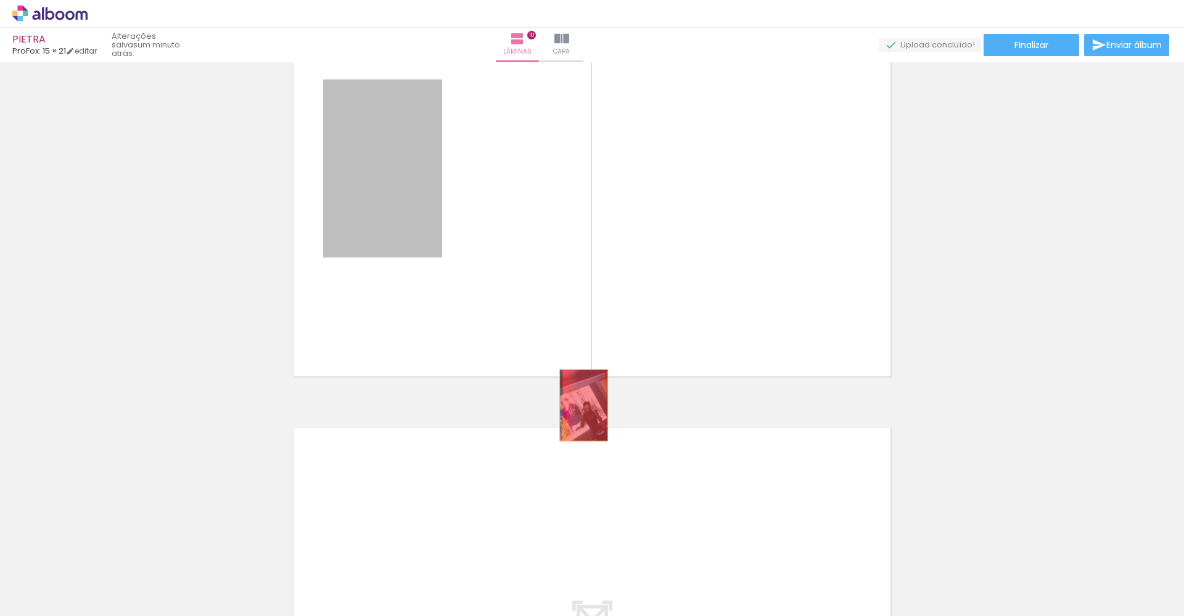
drag, startPoint x: 409, startPoint y: 224, endPoint x: 583, endPoint y: 406, distance: 252.0
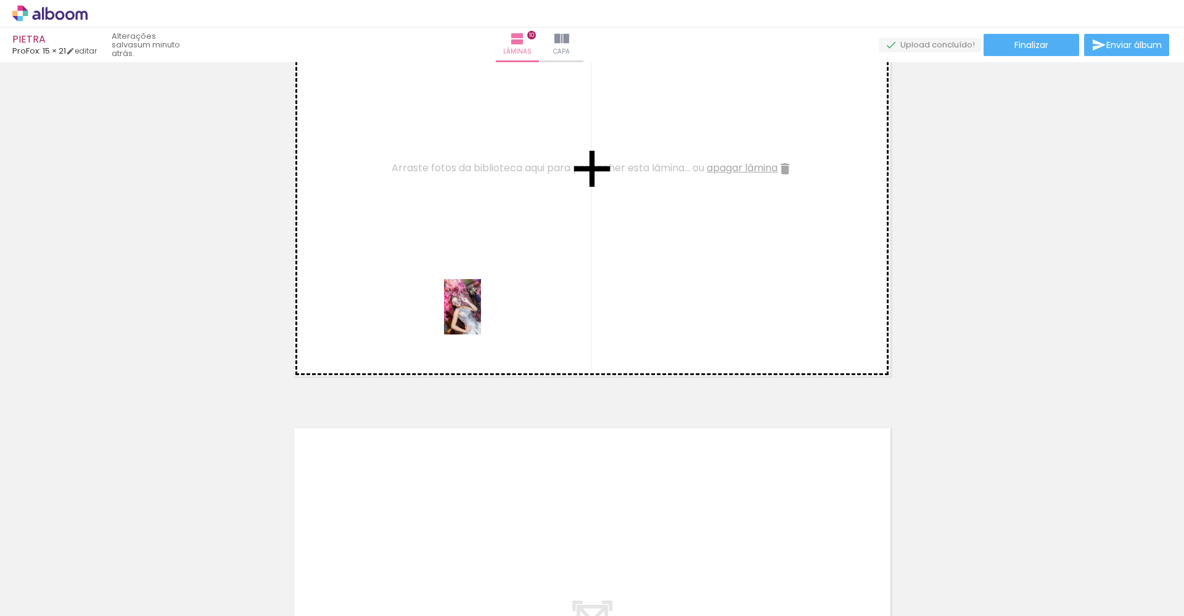
drag, startPoint x: 795, startPoint y: 577, endPoint x: 481, endPoint y: 316, distance: 408.4
click at [481, 316] on quentale-workspace at bounding box center [592, 308] width 1184 height 616
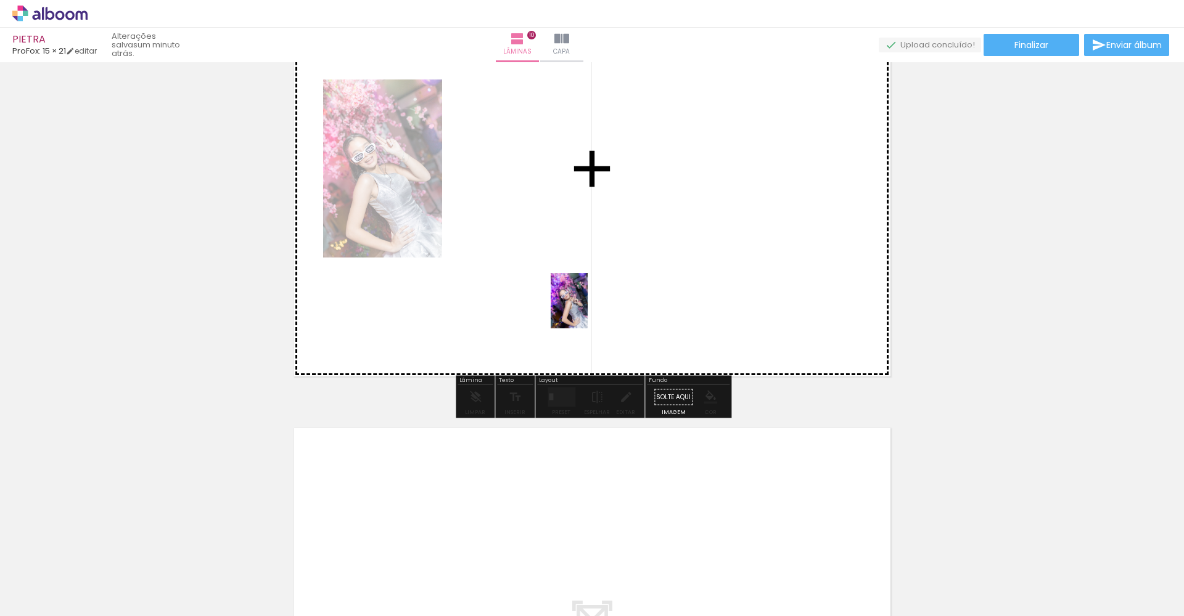
drag, startPoint x: 863, startPoint y: 582, endPoint x: 587, endPoint y: 310, distance: 387.1
click at [587, 310] on quentale-workspace at bounding box center [592, 308] width 1184 height 616
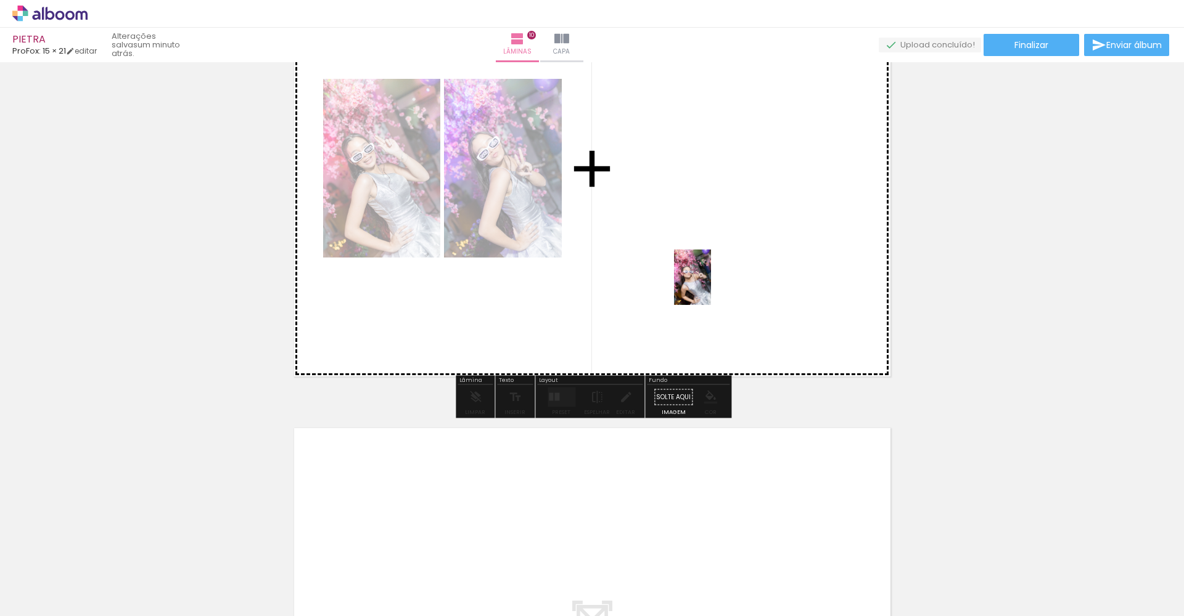
drag, startPoint x: 942, startPoint y: 584, endPoint x: 710, endPoint y: 286, distance: 377.8
click at [710, 286] on quentale-workspace at bounding box center [592, 308] width 1184 height 616
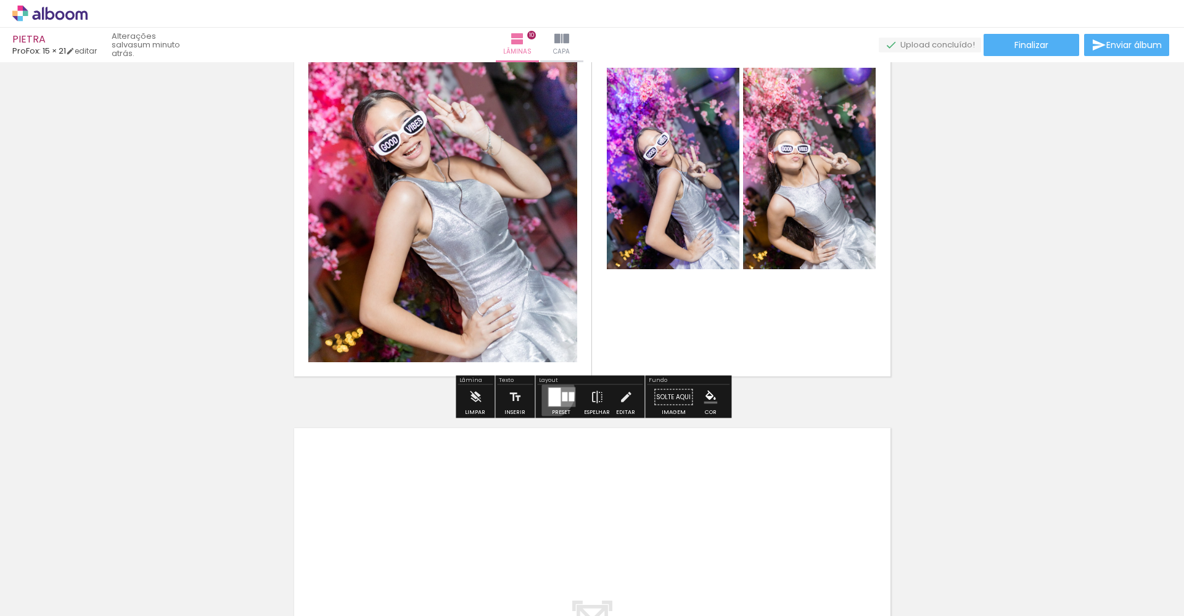
click at [548, 393] on div at bounding box center [554, 397] width 12 height 18
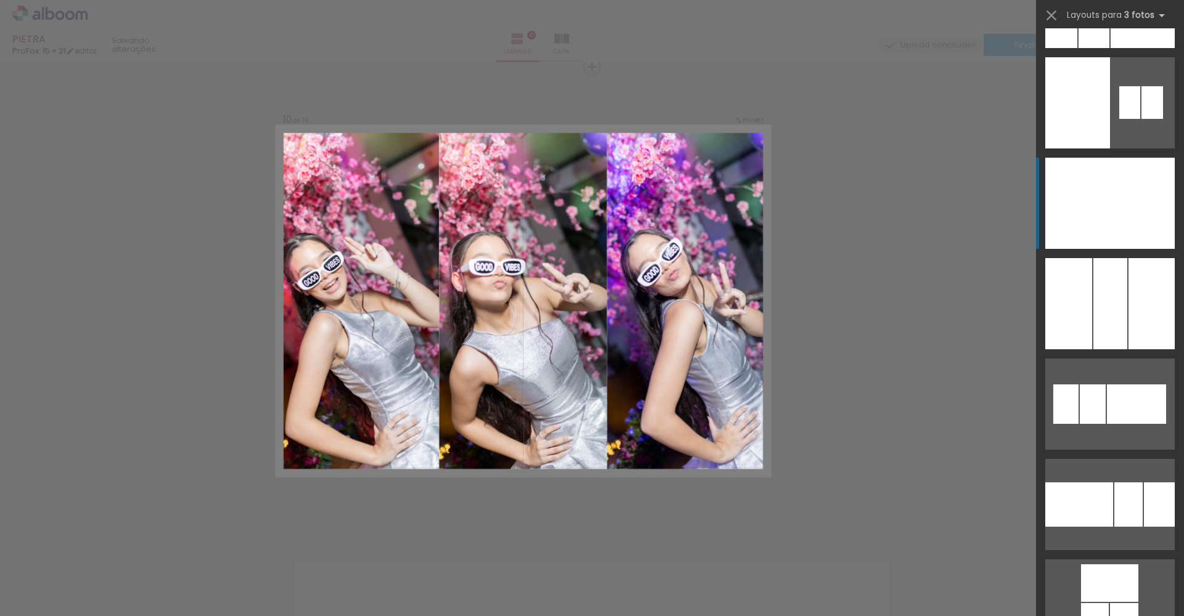
scroll to position [3696, 0]
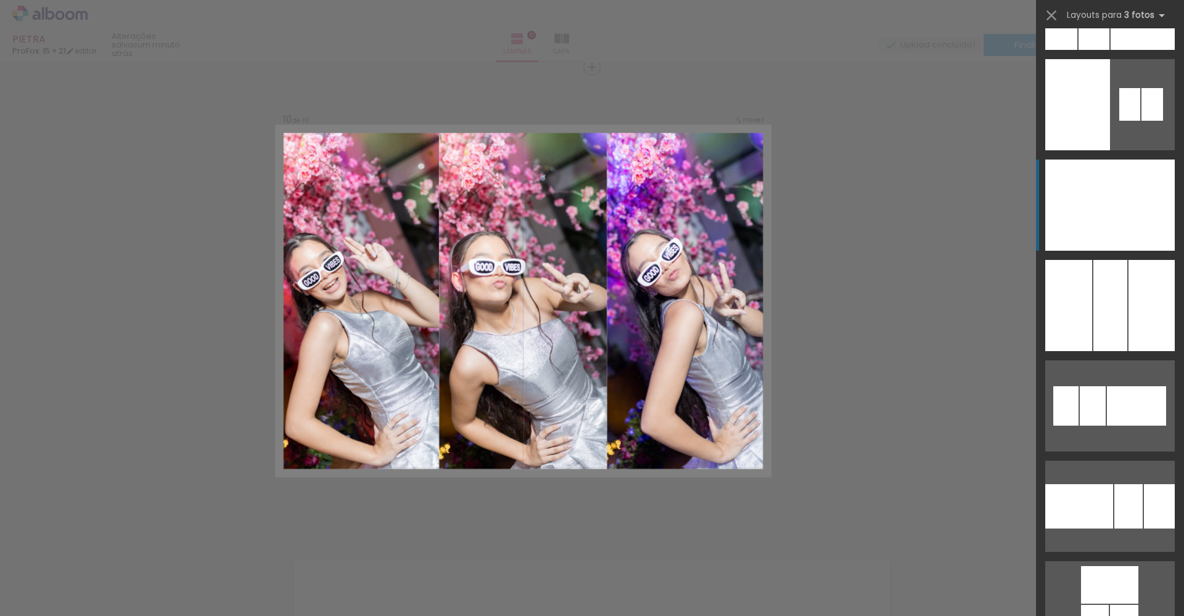
click at [1134, 240] on div at bounding box center [1153, 205] width 43 height 91
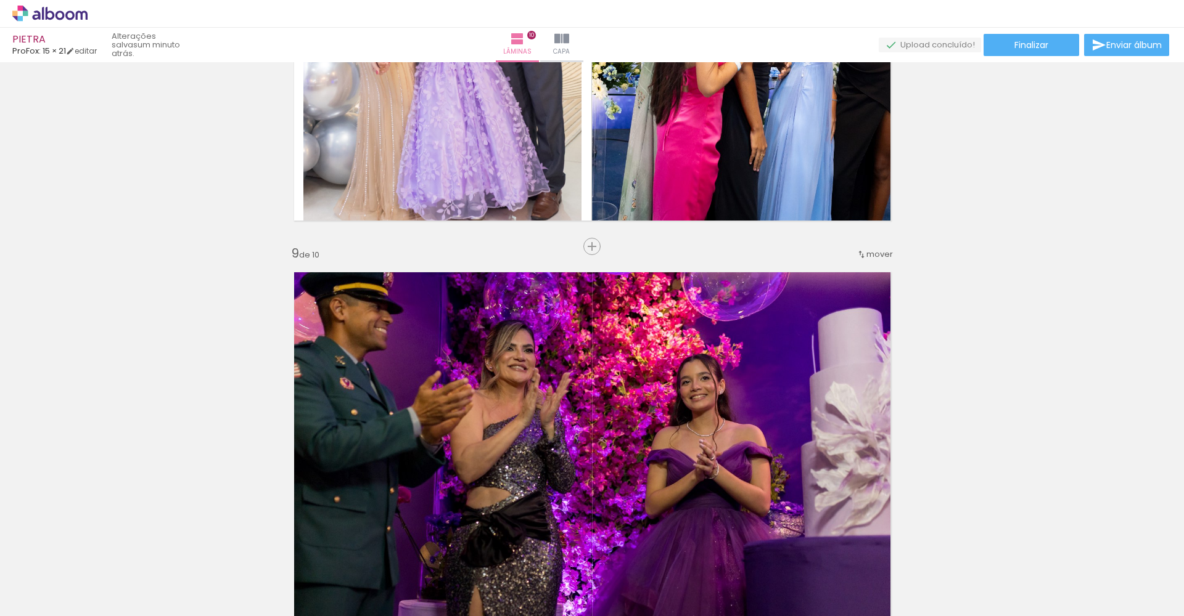
scroll to position [3373, 0]
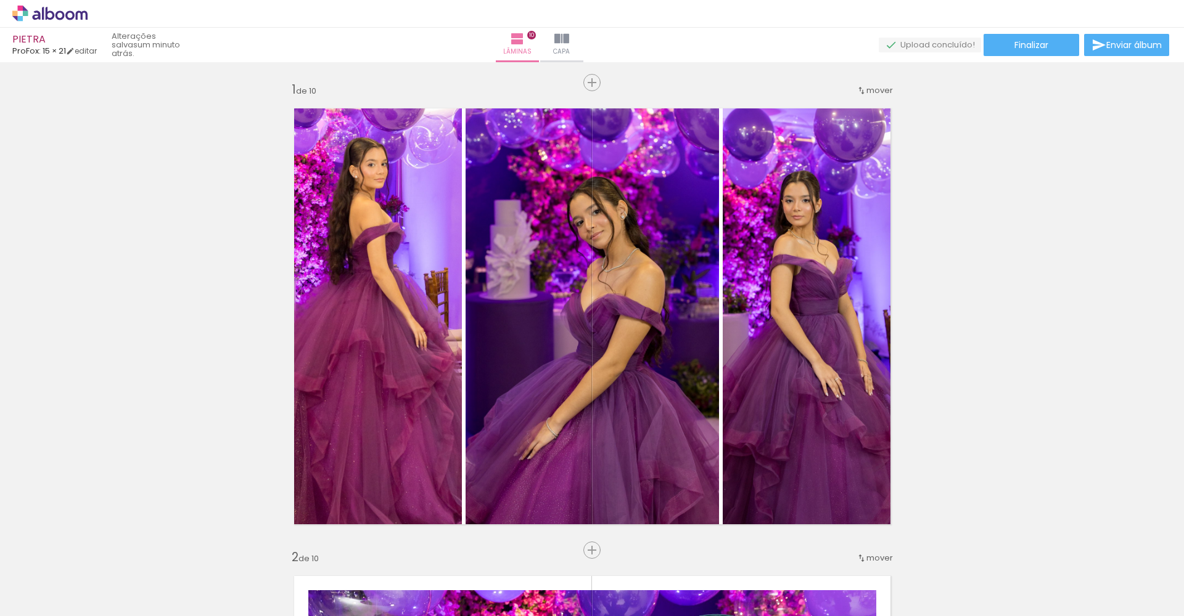
scroll to position [0, 1130]
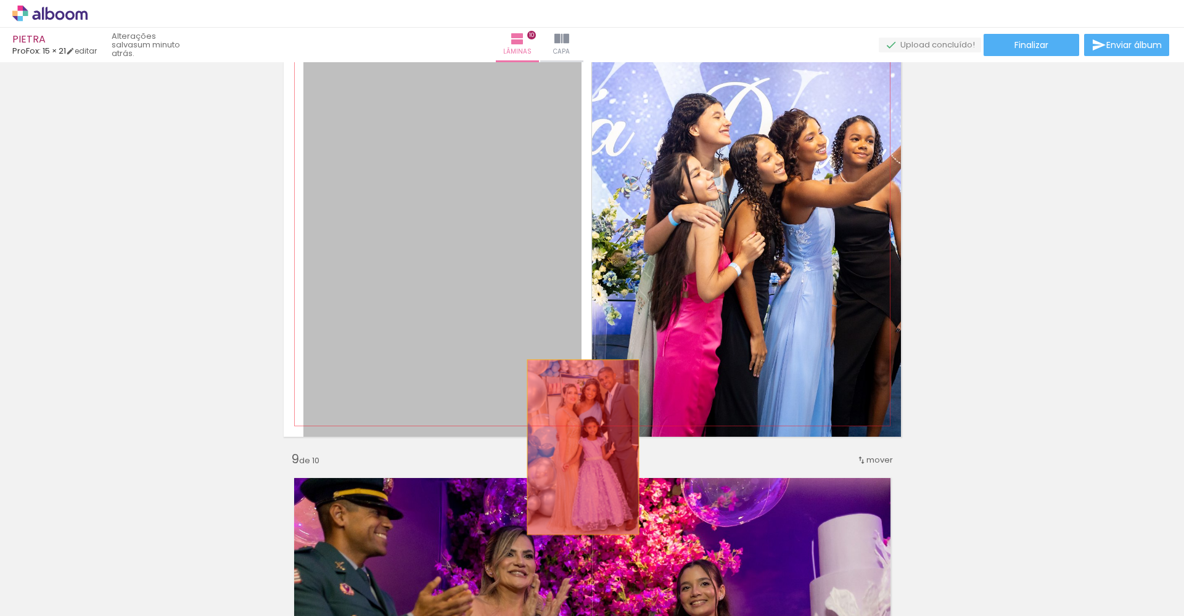
drag, startPoint x: 0, startPoint y: 0, endPoint x: 583, endPoint y: 448, distance: 734.6
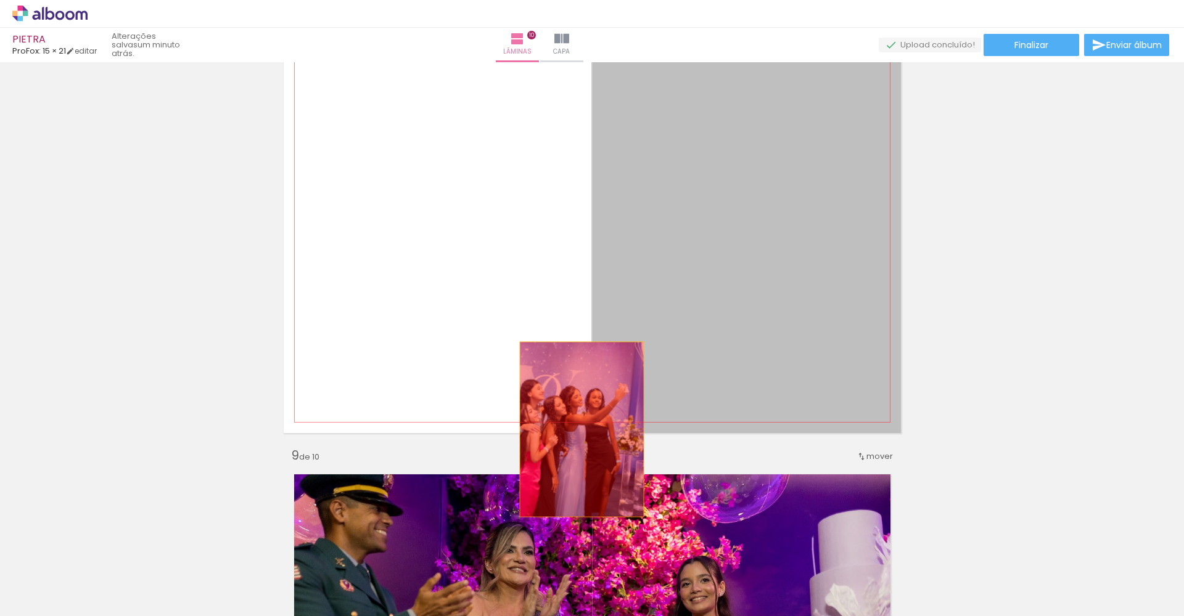
drag, startPoint x: 669, startPoint y: 312, endPoint x: 581, endPoint y: 433, distance: 150.1
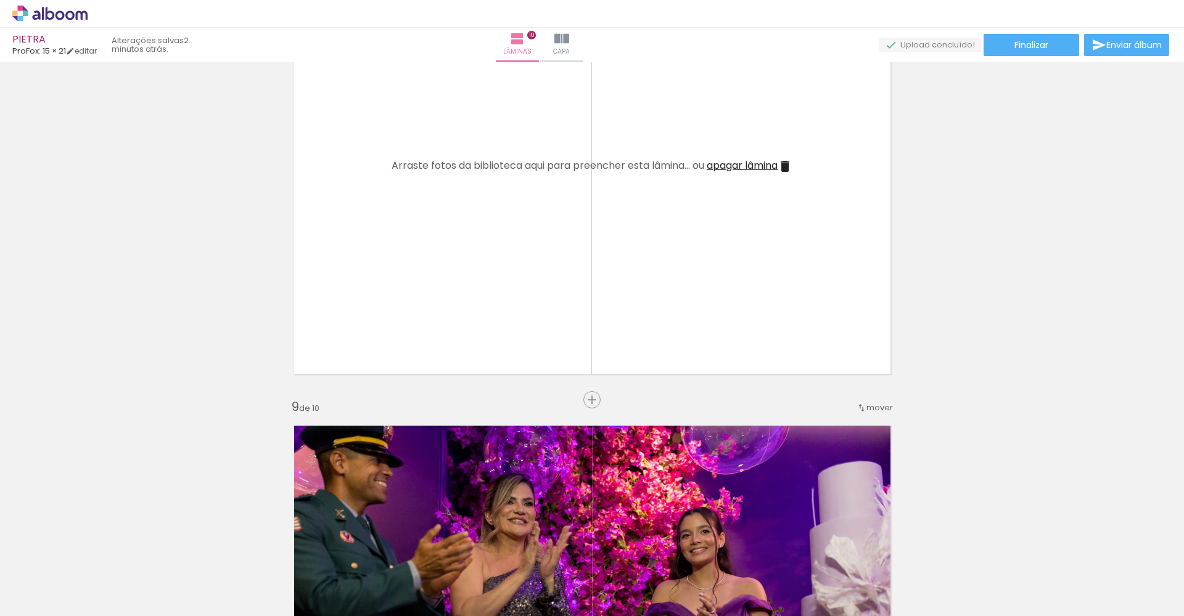
scroll to position [0, 1186]
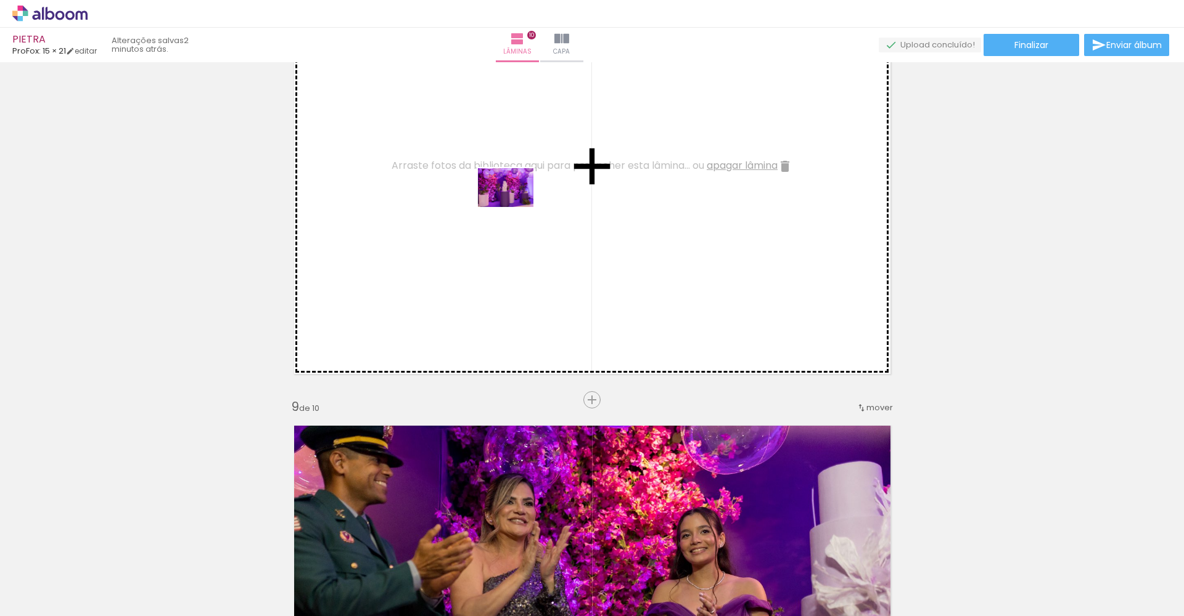
drag, startPoint x: 1023, startPoint y: 579, endPoint x: 515, endPoint y: 205, distance: 631.4
click at [515, 205] on quentale-workspace at bounding box center [592, 308] width 1184 height 616
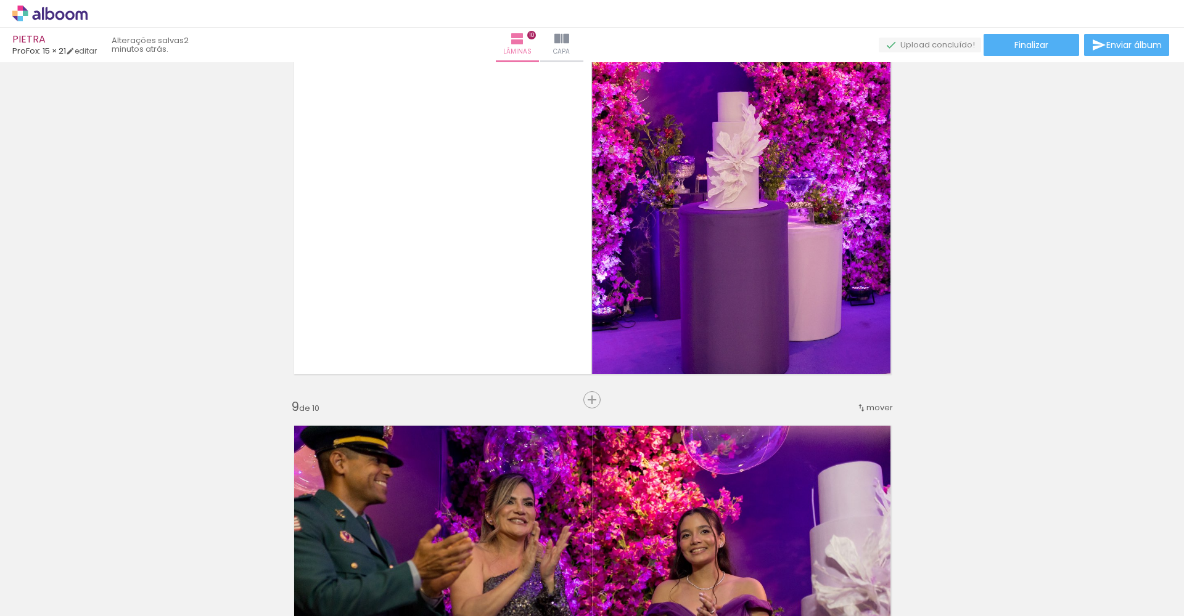
scroll to position [0, 1170]
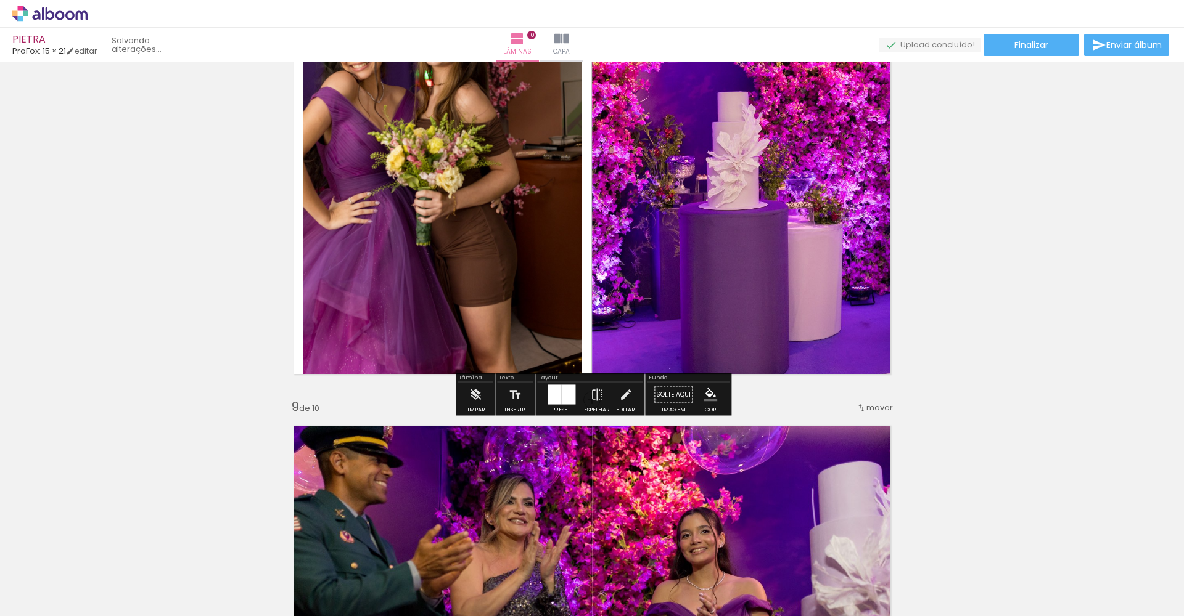
drag, startPoint x: 546, startPoint y: 562, endPoint x: 484, endPoint y: 279, distance: 289.6
click at [484, 279] on quentale-workspace at bounding box center [592, 308] width 1184 height 616
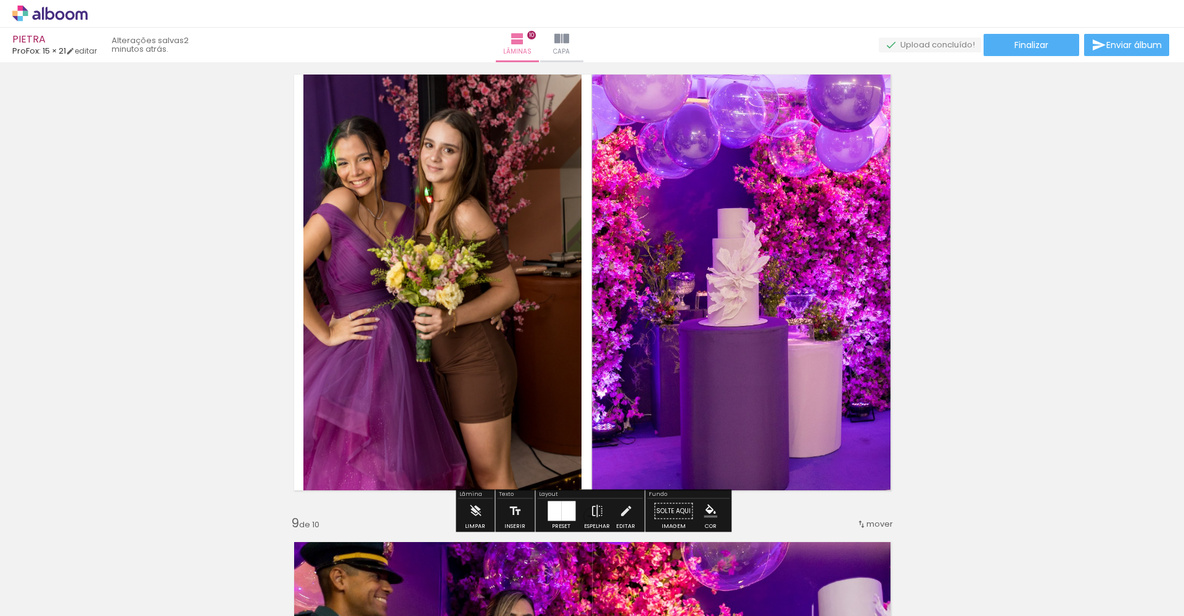
scroll to position [3292, 0]
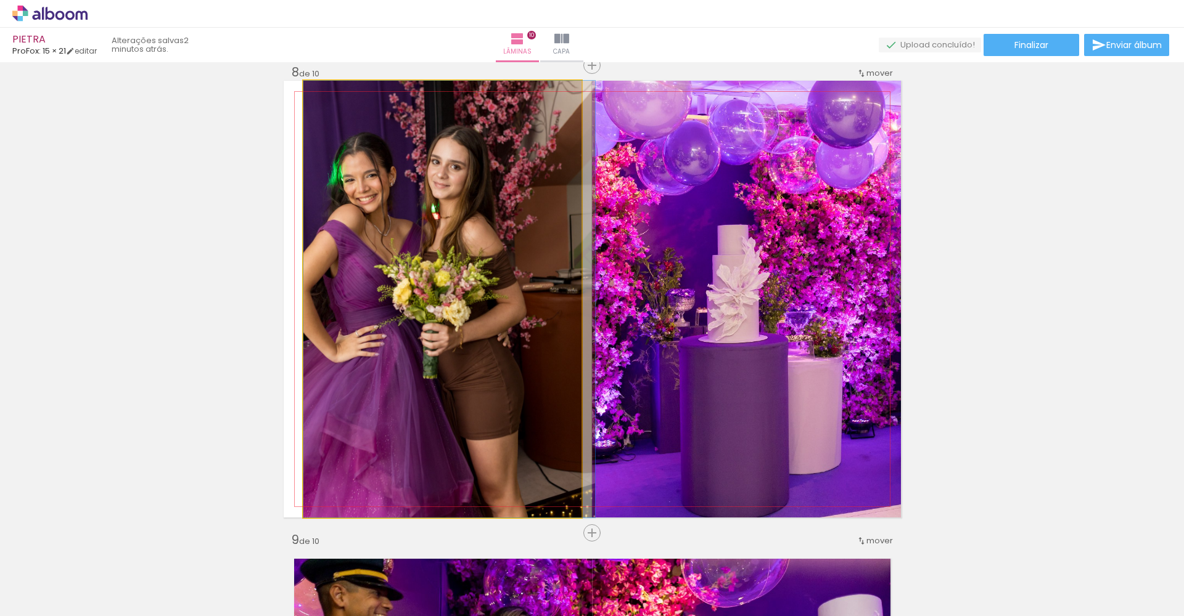
drag, startPoint x: 466, startPoint y: 284, endPoint x: 501, endPoint y: 290, distance: 35.2
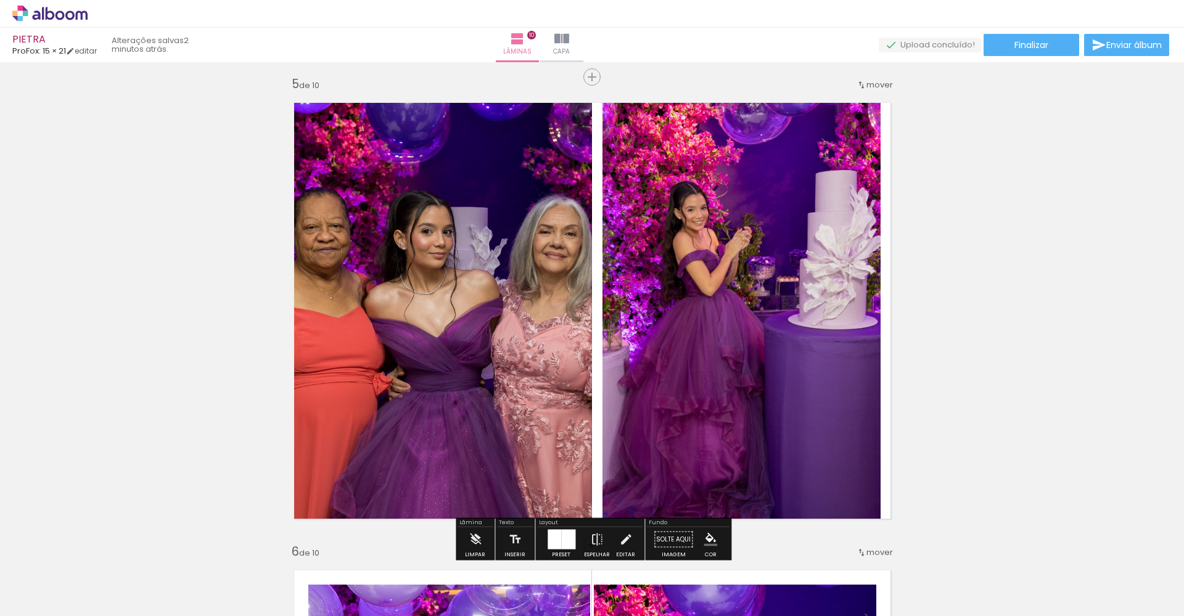
scroll to position [1701, 0]
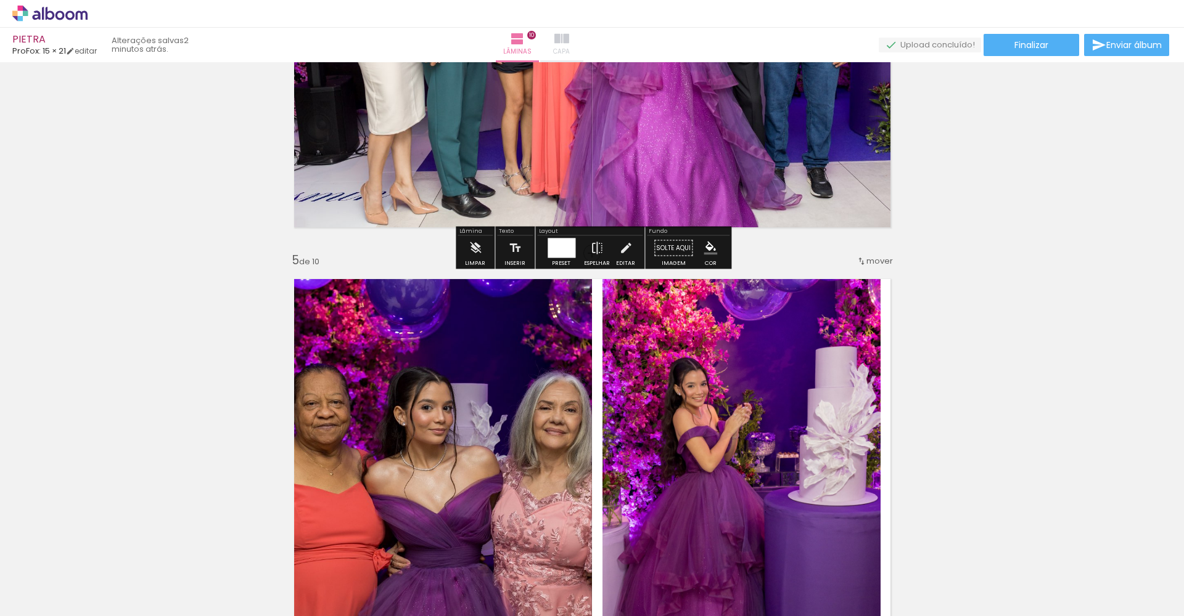
click at [569, 43] on iron-icon at bounding box center [561, 38] width 15 height 15
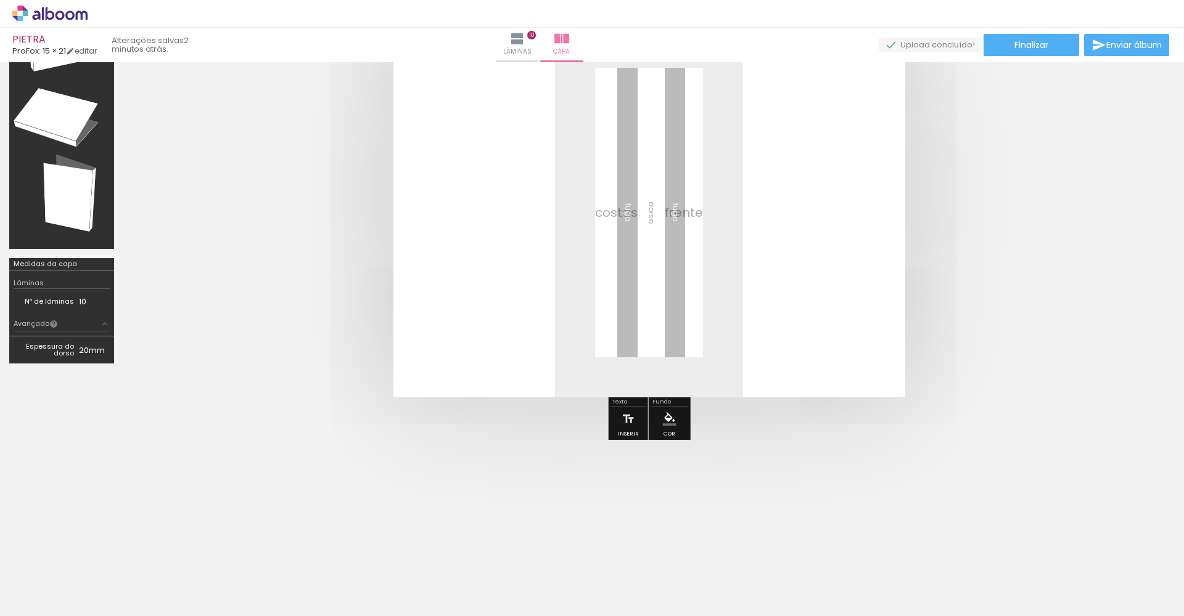
scroll to position [35, 0]
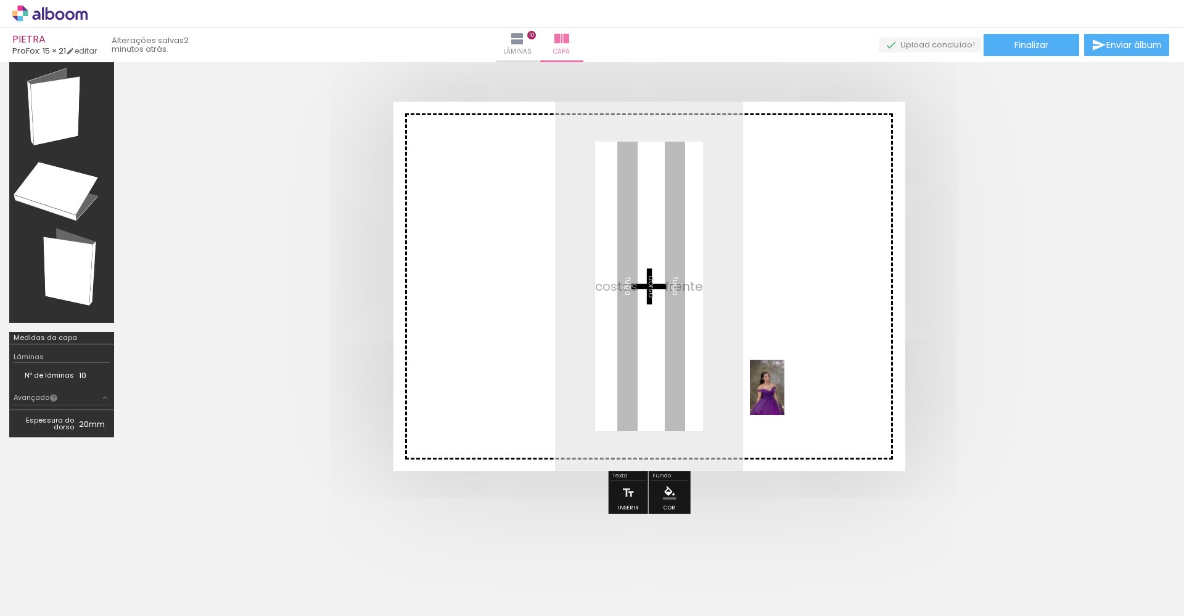
drag, startPoint x: 1100, startPoint y: 589, endPoint x: 787, endPoint y: 397, distance: 367.7
click at [787, 397] on quentale-workspace at bounding box center [592, 308] width 1184 height 616
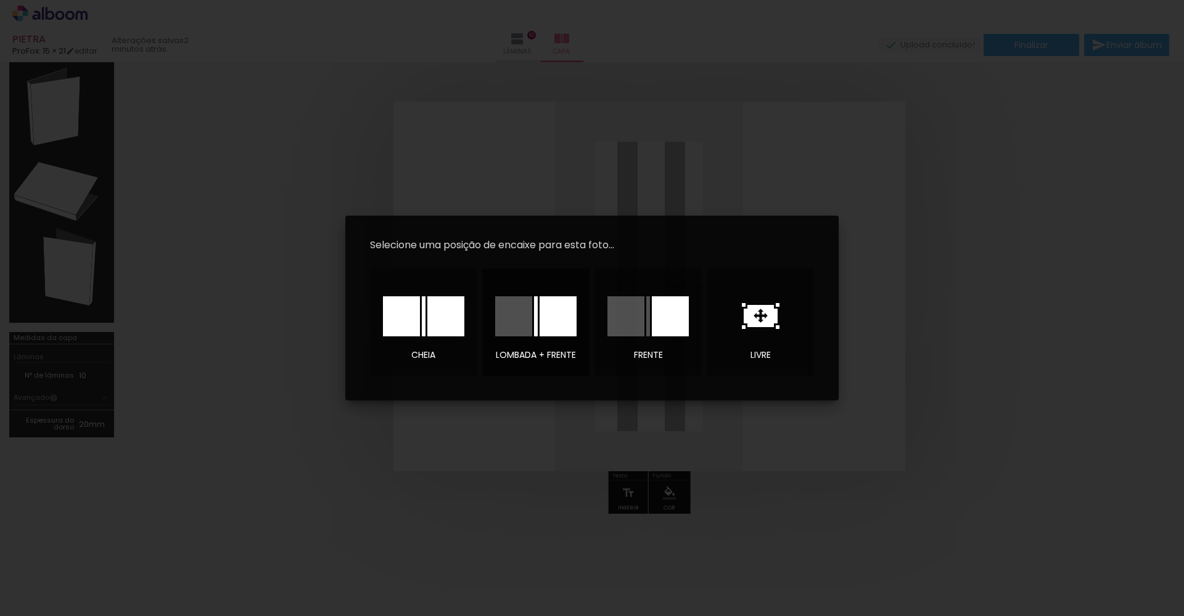
click at [557, 319] on div at bounding box center [557, 316] width 37 height 40
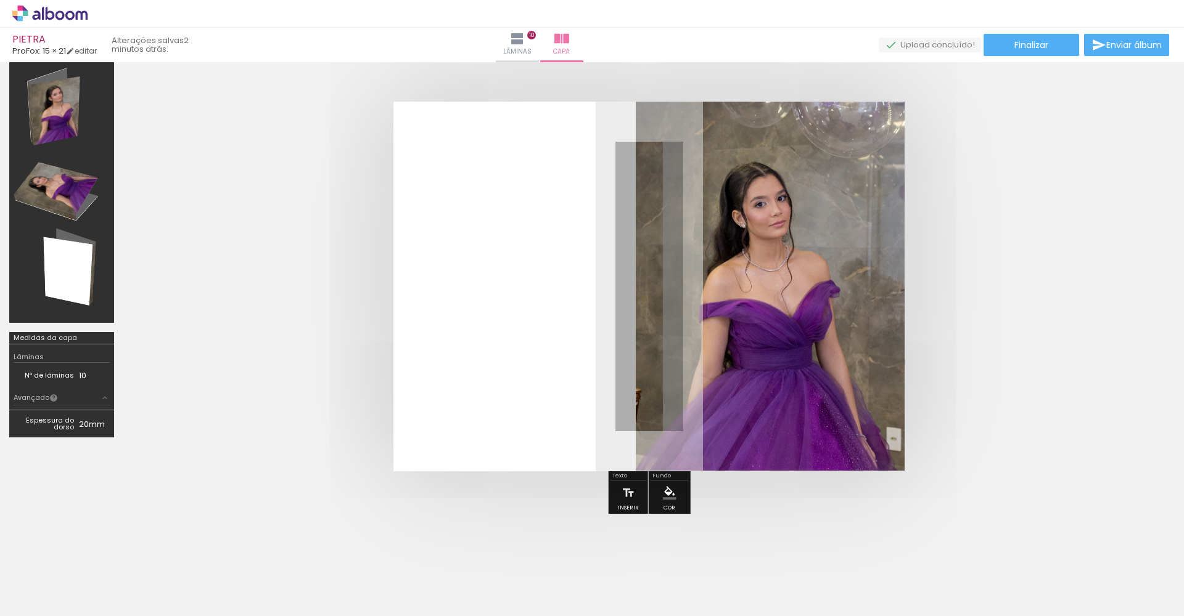
scroll to position [0, 1423]
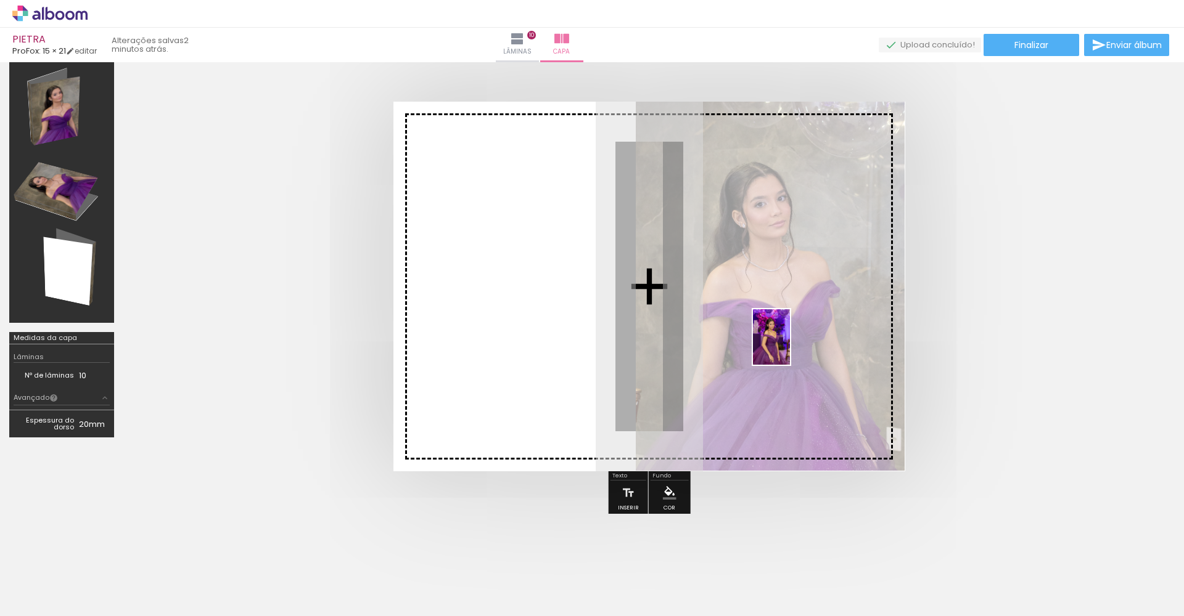
drag, startPoint x: 1055, startPoint y: 579, endPoint x: 790, endPoint y: 346, distance: 352.9
click at [790, 346] on quentale-workspace at bounding box center [592, 308] width 1184 height 616
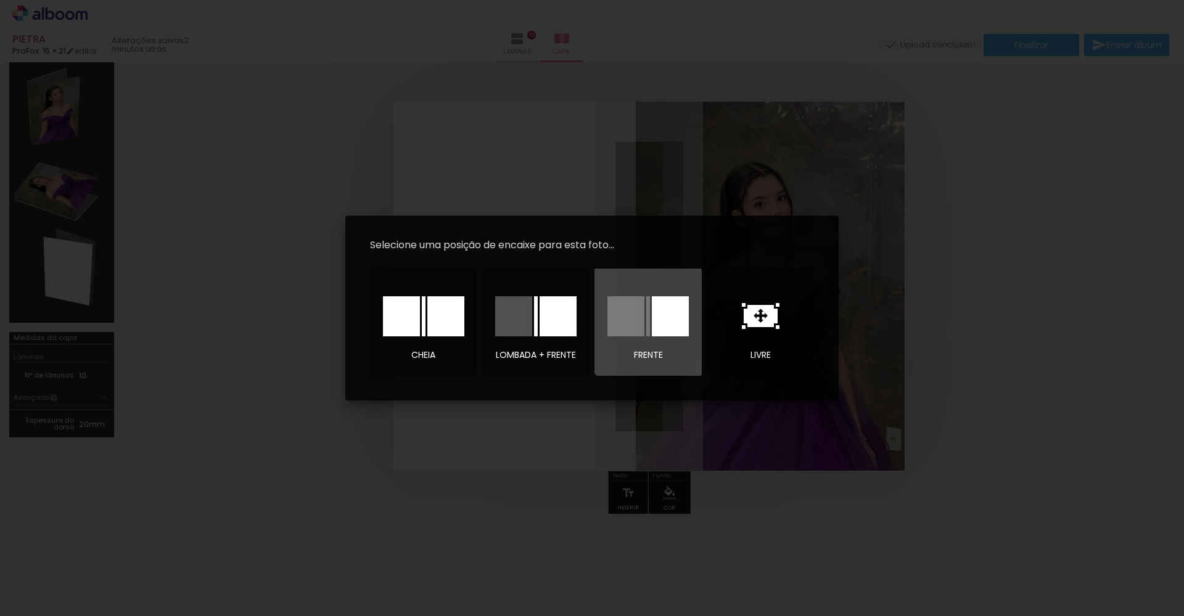
click at [648, 321] on div at bounding box center [648, 316] width 4 height 40
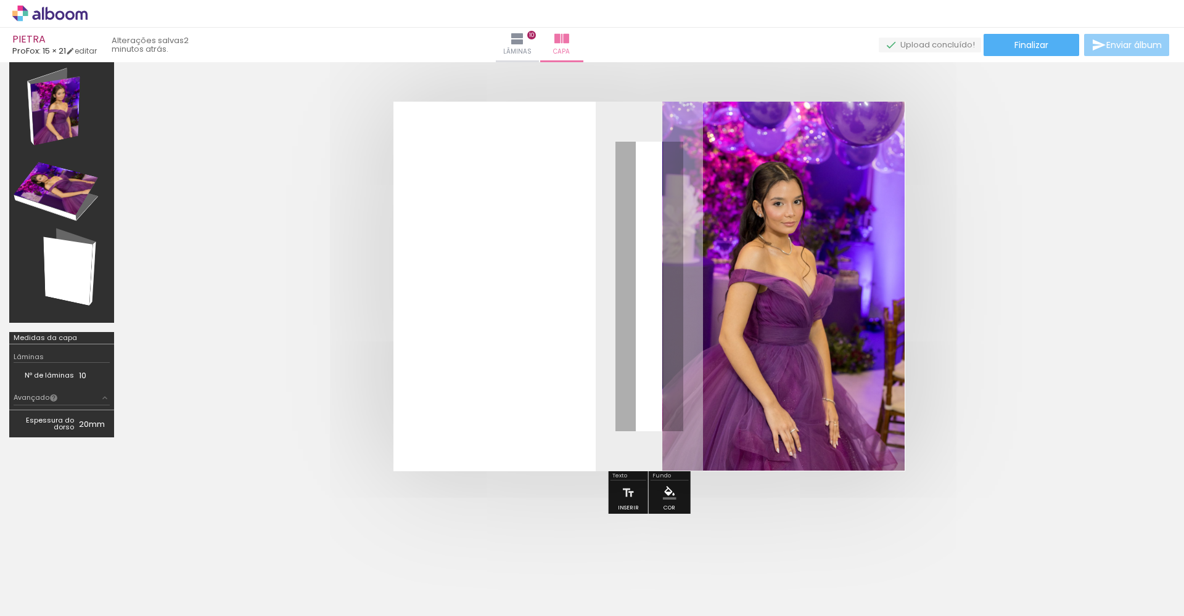
click at [1112, 49] on span "Enviar álbum" at bounding box center [1133, 45] width 55 height 9
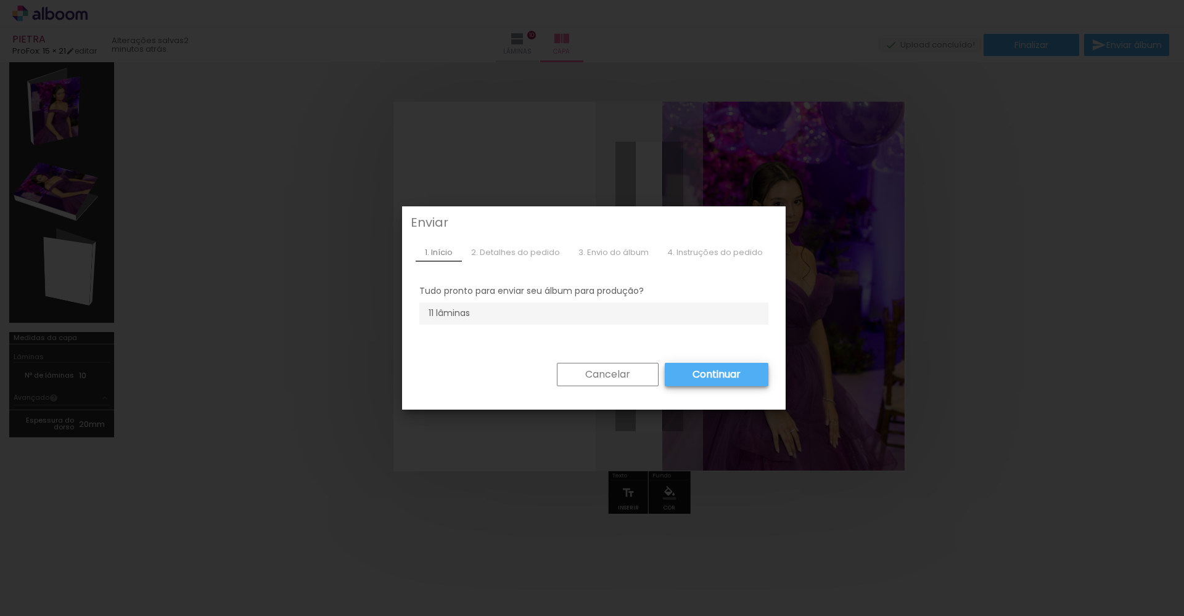
drag, startPoint x: 607, startPoint y: 381, endPoint x: 642, endPoint y: 367, distance: 37.3
click at [0, 0] on slot "Cancelar" at bounding box center [0, 0] width 0 height 0
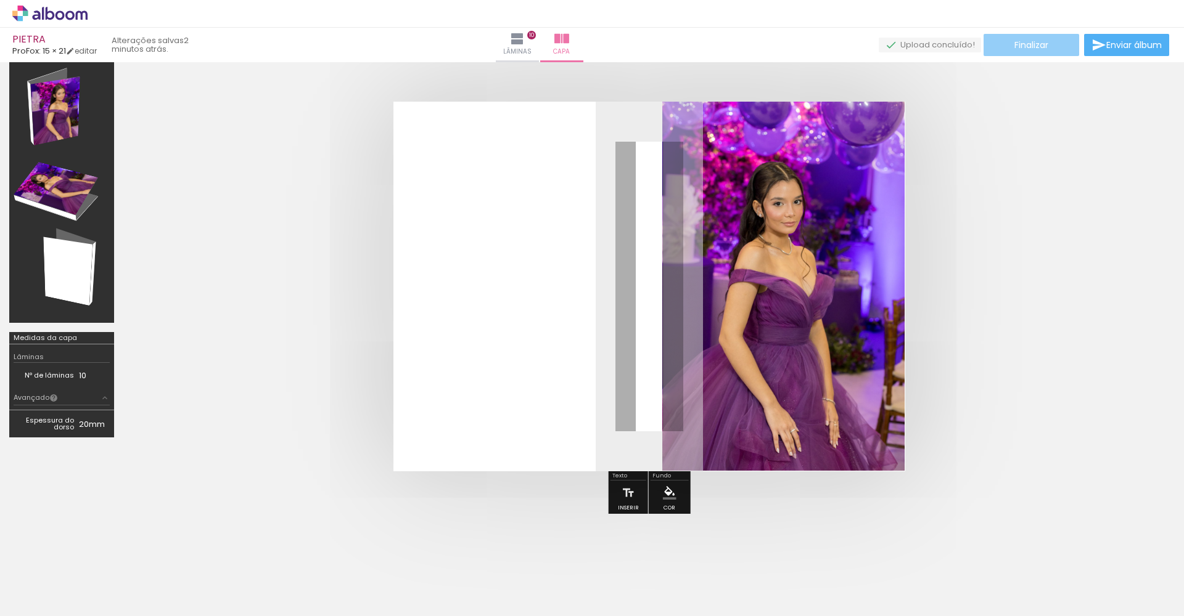
click at [1021, 47] on span "Finalizar" at bounding box center [1031, 45] width 34 height 9
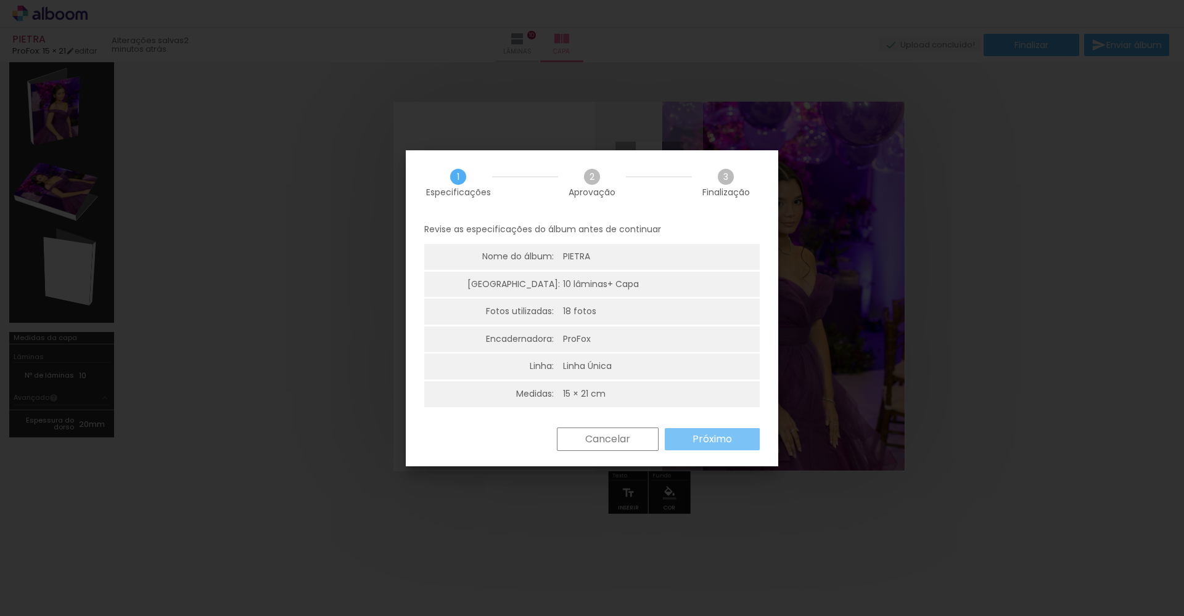
drag, startPoint x: 701, startPoint y: 437, endPoint x: 963, endPoint y: 374, distance: 268.8
click at [963, 374] on body "link( href="../../bower_components/polymer/polymer.html" rel="import" ) picture…" at bounding box center [592, 308] width 1184 height 616
drag, startPoint x: 632, startPoint y: 441, endPoint x: 941, endPoint y: 283, distance: 346.3
click at [634, 440] on paper-button "Cancelar" at bounding box center [608, 439] width 102 height 23
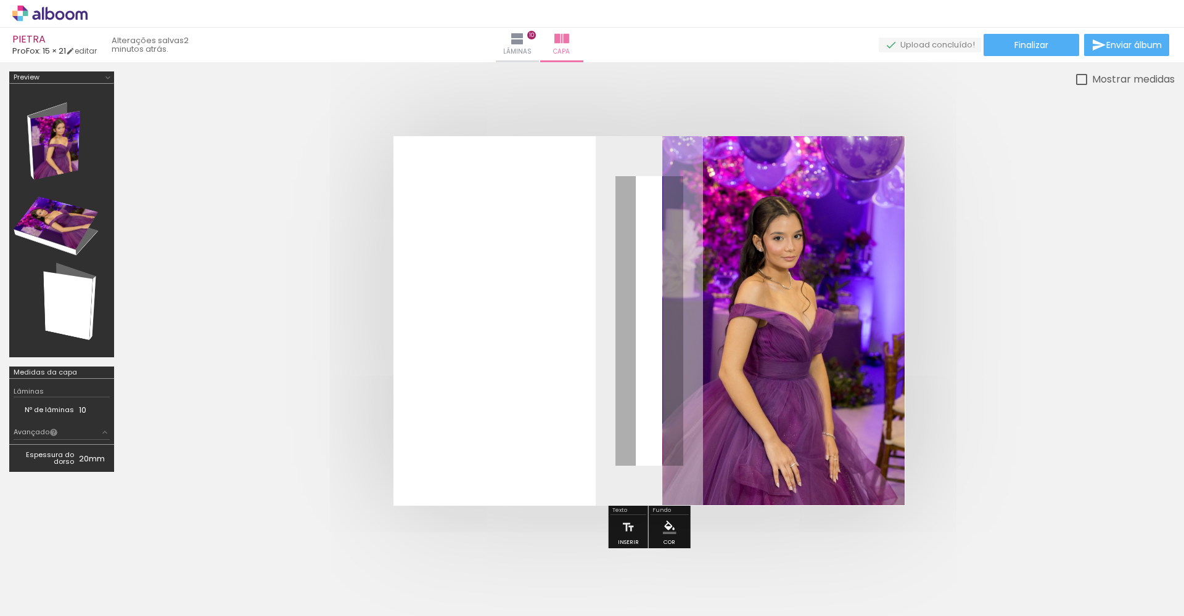
scroll to position [0, 0]
click at [525, 41] on iron-icon at bounding box center [517, 38] width 15 height 15
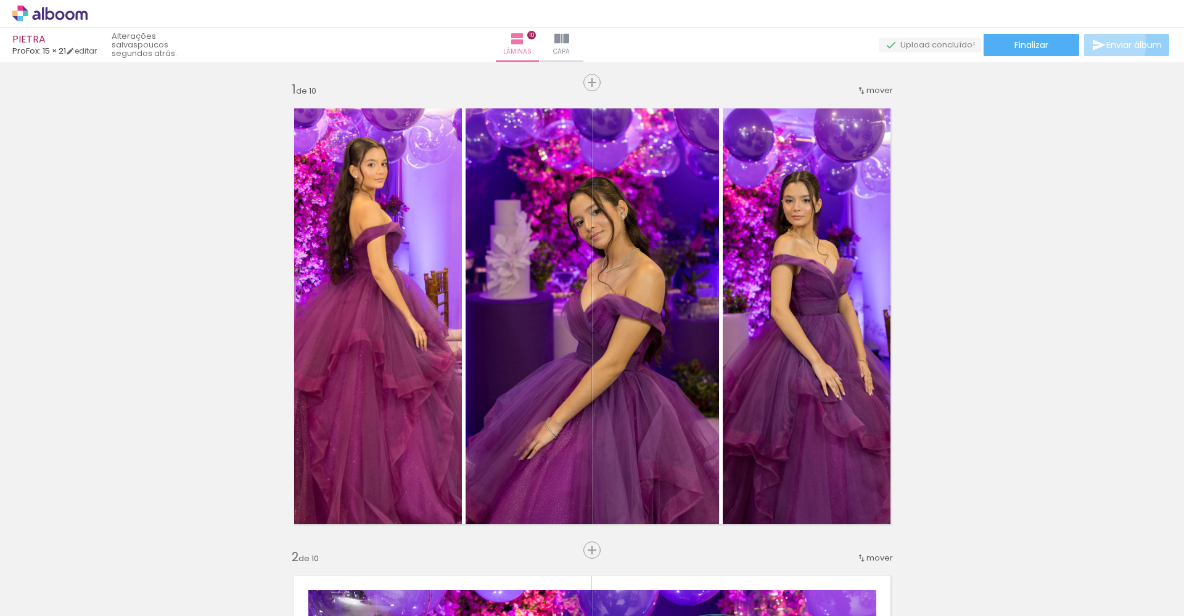
click at [1106, 44] on span "Enviar álbum" at bounding box center [1133, 45] width 55 height 9
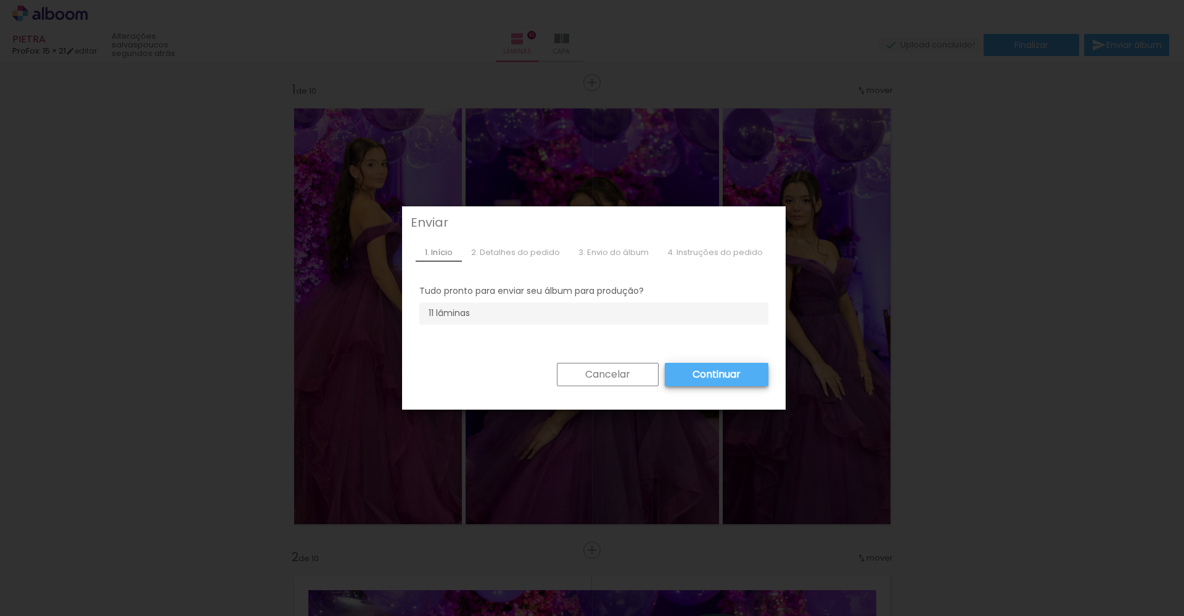
drag, startPoint x: 572, startPoint y: 374, endPoint x: 718, endPoint y: 248, distance: 192.8
click at [573, 373] on paper-button "Cancelar" at bounding box center [608, 374] width 102 height 23
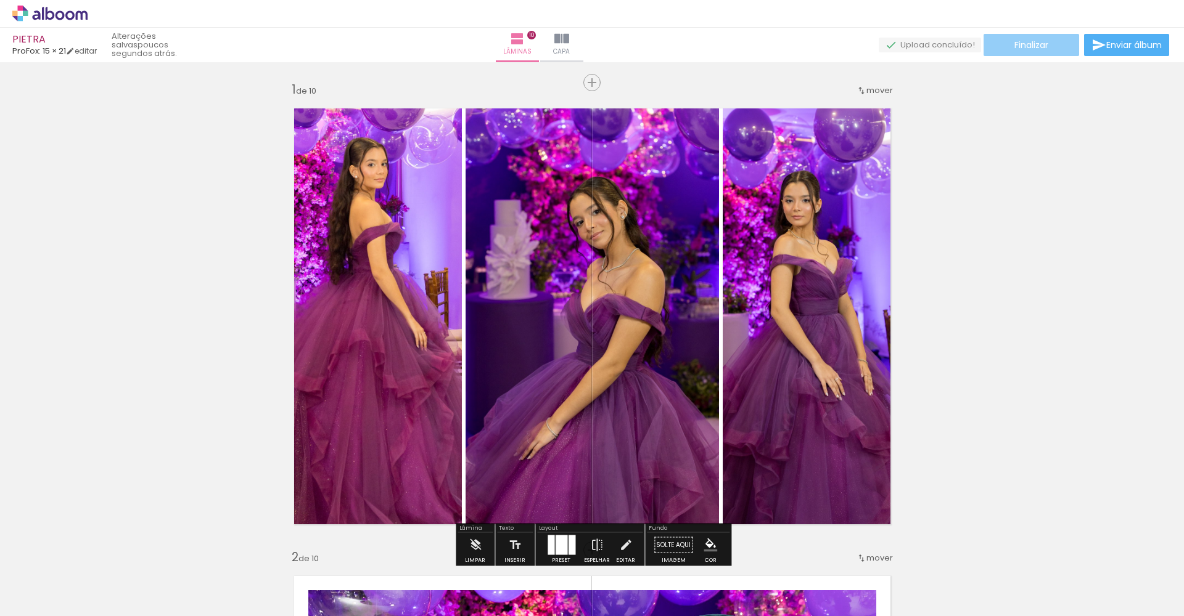
click at [1007, 46] on paper-button "Finalizar" at bounding box center [1031, 45] width 96 height 22
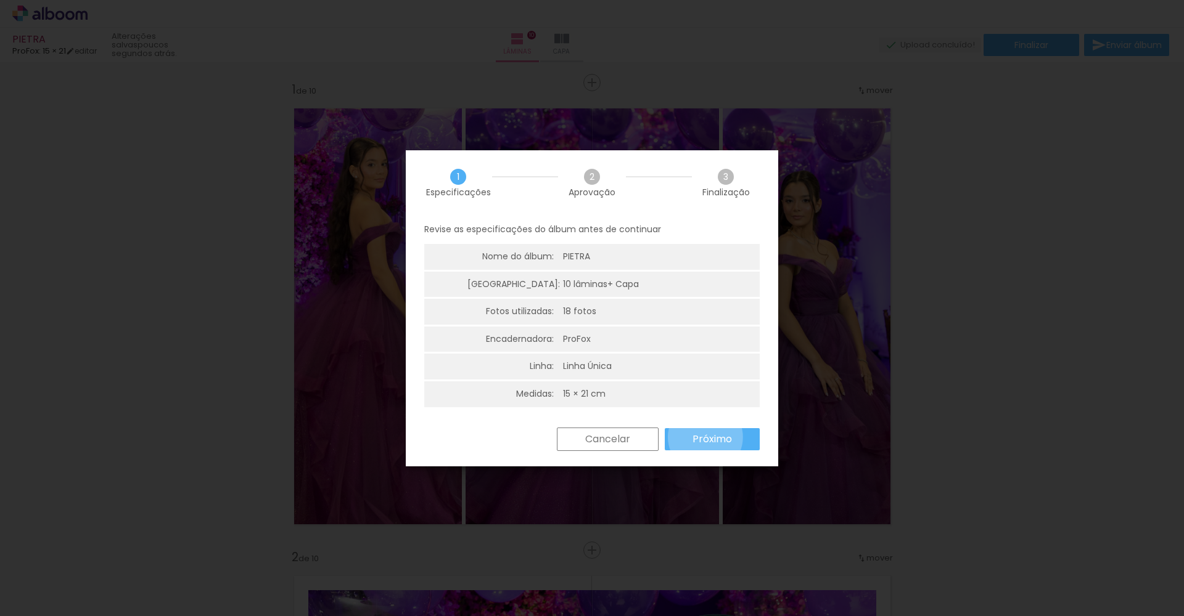
click at [0, 0] on slot "Próximo" at bounding box center [0, 0] width 0 height 0
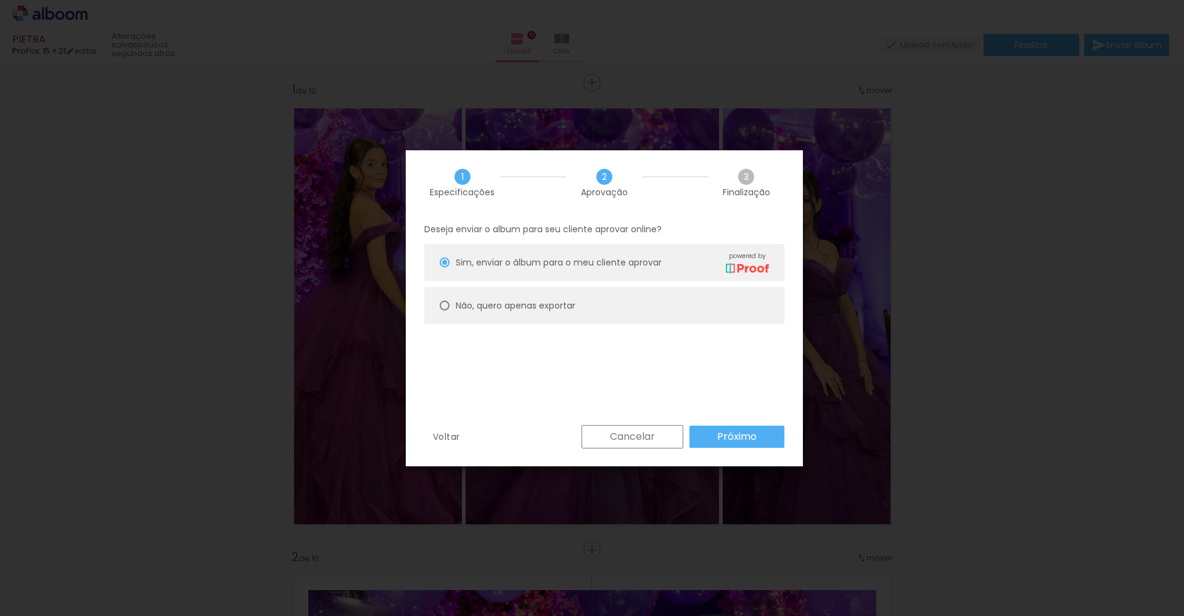
click at [0, 0] on slot "Não, quero apenas exportar" at bounding box center [0, 0] width 0 height 0
type paper-radio-button "on"
click at [536, 269] on div "Sim, enviar o álbum para o meu cliente aprovar powered by" at bounding box center [612, 262] width 313 height 22
type paper-radio-button "on"
drag, startPoint x: 750, startPoint y: 465, endPoint x: 751, endPoint y: 443, distance: 22.3
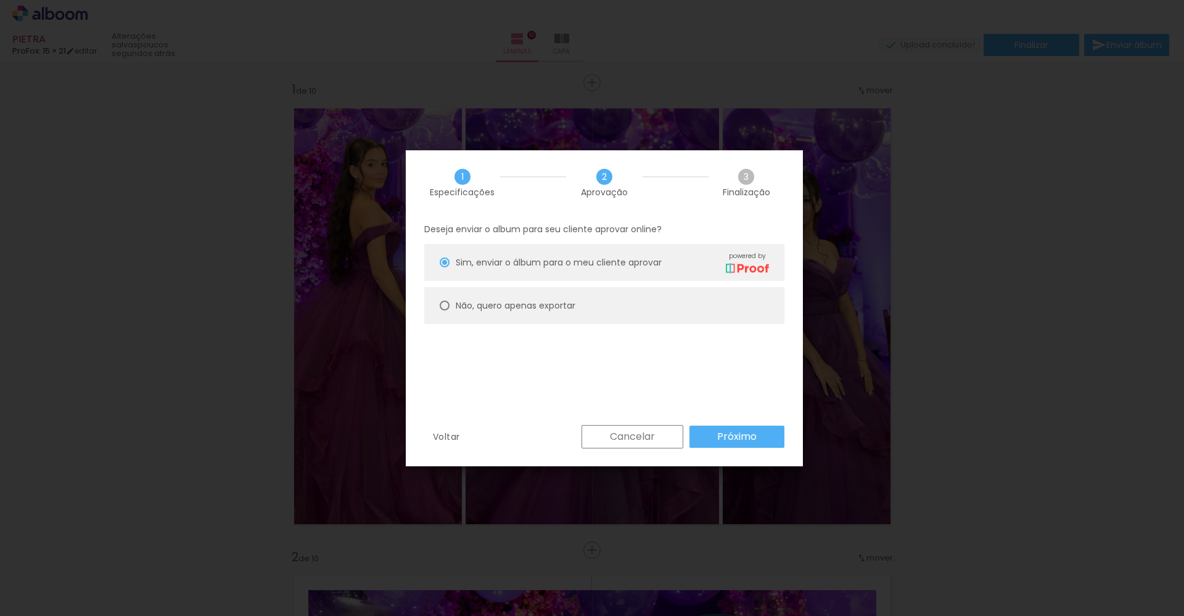
click at [751, 457] on div "Voltar Cancelar Próximo" at bounding box center [604, 446] width 397 height 42
click at [0, 0] on slot "Próximo" at bounding box center [0, 0] width 0 height 0
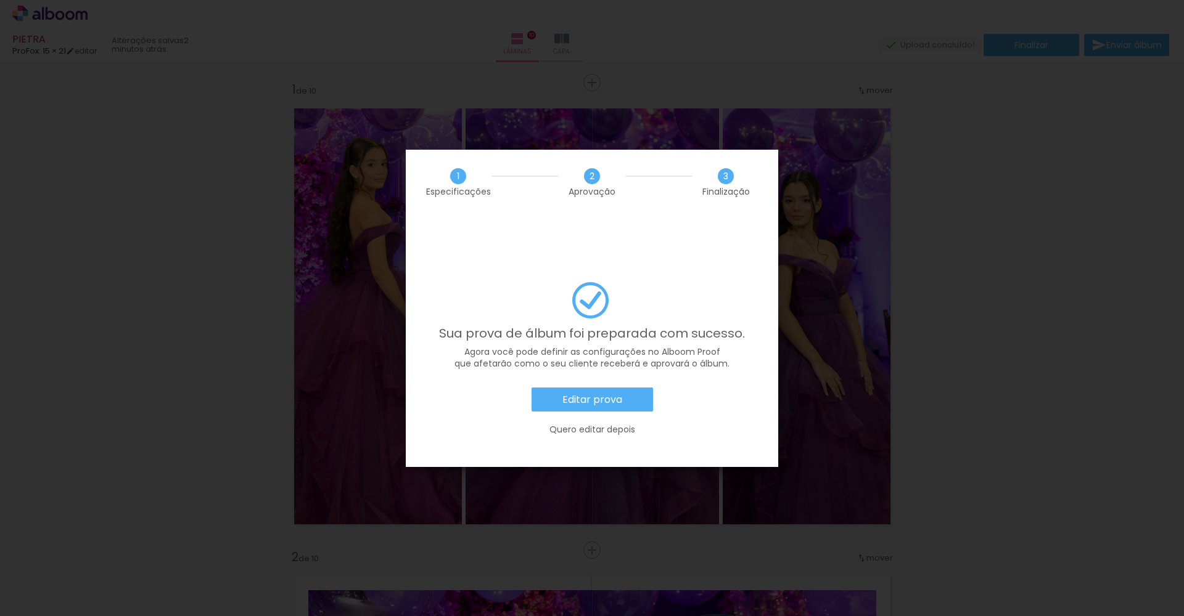
scroll to position [1, 0]
click at [626, 388] on paper-button "Editar prova" at bounding box center [591, 400] width 121 height 25
